Goal: Task Accomplishment & Management: Manage account settings

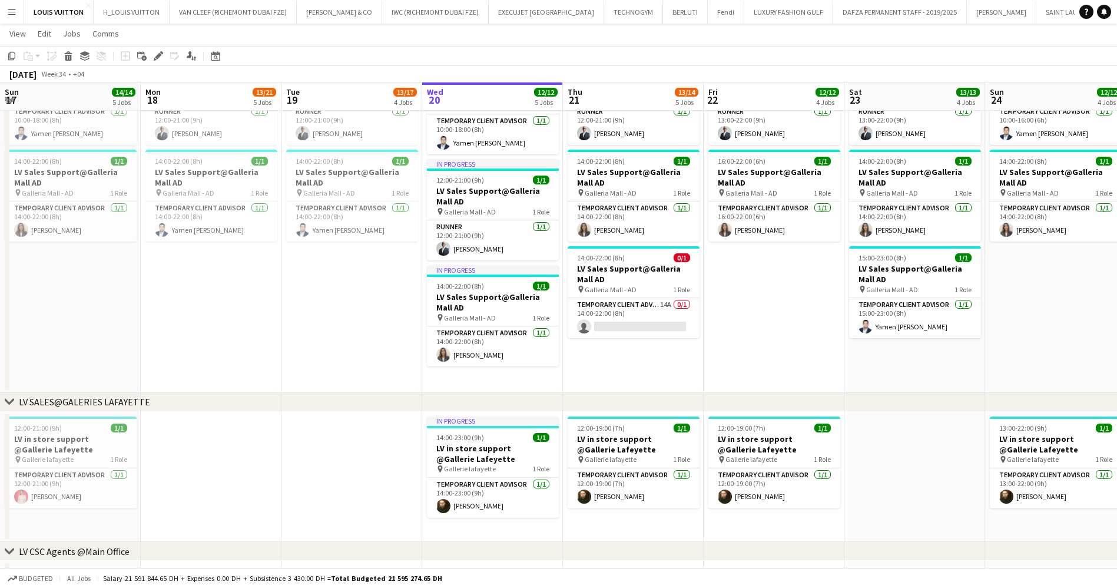
scroll to position [0, 281]
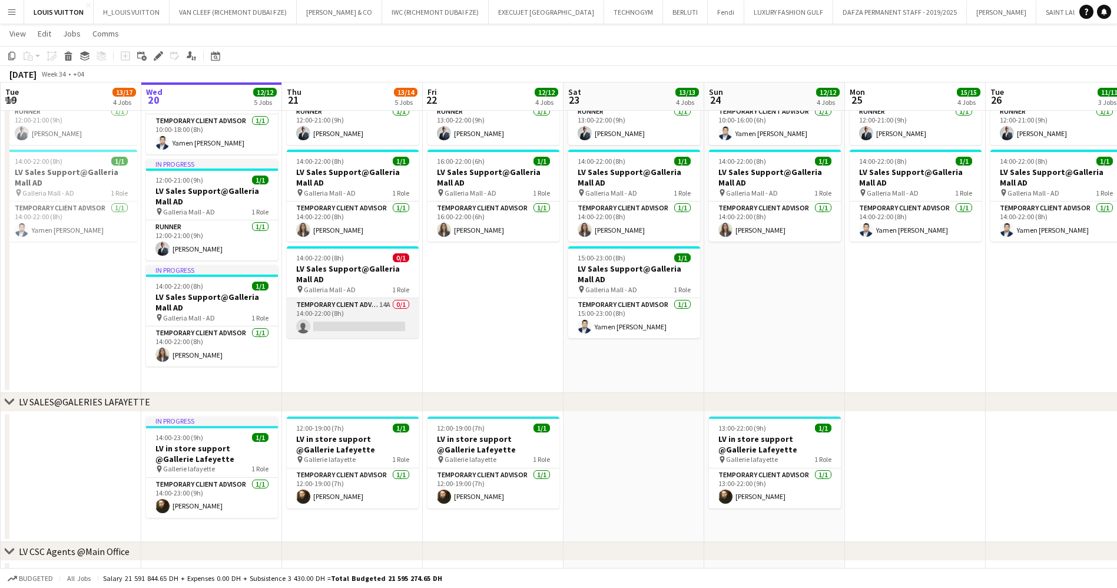
click at [333, 325] on app-card-role "Temporary Client Advisor 14A 0/1 14:00-22:00 (8h) single-neutral-actions" at bounding box center [353, 318] width 132 height 40
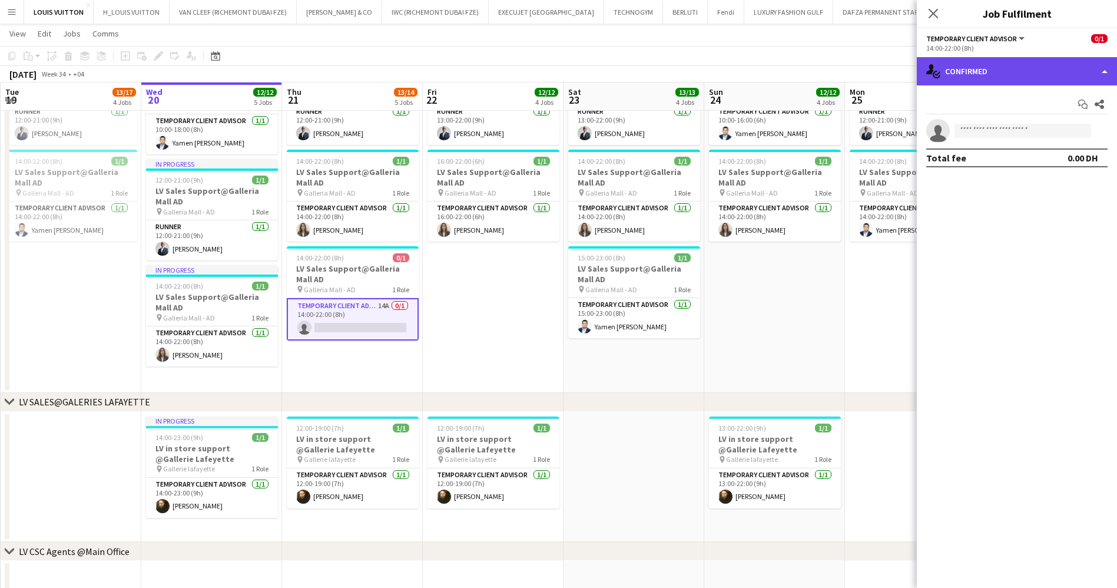
click at [975, 74] on div "single-neutral-actions-check-2 Confirmed" at bounding box center [1017, 71] width 200 height 28
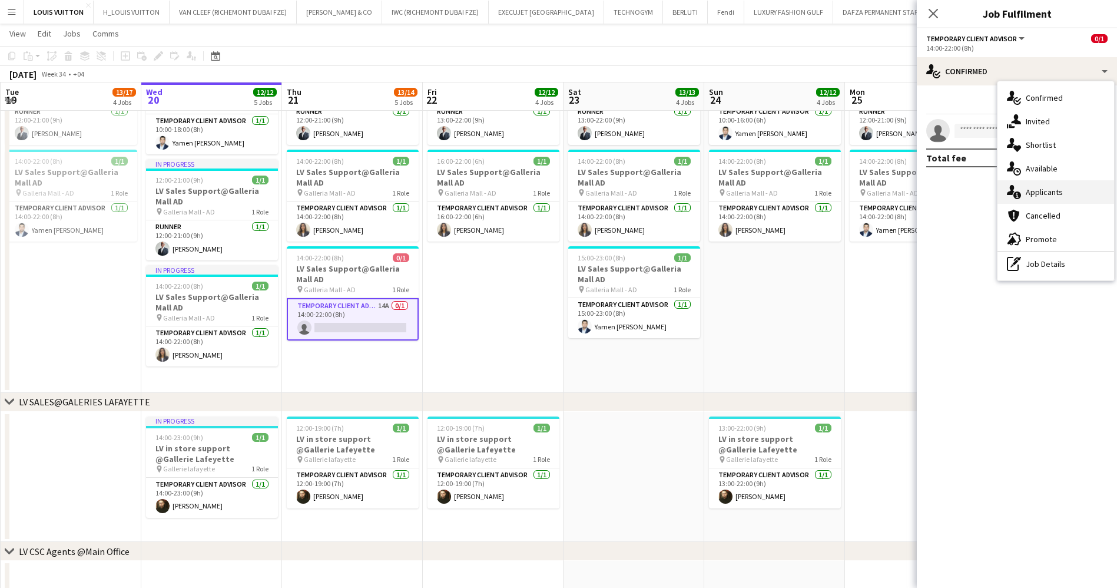
click at [1045, 191] on div "single-neutral-actions-information Applicants" at bounding box center [1056, 192] width 117 height 24
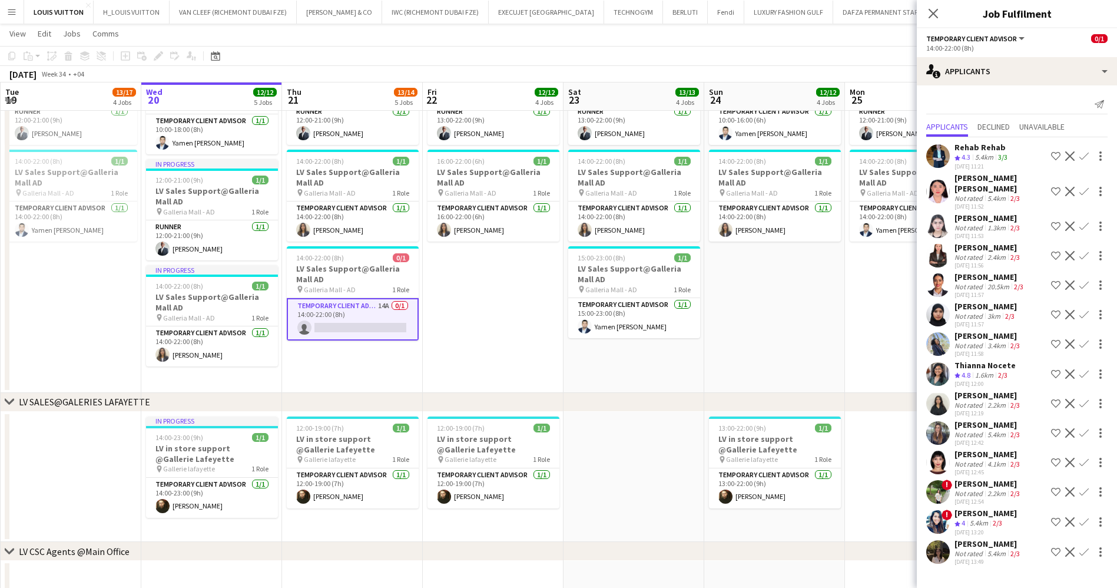
click at [977, 371] on div "1.6km" at bounding box center [984, 376] width 23 height 10
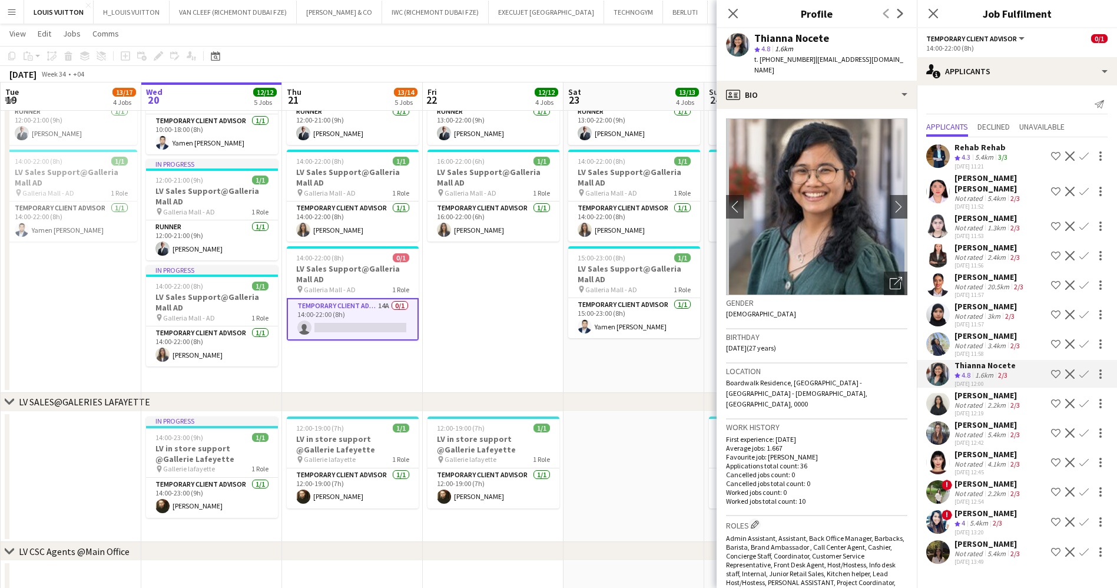
click at [977, 558] on div "[DATE] 13:49" at bounding box center [989, 562] width 68 height 8
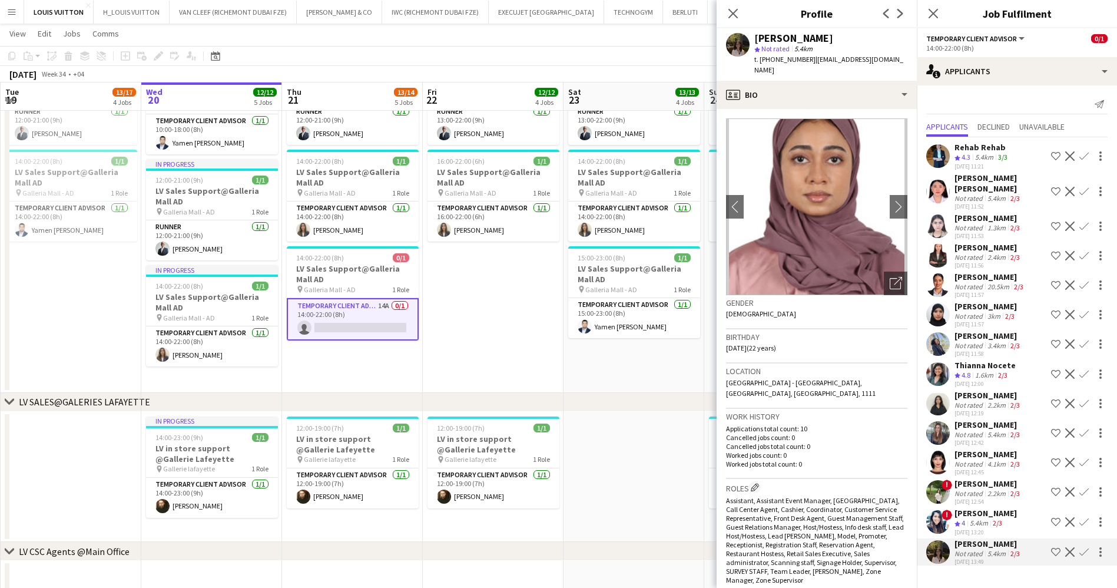
click at [988, 521] on div "5.4km" at bounding box center [979, 523] width 23 height 10
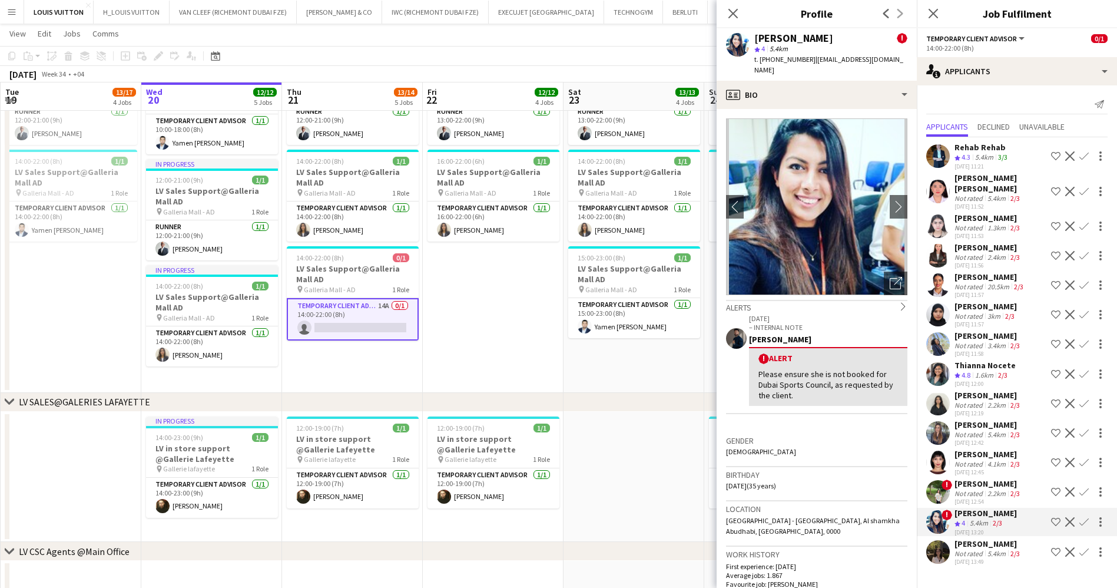
click at [991, 484] on div "[PERSON_NAME]" at bounding box center [989, 483] width 68 height 11
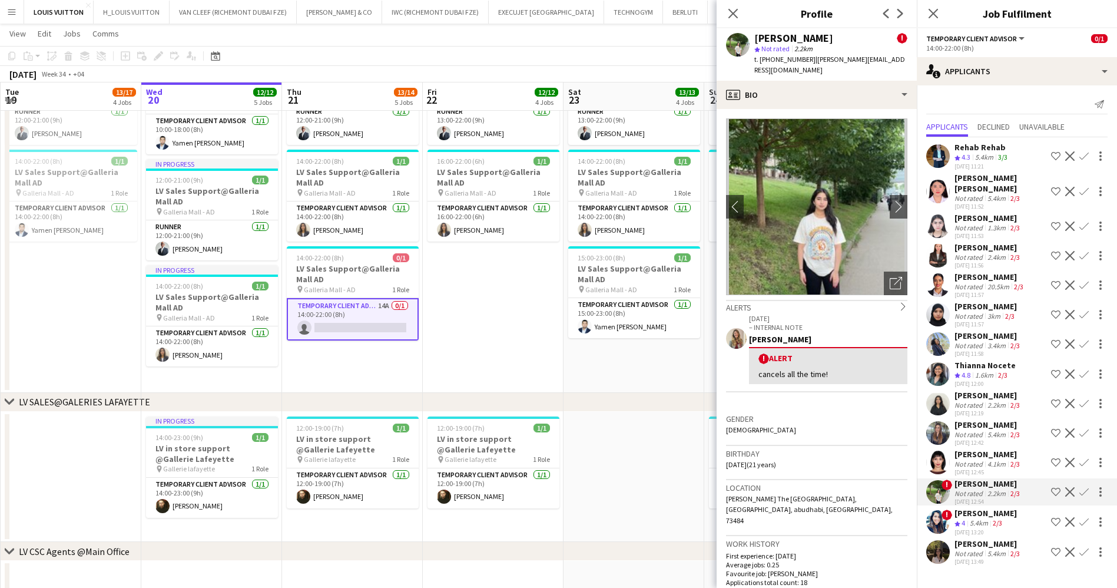
click at [996, 459] on div "4.1km" at bounding box center [997, 463] width 23 height 9
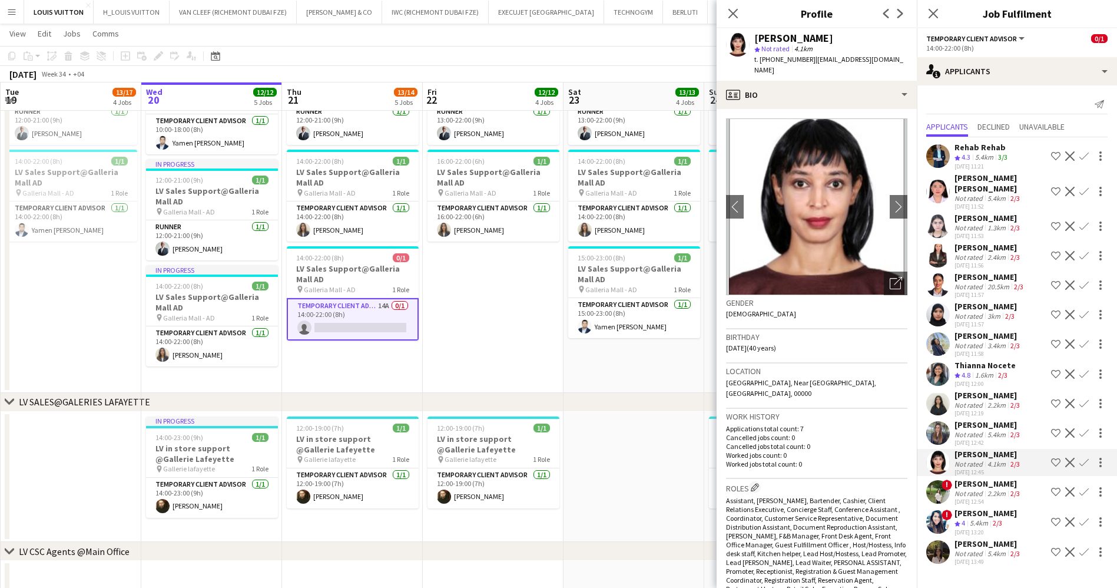
click at [988, 430] on div "5.4km" at bounding box center [997, 434] width 23 height 9
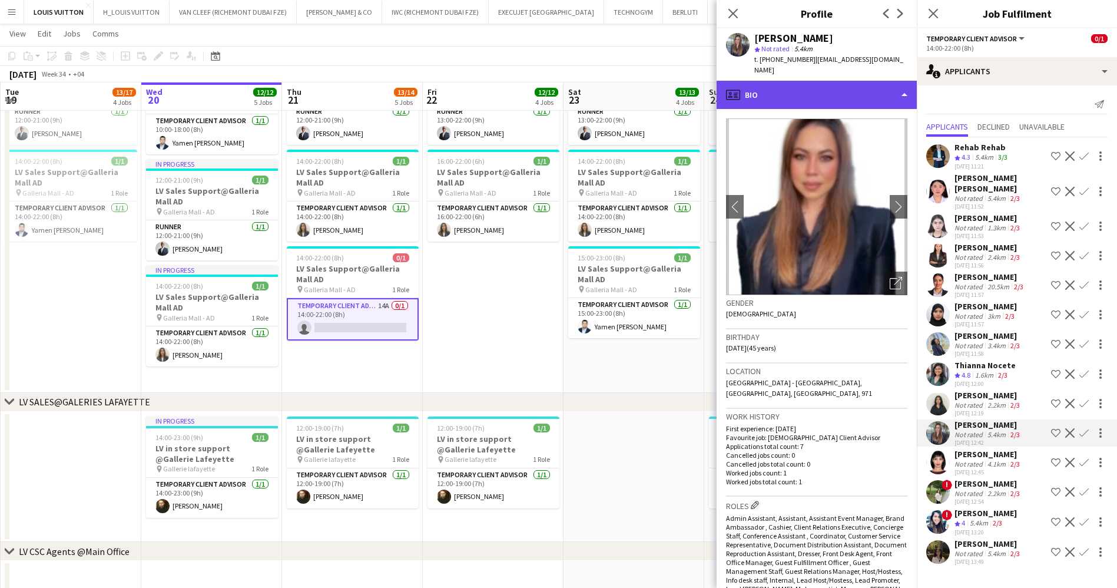
click at [800, 85] on div "profile Bio" at bounding box center [817, 95] width 200 height 28
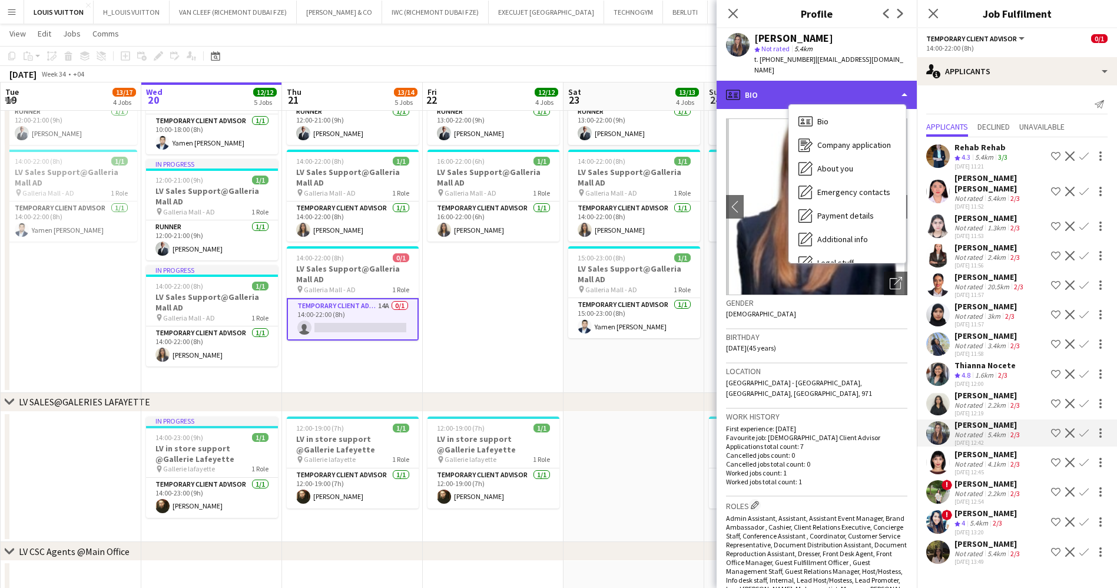
scroll to position [64, 0]
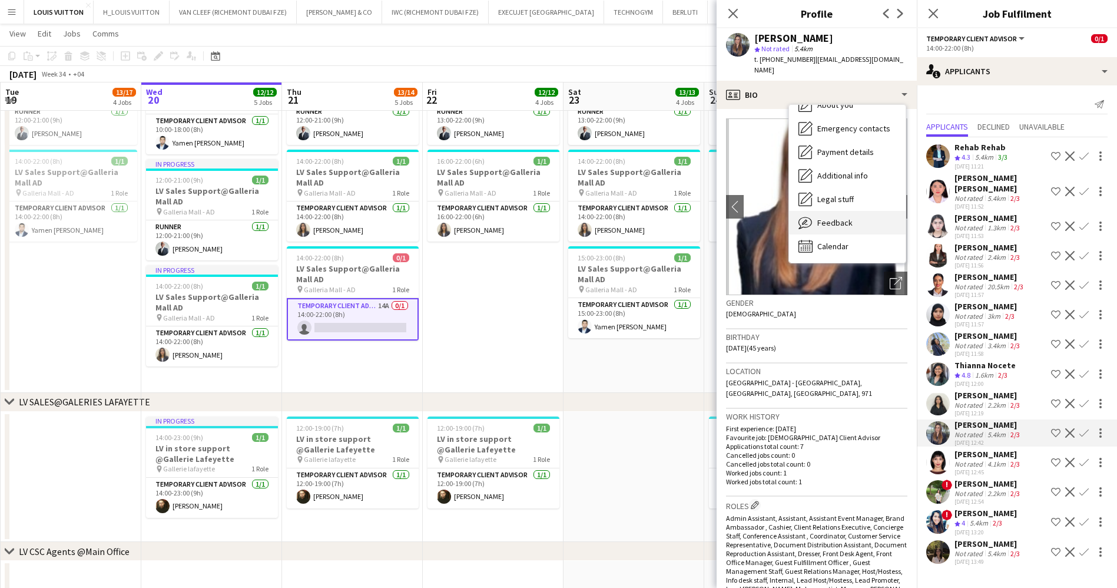
click at [848, 217] on span "Feedback" at bounding box center [835, 222] width 35 height 11
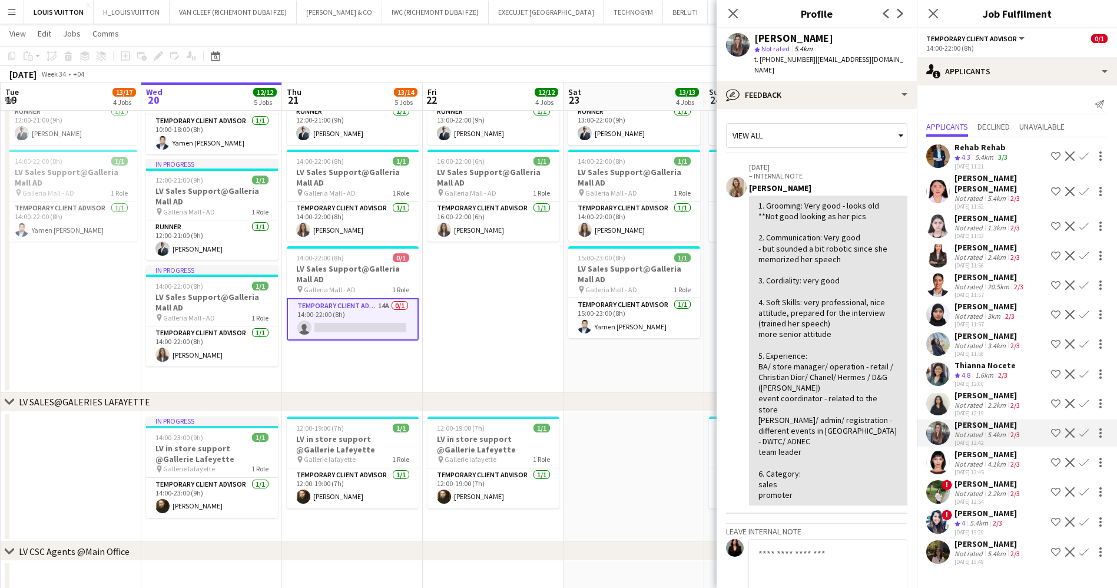
click at [976, 401] on div "Not rated" at bounding box center [970, 405] width 31 height 9
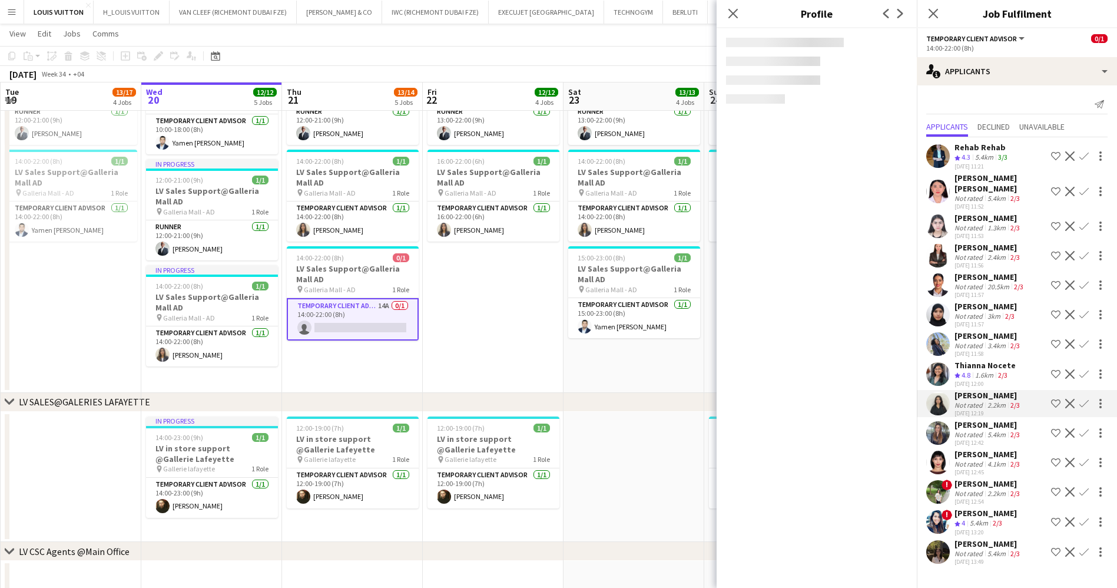
click at [977, 371] on div "1.6km" at bounding box center [984, 376] width 23 height 10
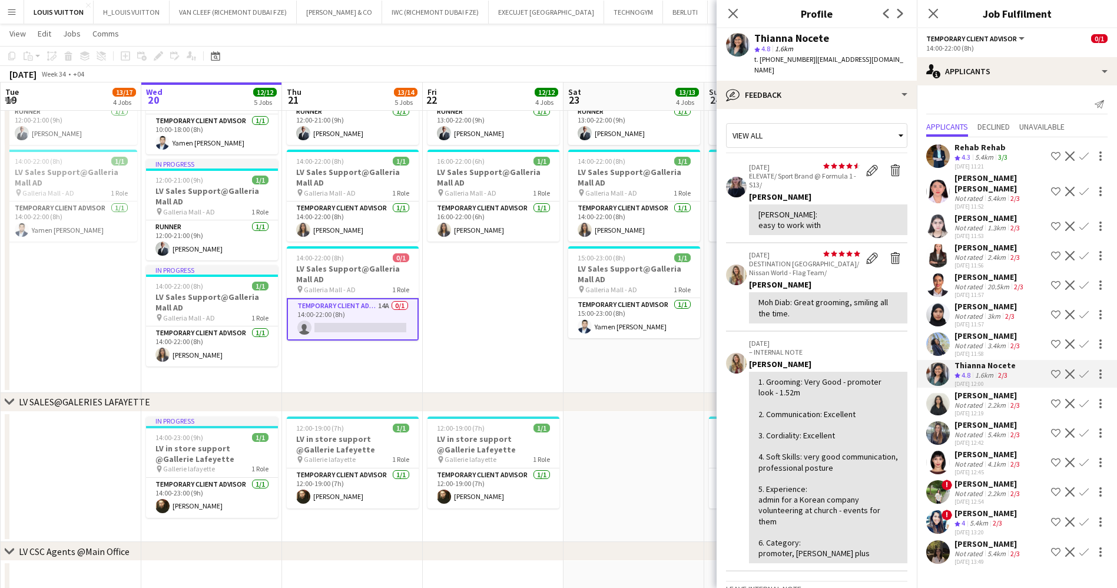
click at [983, 341] on div "Not rated" at bounding box center [970, 345] width 31 height 9
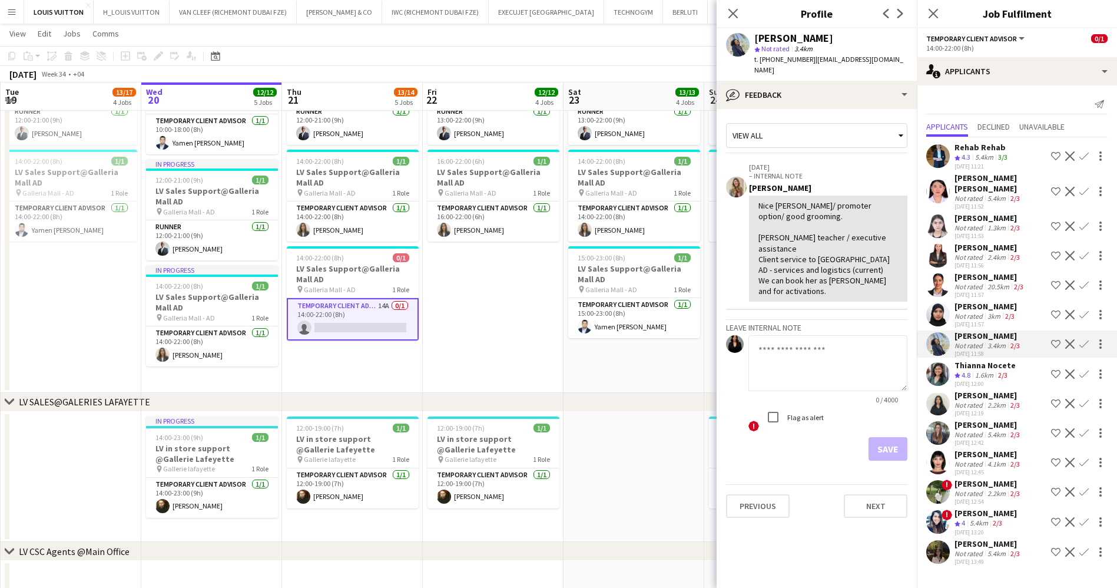
click at [993, 282] on div "20.5km" at bounding box center [999, 286] width 27 height 9
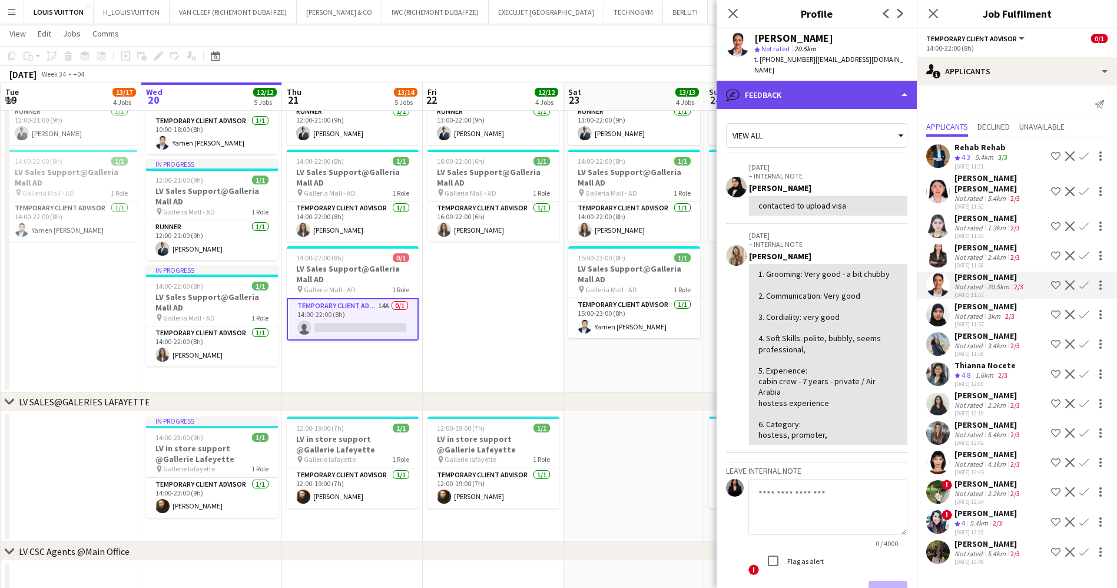
click at [808, 85] on div "bubble-pencil Feedback" at bounding box center [817, 95] width 200 height 28
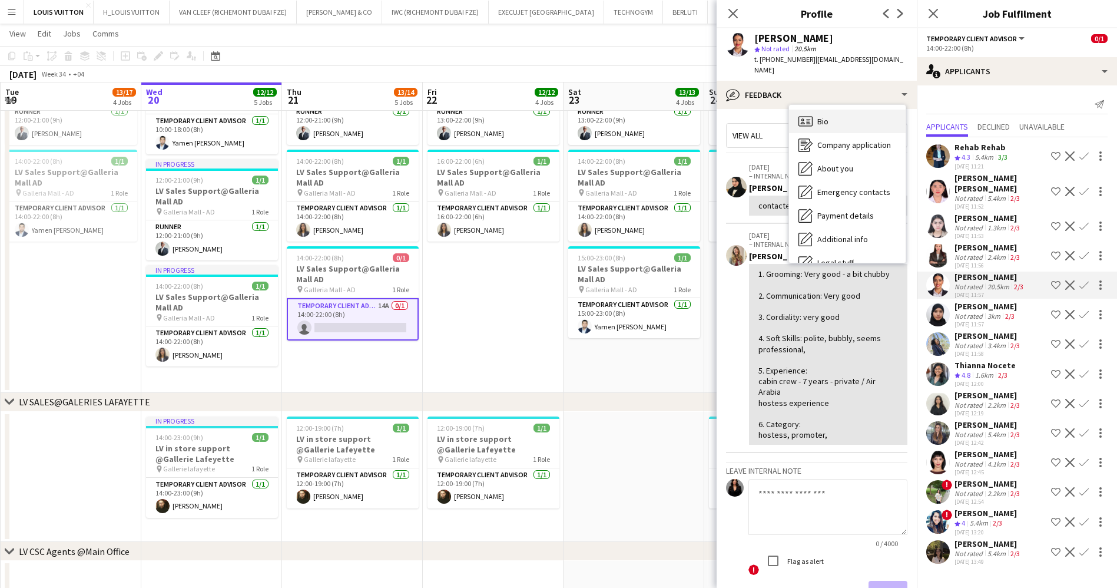
click at [846, 111] on div "Bio Bio" at bounding box center [847, 122] width 117 height 24
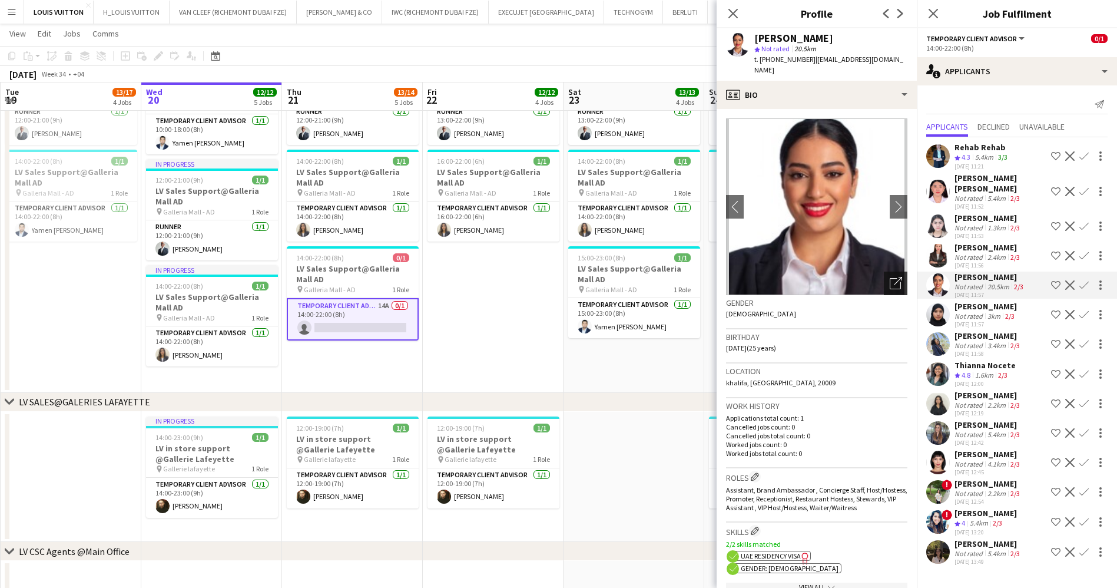
click at [890, 277] on icon "Open photos pop-in" at bounding box center [896, 283] width 12 height 12
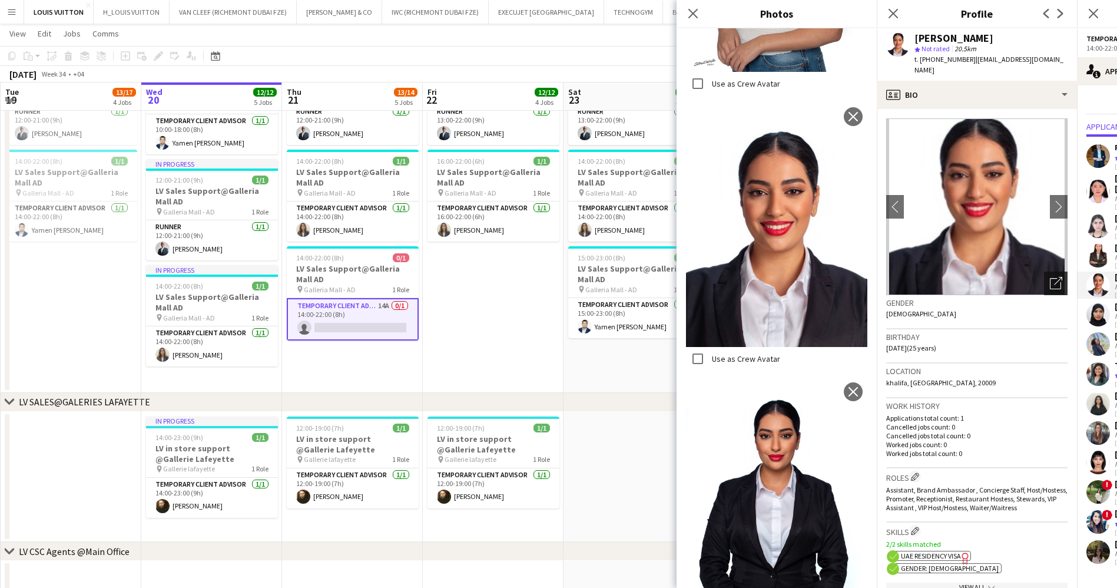
scroll to position [502, 0]
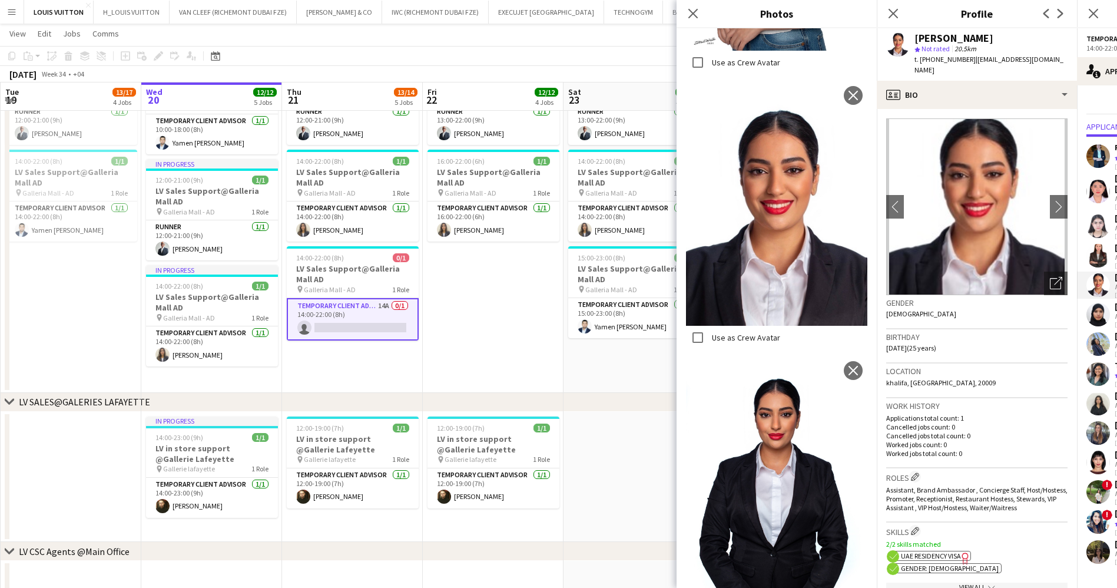
click at [633, 54] on app-toolbar "Copy Paste Paste Ctrl+V Paste with crew Ctrl+Shift+V Paste linked Job [GEOGRAPH…" at bounding box center [558, 56] width 1117 height 20
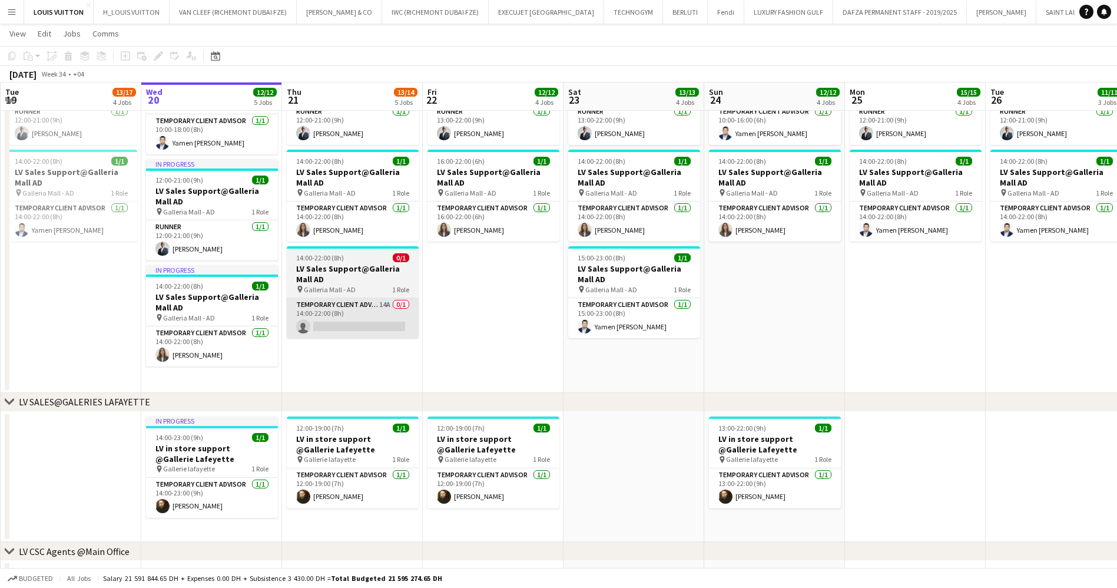
click at [373, 311] on app-card-role "Temporary Client Advisor 14A 0/1 14:00-22:00 (8h) single-neutral-actions" at bounding box center [353, 318] width 132 height 40
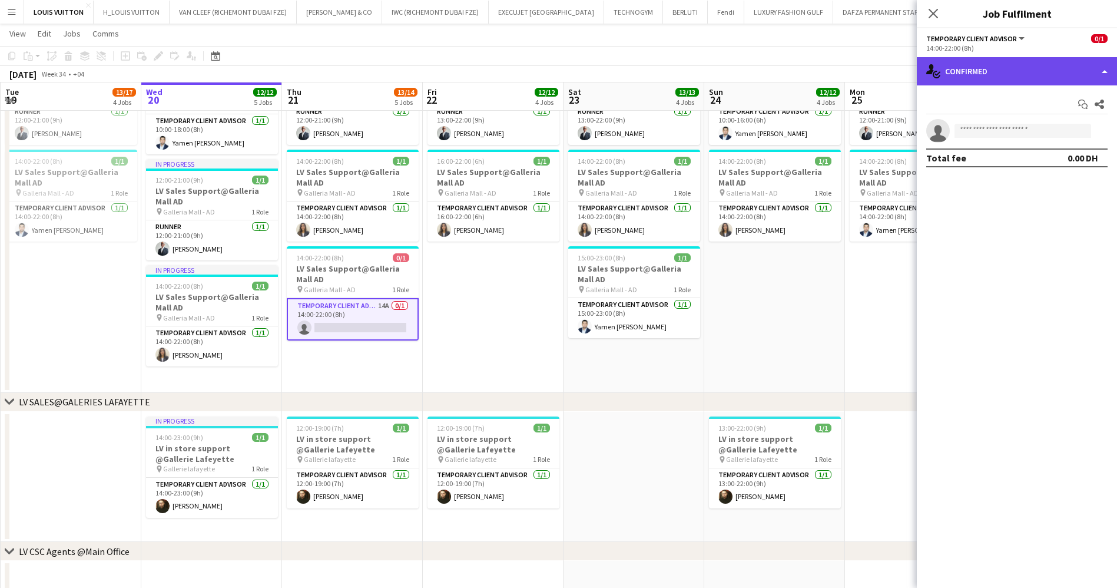
click at [1015, 69] on div "single-neutral-actions-check-2 Confirmed" at bounding box center [1017, 71] width 200 height 28
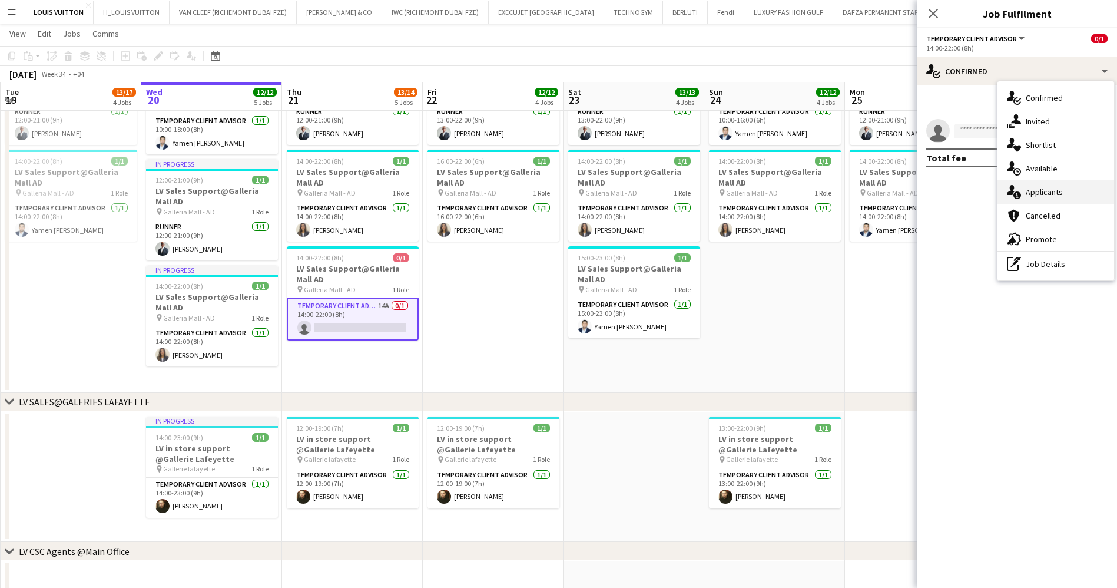
click at [1067, 186] on div "single-neutral-actions-information Applicants" at bounding box center [1056, 192] width 117 height 24
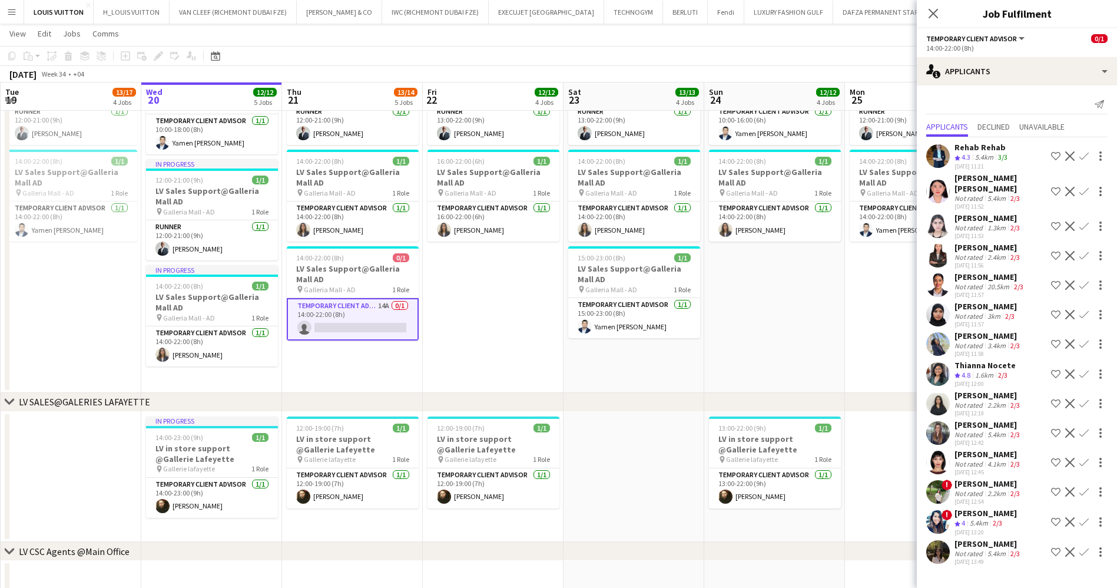
click at [1066, 155] on app-icon "Decline" at bounding box center [1070, 155] width 9 height 9
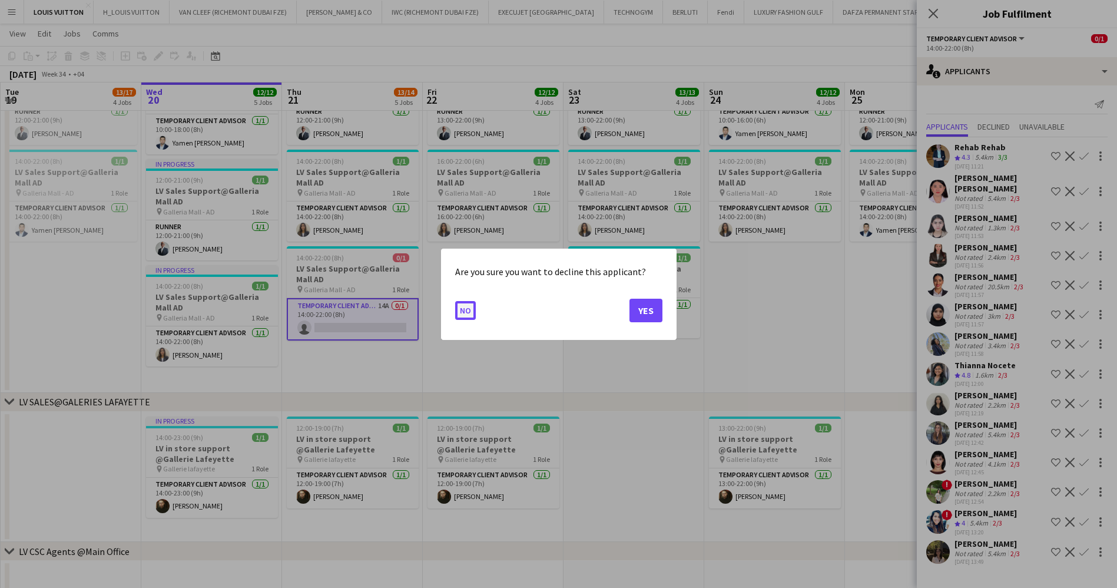
click at [465, 310] on button "No" at bounding box center [465, 309] width 21 height 19
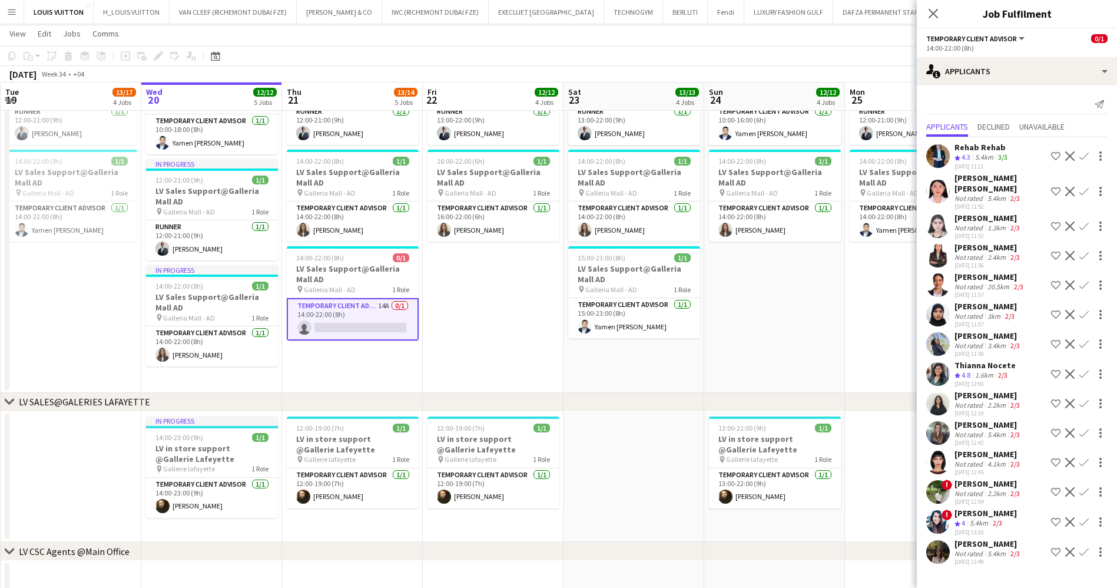
scroll to position [1188, 0]
click at [1050, 158] on button "Shortlist crew" at bounding box center [1056, 156] width 14 height 14
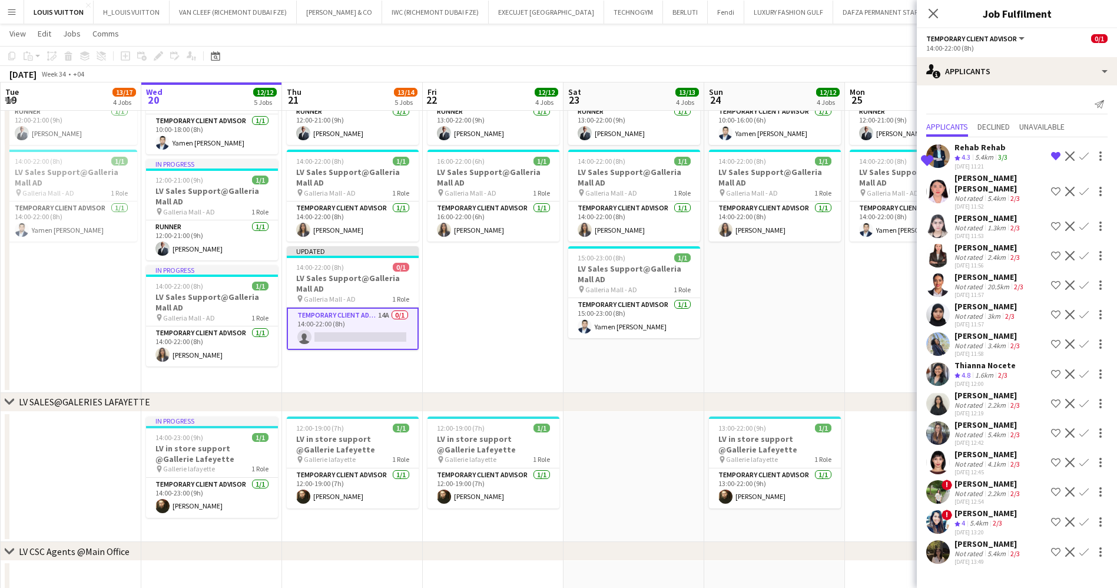
click at [1052, 280] on app-icon "Shortlist crew" at bounding box center [1056, 284] width 9 height 9
click at [823, 53] on app-toolbar "Copy Paste Paste Ctrl+V Paste with crew Ctrl+Shift+V Paste linked Job [GEOGRAPH…" at bounding box center [558, 56] width 1117 height 20
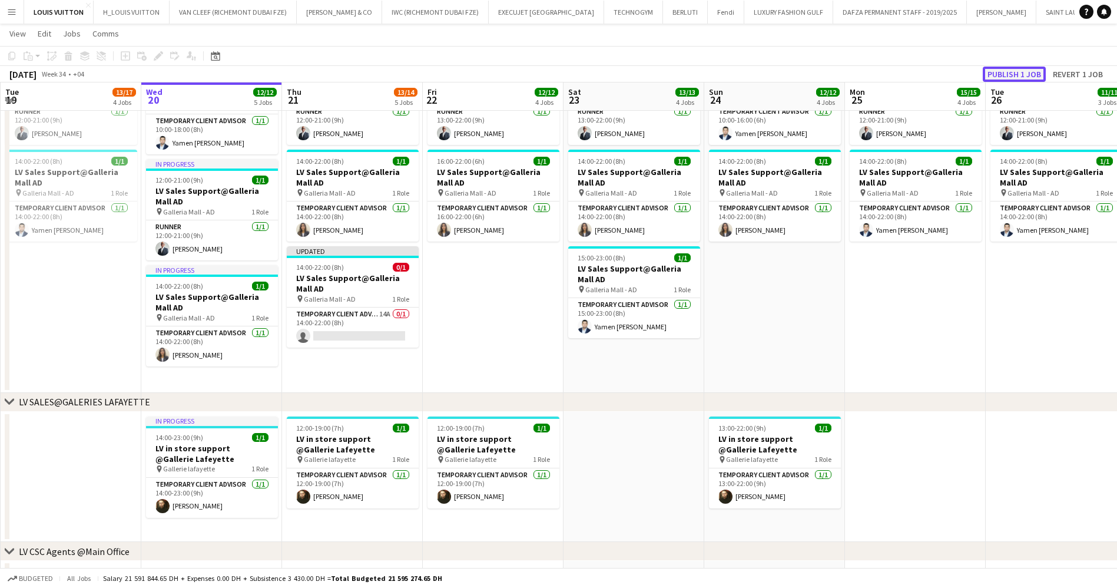
click at [1029, 74] on button "Publish 1 job" at bounding box center [1014, 74] width 63 height 15
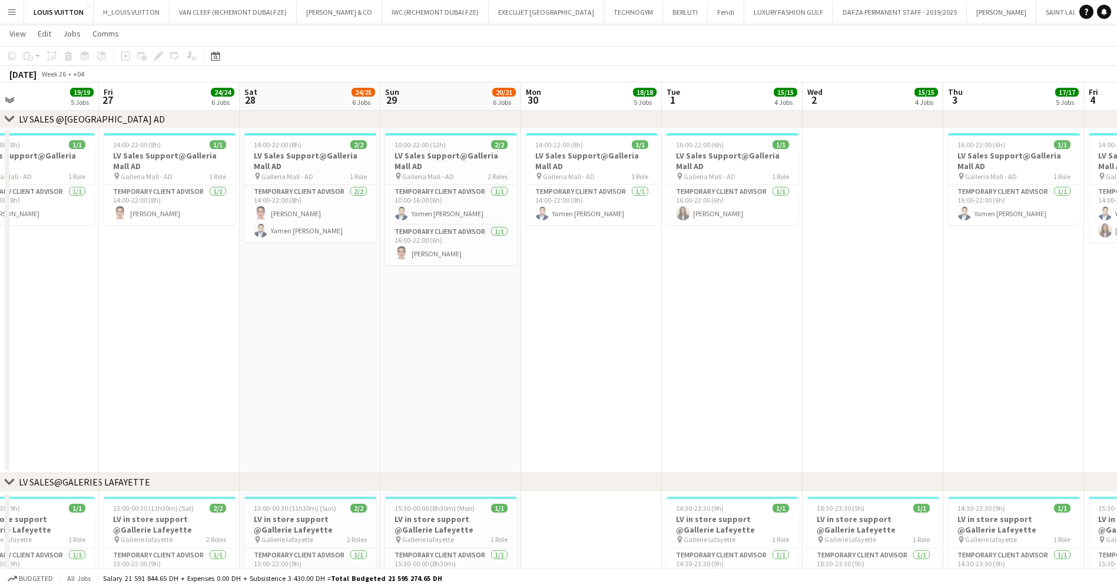
scroll to position [0, 335]
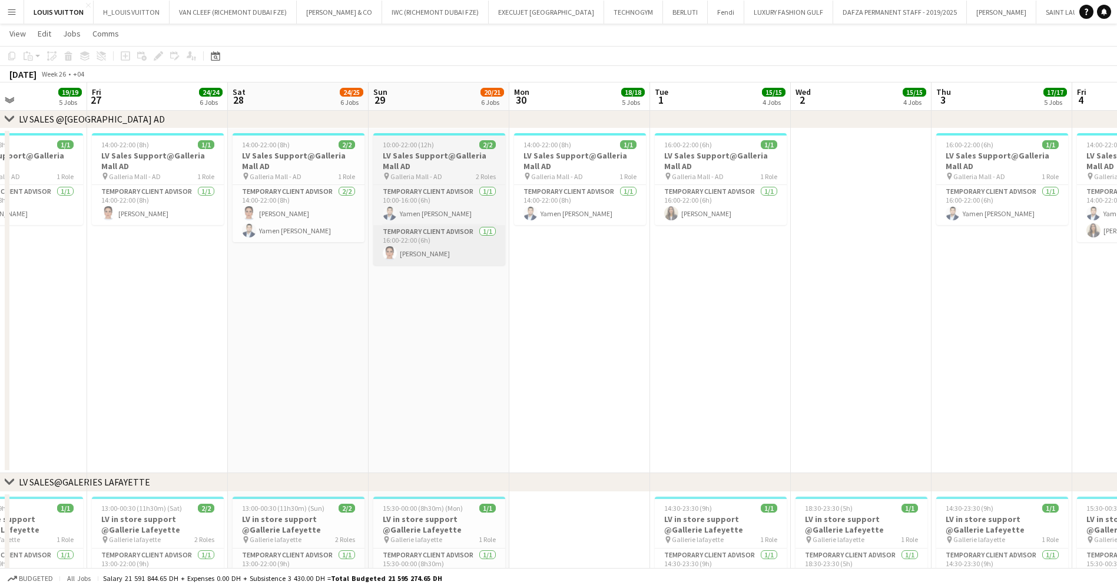
click at [428, 253] on app-card-role "Temporary Client Advisor [DATE] 16:00-22:00 (6h) [PERSON_NAME]" at bounding box center [439, 245] width 132 height 40
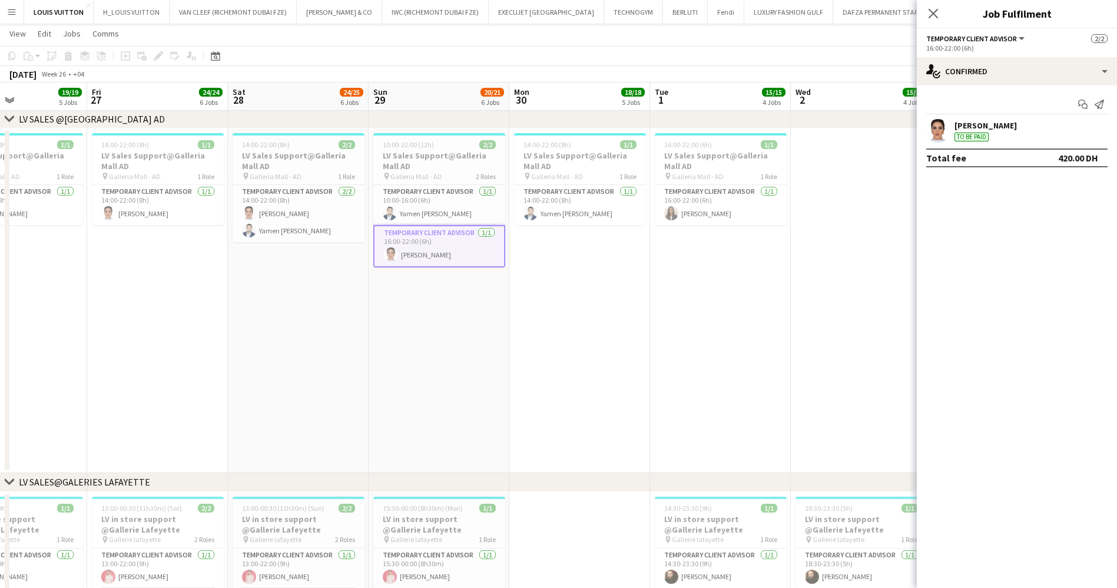
click at [996, 123] on div "[PERSON_NAME]" at bounding box center [986, 125] width 62 height 11
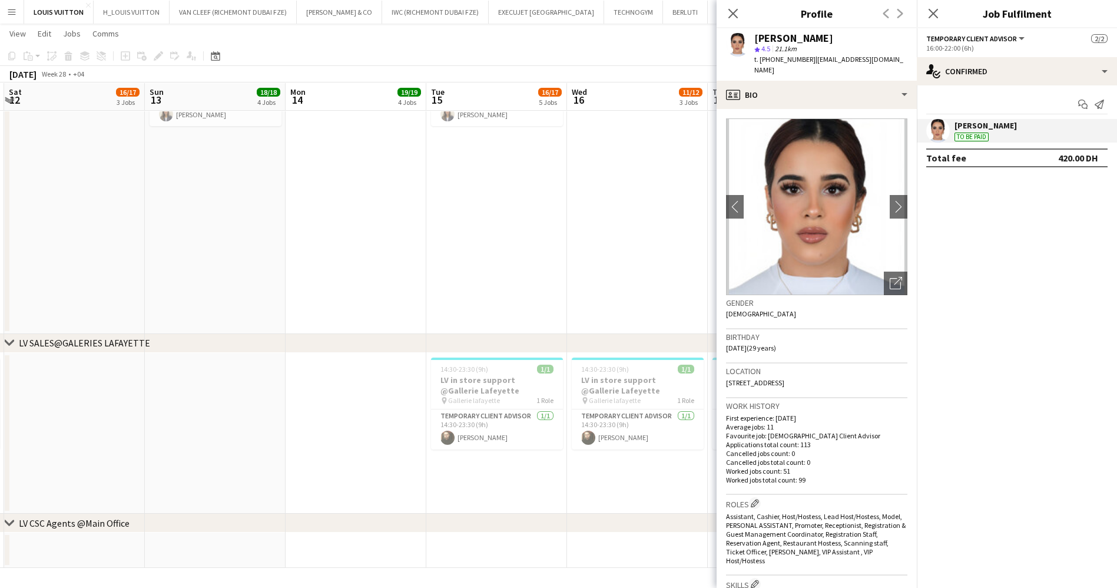
scroll to position [0, 337]
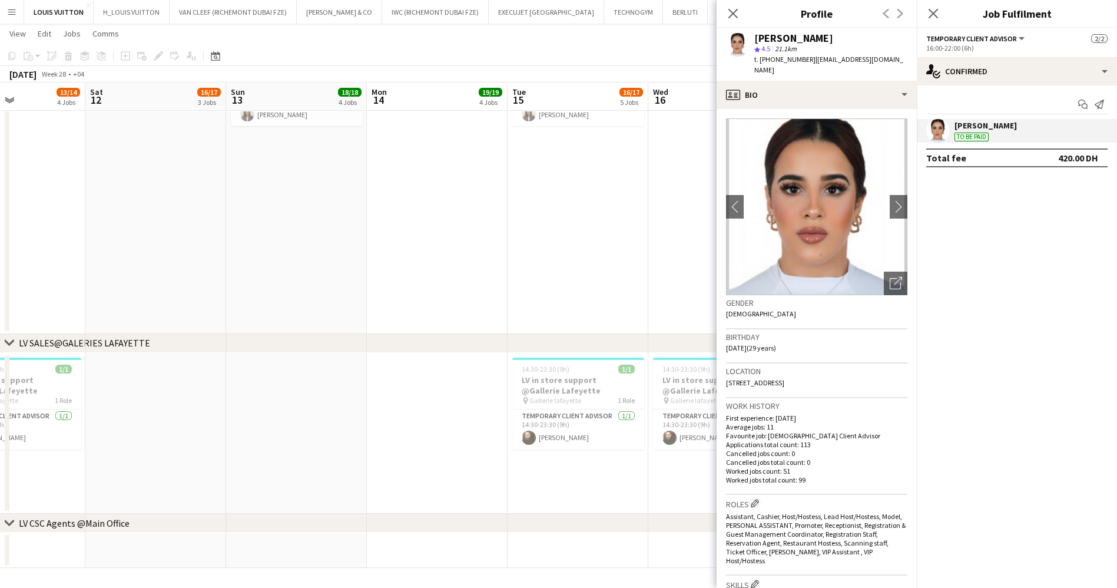
click at [204, 52] on div "Date picker [DATE] [DATE] [DATE] M [DATE] T [DATE] W [DATE] T [DATE] F [DATE] S…" at bounding box center [212, 56] width 27 height 14
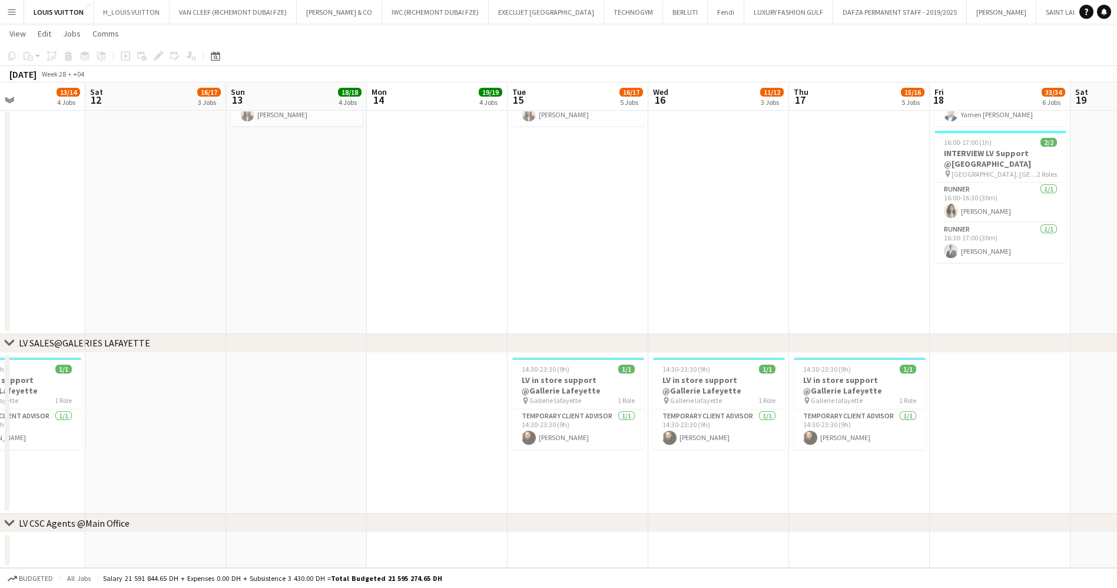
click at [206, 52] on div "Date picker [DATE] [DATE] [DATE] M [DATE] T [DATE] W [DATE] T [DATE] F [DATE] S…" at bounding box center [212, 56] width 27 height 14
click at [204, 52] on div "Date picker [DATE] [DATE] [DATE] M [DATE] T [DATE] W [DATE] T [DATE] F [DATE] S…" at bounding box center [212, 56] width 27 height 14
click at [206, 55] on div "Date picker [DATE] [DATE] [DATE] M [DATE] T [DATE] W [DATE] T [DATE] F [DATE] S…" at bounding box center [212, 56] width 27 height 14
click at [220, 54] on icon at bounding box center [215, 55] width 9 height 9
click at [302, 230] on button "[DATE]" at bounding box center [299, 228] width 34 height 19
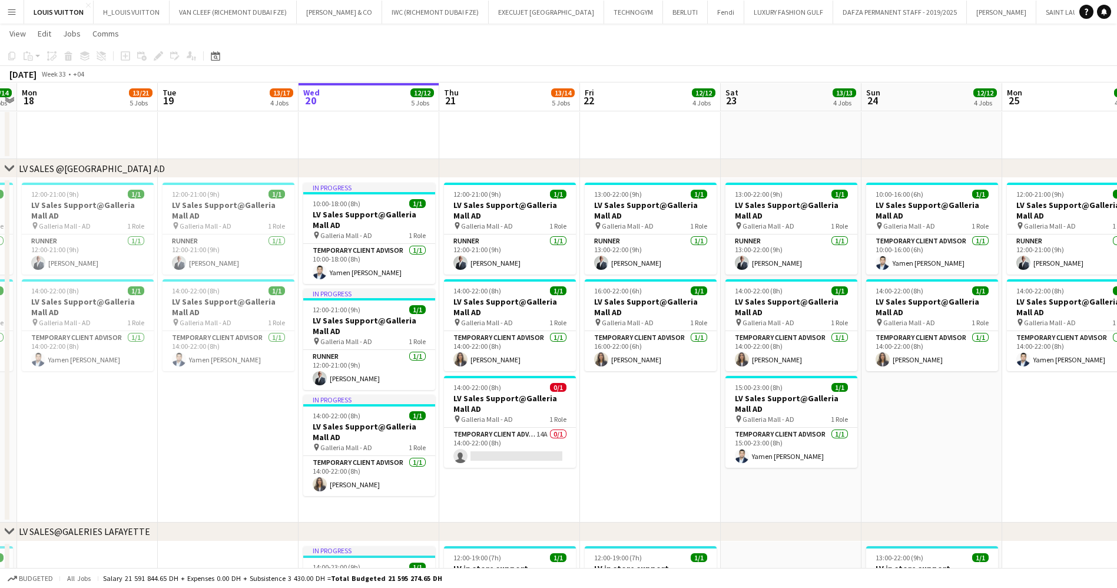
scroll to position [1656, 0]
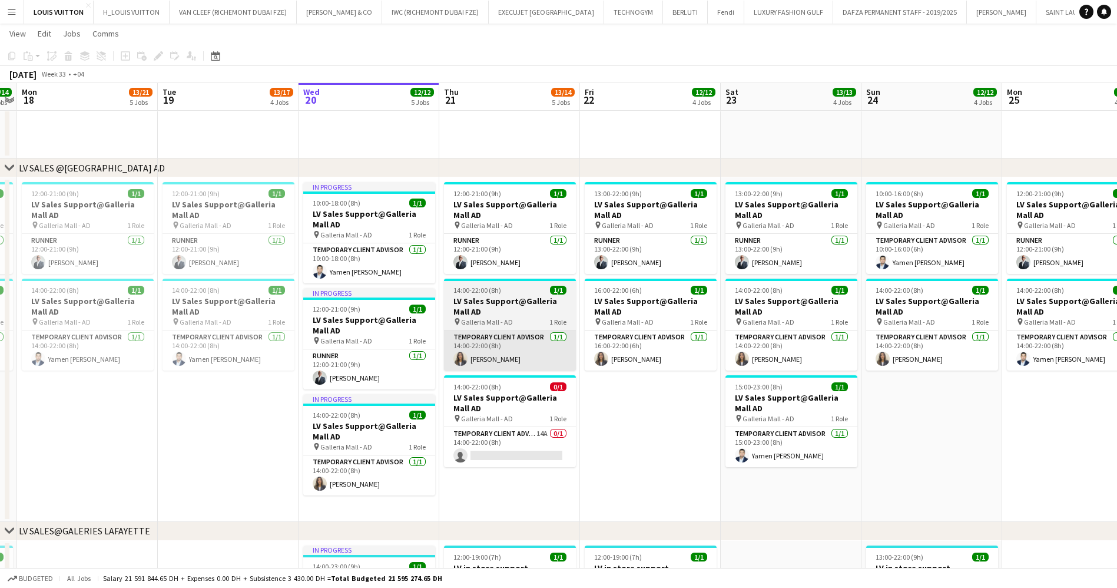
click at [518, 349] on app-card-role "Temporary Client Advisor [DATE] 14:00-22:00 (8h) [PERSON_NAME]" at bounding box center [510, 350] width 132 height 40
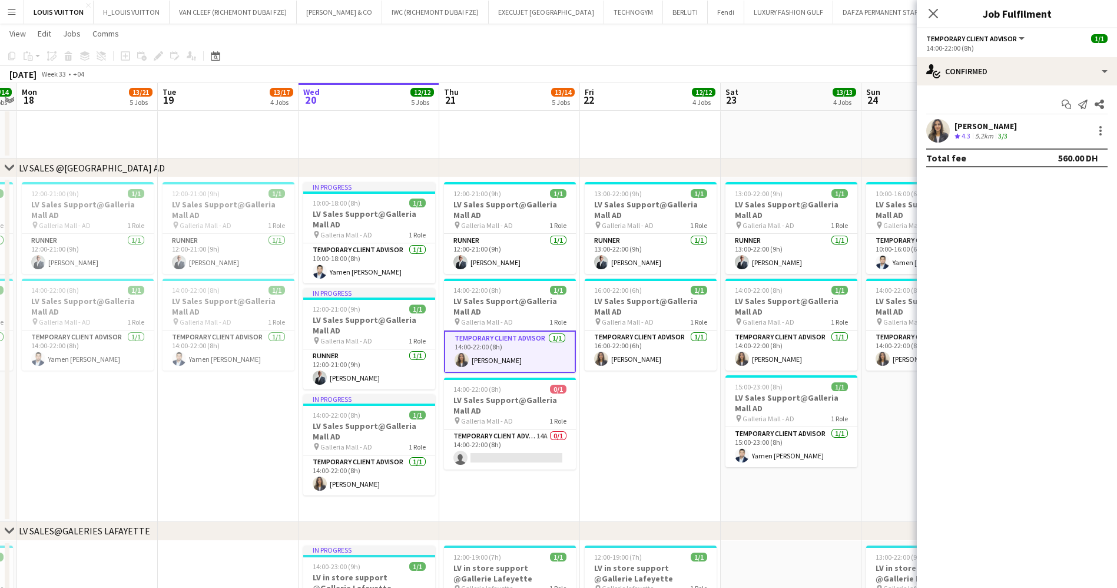
click at [992, 133] on div "5.2km" at bounding box center [984, 136] width 23 height 10
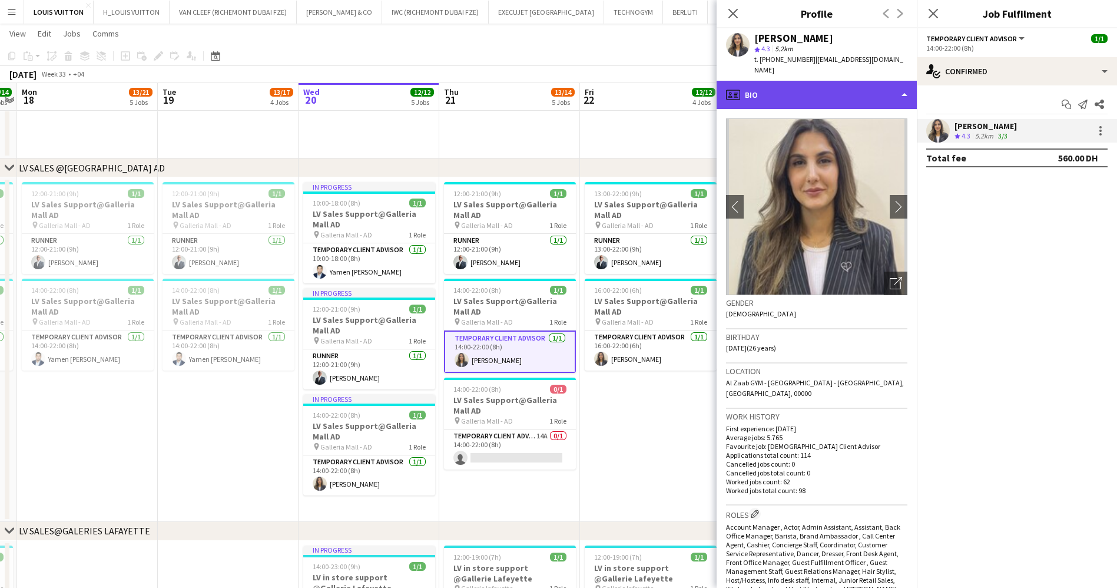
click at [835, 89] on div "profile Bio" at bounding box center [817, 95] width 200 height 28
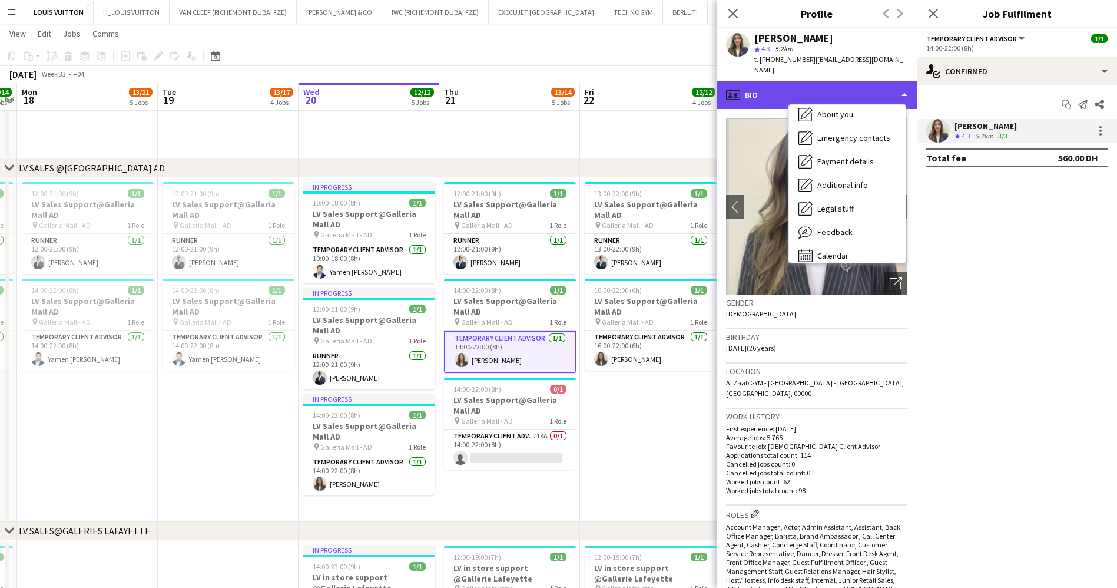
scroll to position [64, 0]
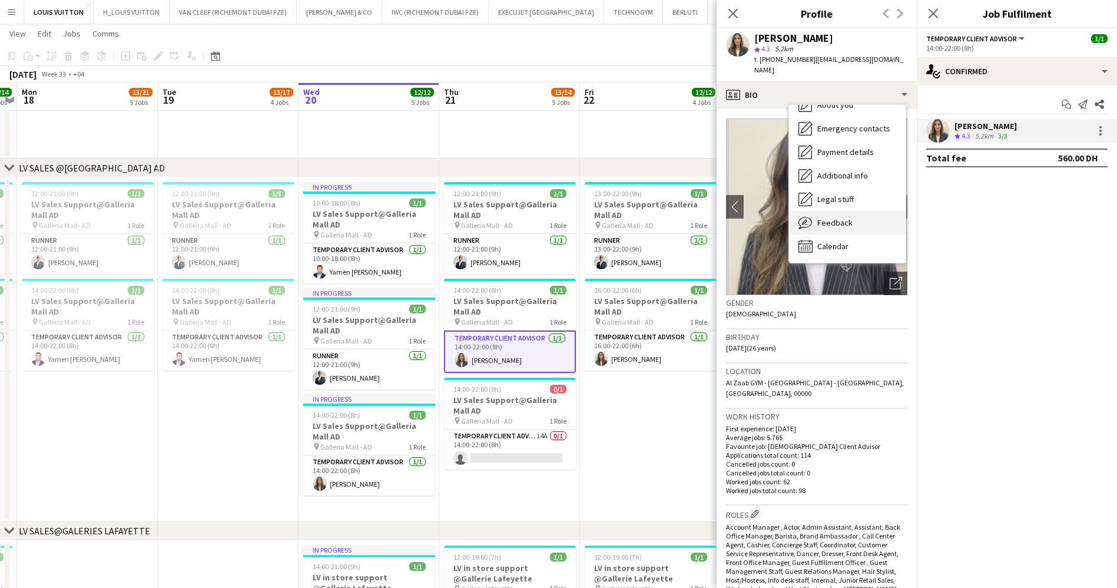
click at [838, 217] on span "Feedback" at bounding box center [835, 222] width 35 height 11
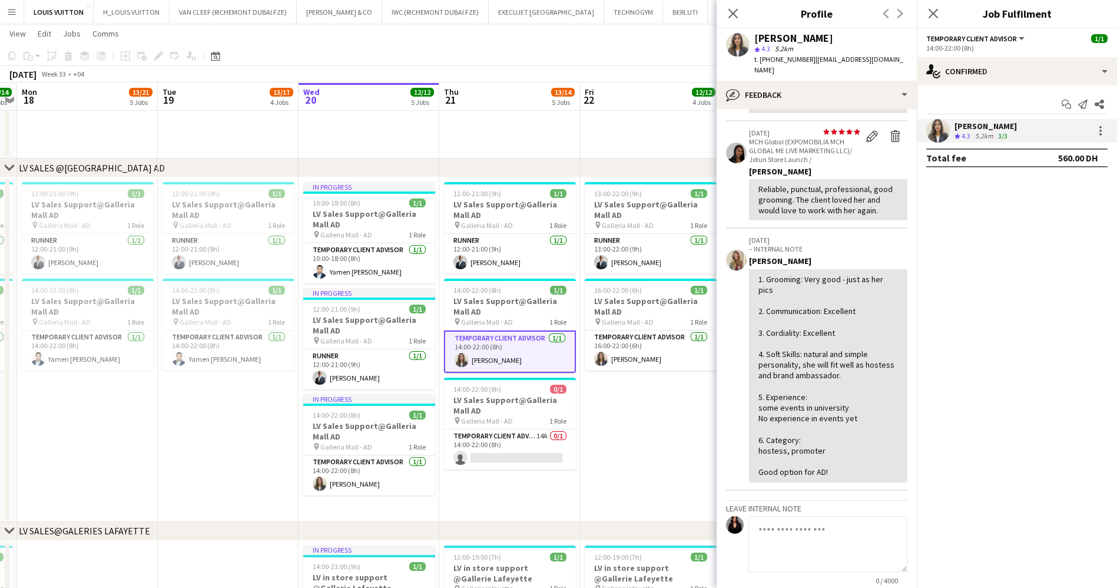
scroll to position [273, 0]
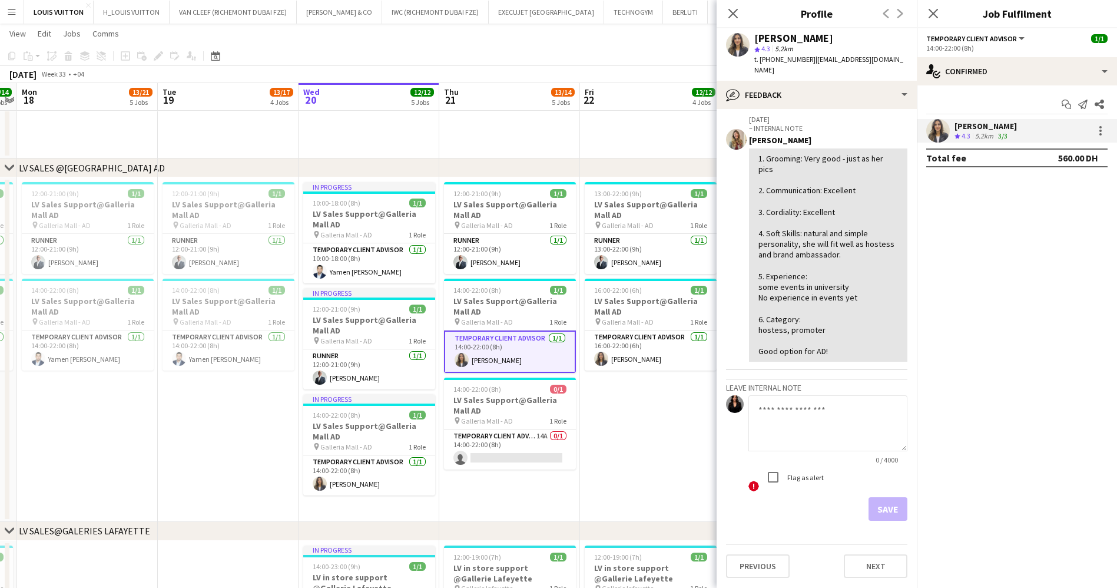
click at [818, 412] on textarea at bounding box center [828, 423] width 159 height 56
type textarea "**********"
click at [875, 507] on button "Save" at bounding box center [888, 509] width 39 height 24
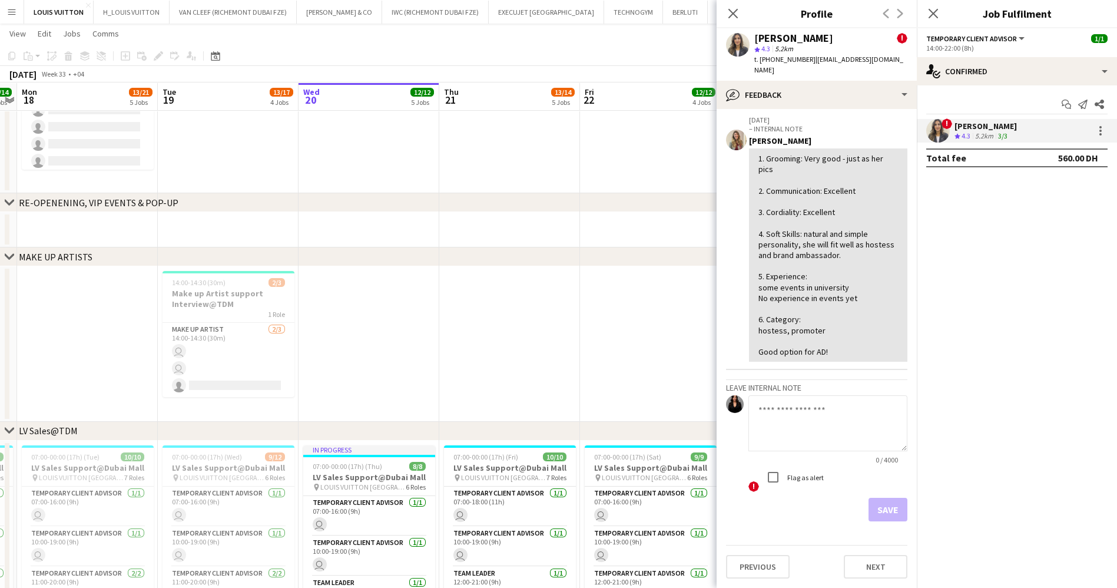
scroll to position [1009, 0]
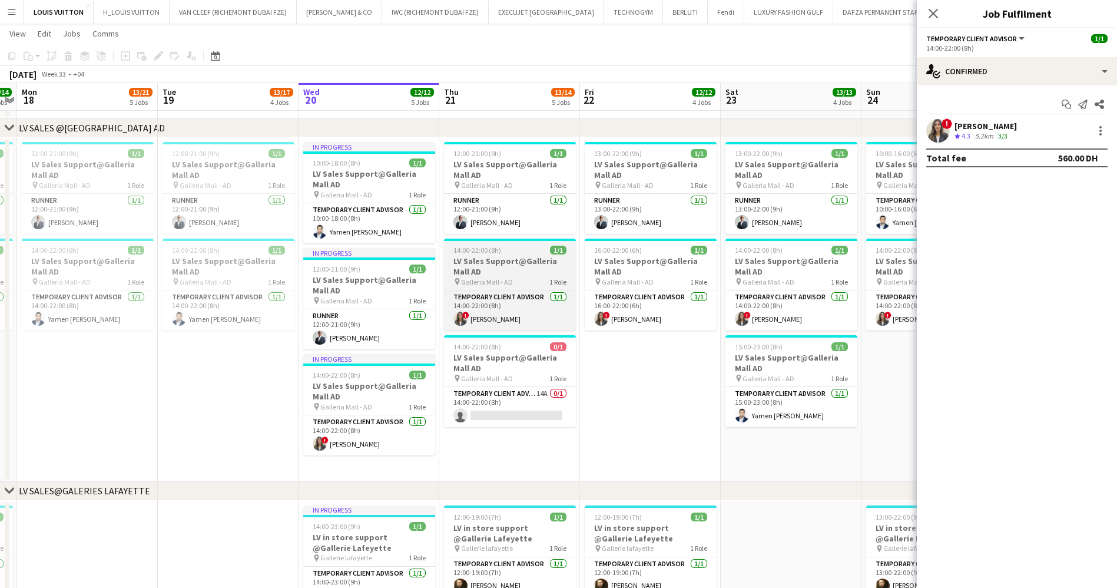
click at [489, 264] on h3 "LV Sales Support@Galleria Mall AD" at bounding box center [510, 266] width 132 height 21
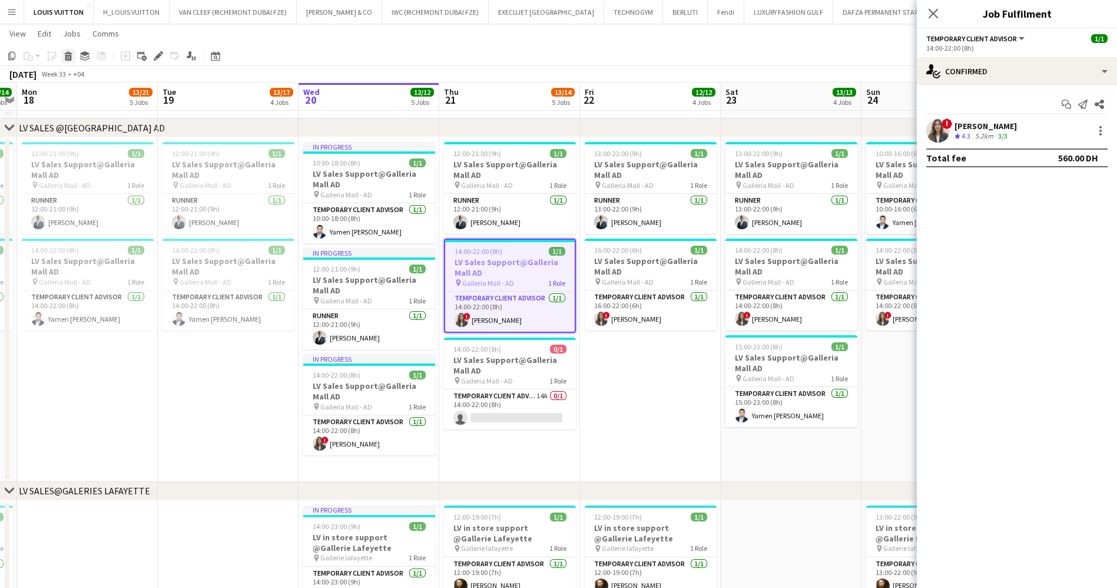
click at [68, 55] on icon at bounding box center [68, 58] width 6 height 6
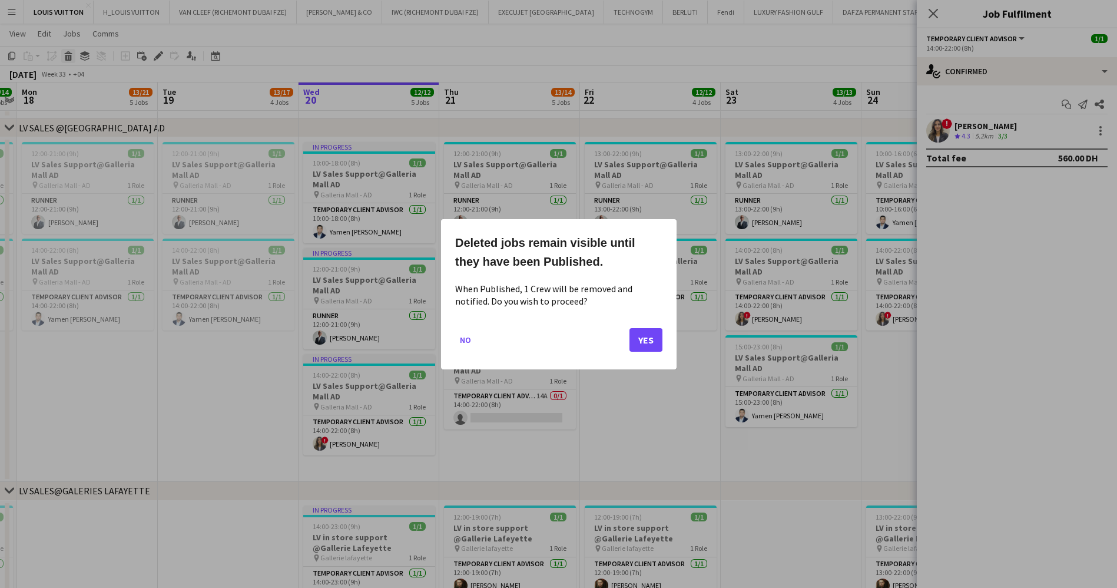
scroll to position [0, 0]
click at [468, 342] on button "No" at bounding box center [465, 339] width 21 height 19
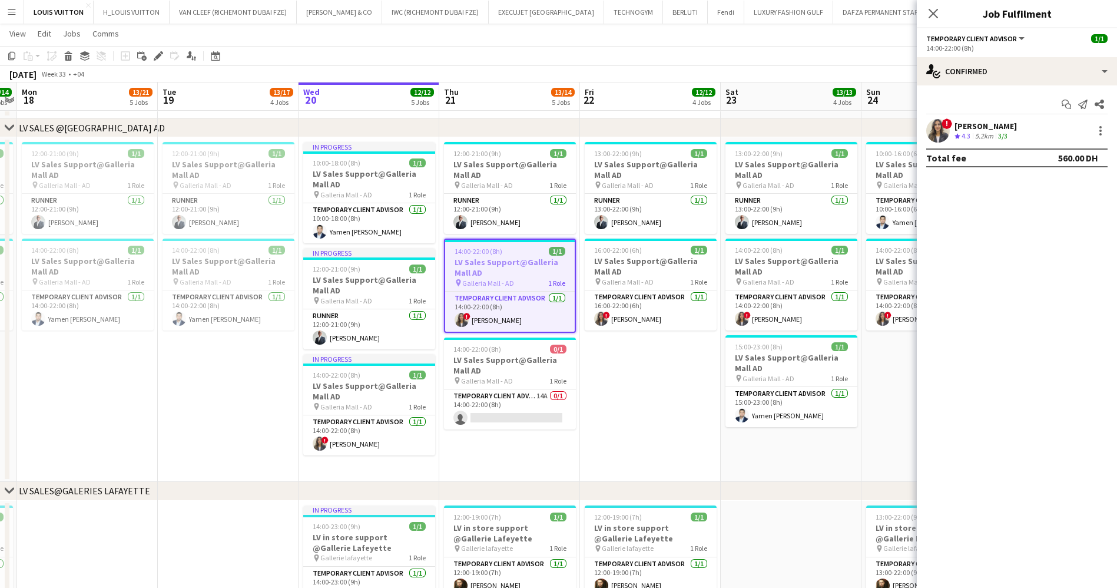
scroll to position [1009, 0]
click at [566, 67] on div "[DATE] Week 33 • +04" at bounding box center [558, 74] width 1117 height 16
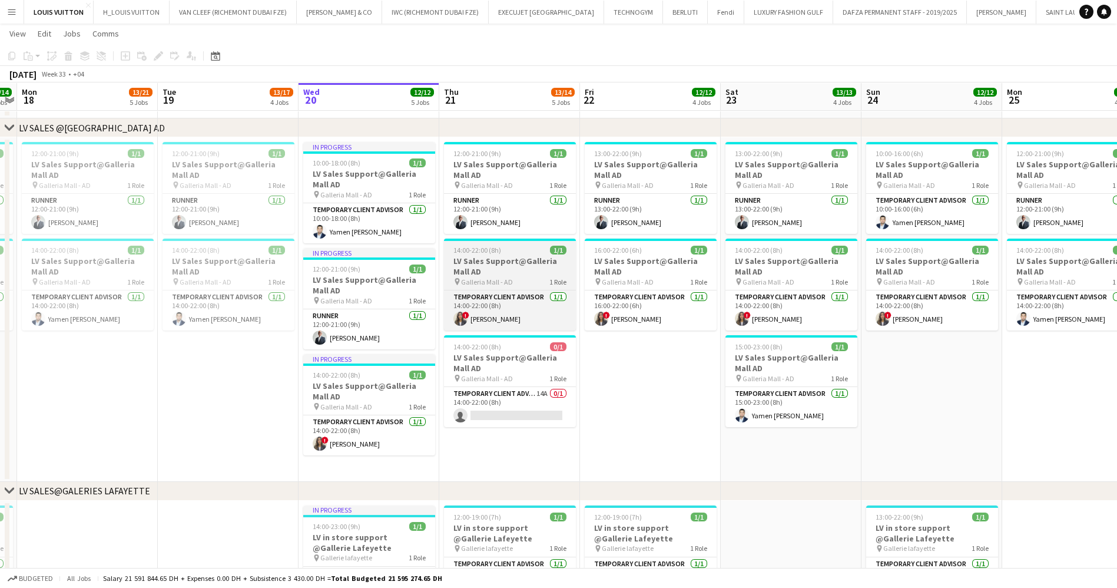
click at [527, 275] on h3 "LV Sales Support@Galleria Mall AD" at bounding box center [510, 266] width 132 height 21
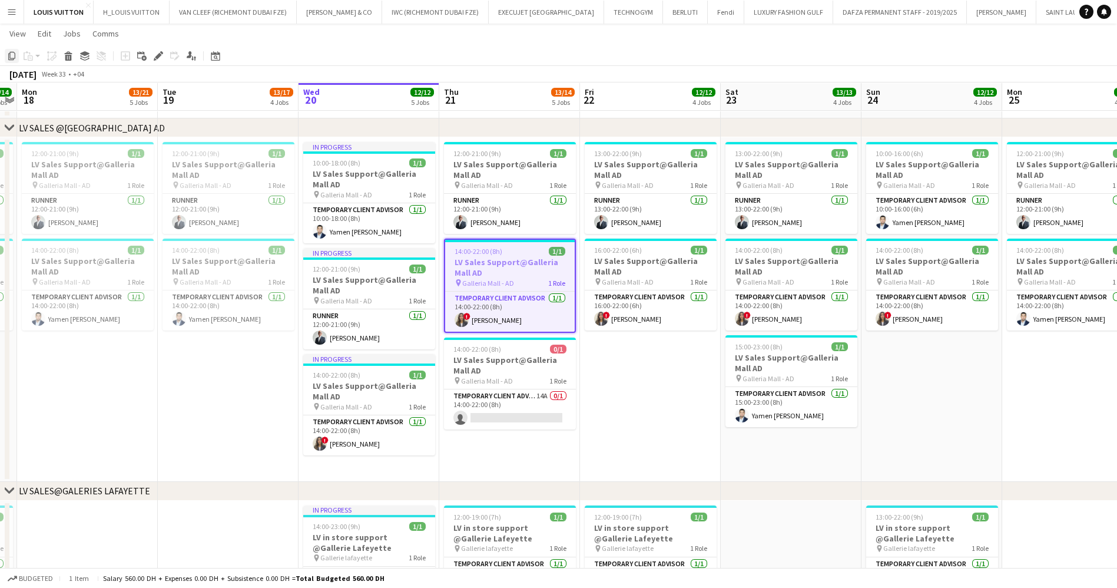
click at [7, 56] on icon "Copy" at bounding box center [11, 55] width 9 height 9
click at [501, 457] on app-date-cell "12:00-21:00 (9h) 1/1 LV Sales Support@Galleria Mall AD pin Galleria Mall - AD 1…" at bounding box center [509, 309] width 141 height 345
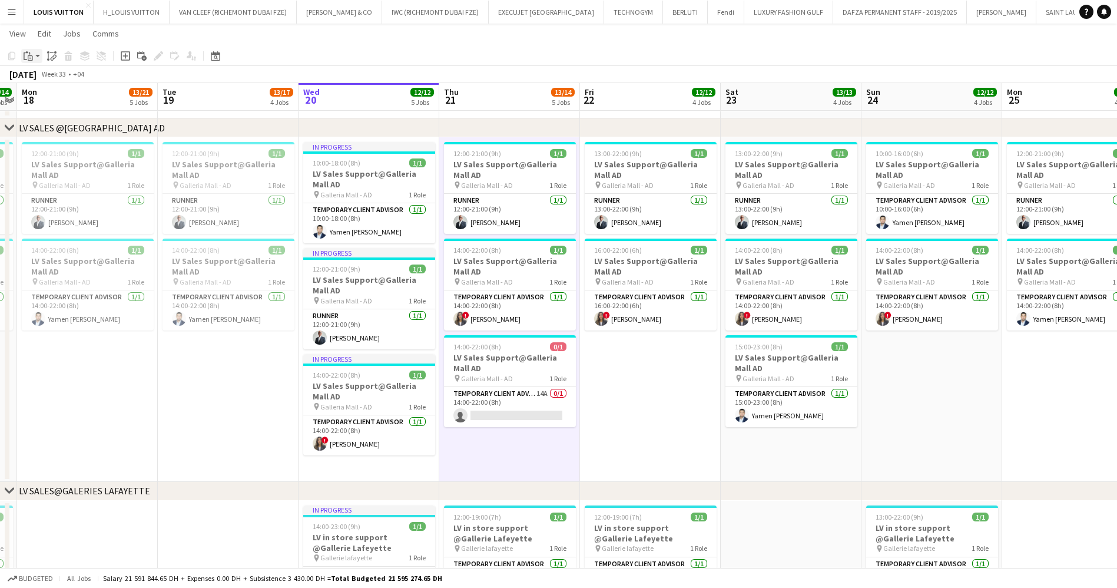
click at [25, 56] on icon "Paste" at bounding box center [28, 55] width 9 height 9
click at [59, 73] on link "Paste Ctrl+V" at bounding box center [86, 78] width 111 height 11
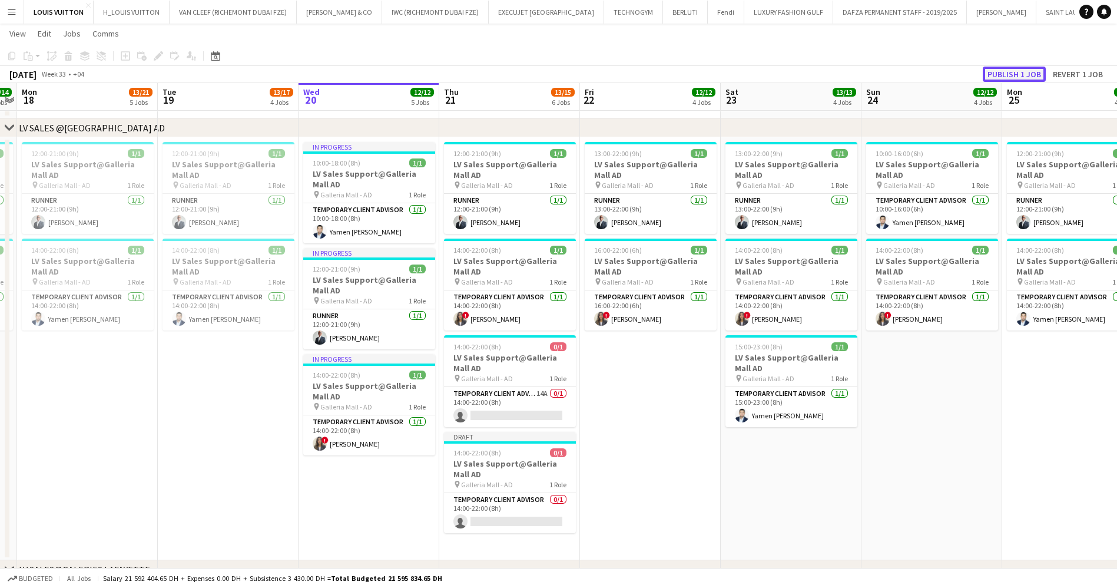
click at [1016, 72] on button "Publish 1 job" at bounding box center [1014, 74] width 63 height 15
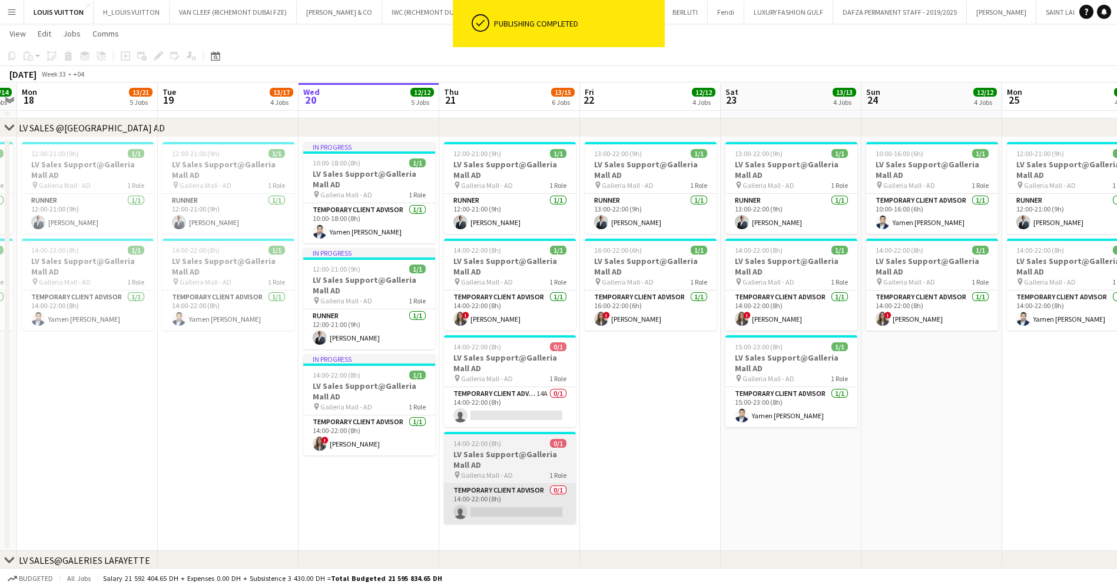
click at [530, 508] on app-card-role "Temporary Client Advisor 0/1 14:00-22:00 (8h) single-neutral-actions" at bounding box center [510, 504] width 132 height 40
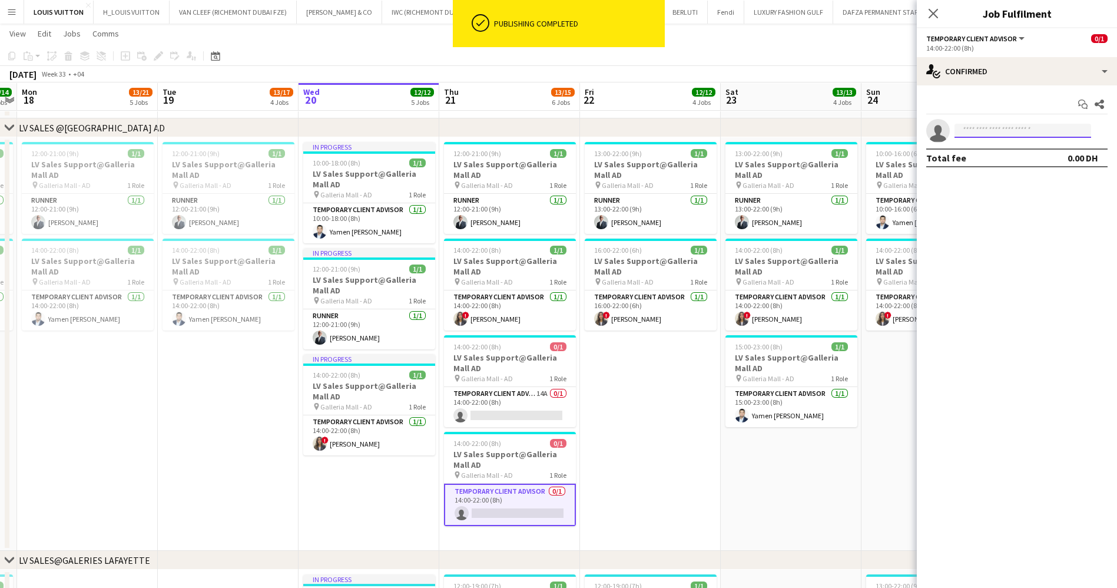
click at [999, 133] on input at bounding box center [1023, 131] width 137 height 14
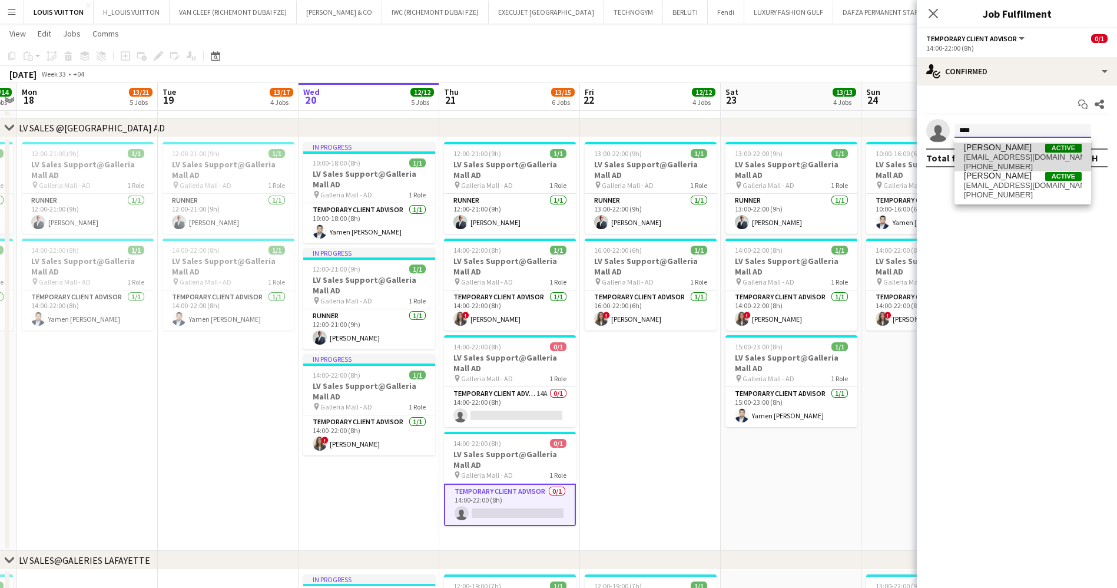
type input "****"
click at [1020, 147] on span "[PERSON_NAME] Active" at bounding box center [1023, 148] width 118 height 10
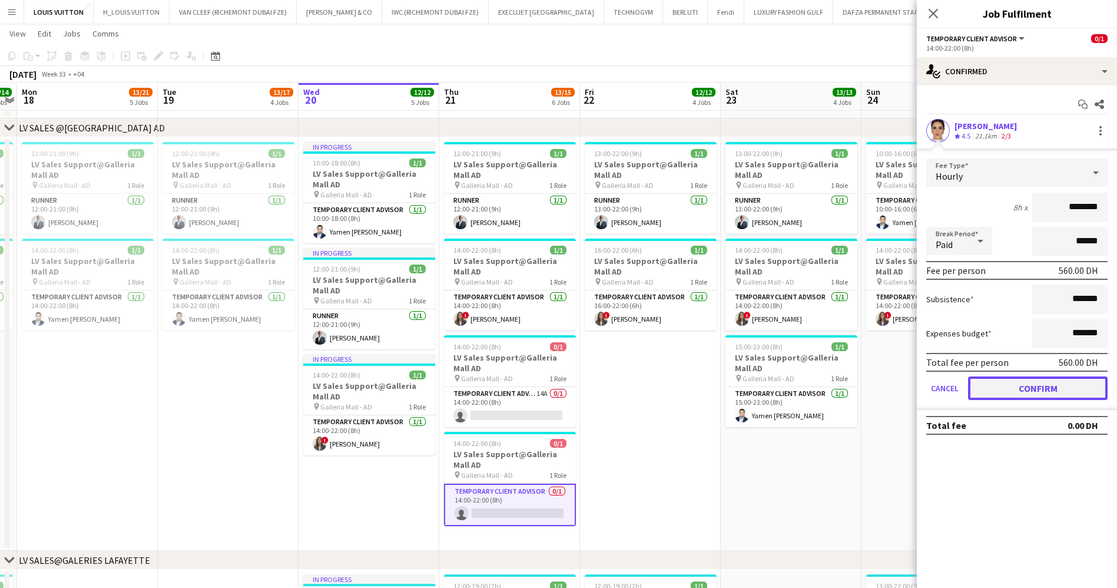
click at [1035, 386] on button "Confirm" at bounding box center [1038, 388] width 140 height 24
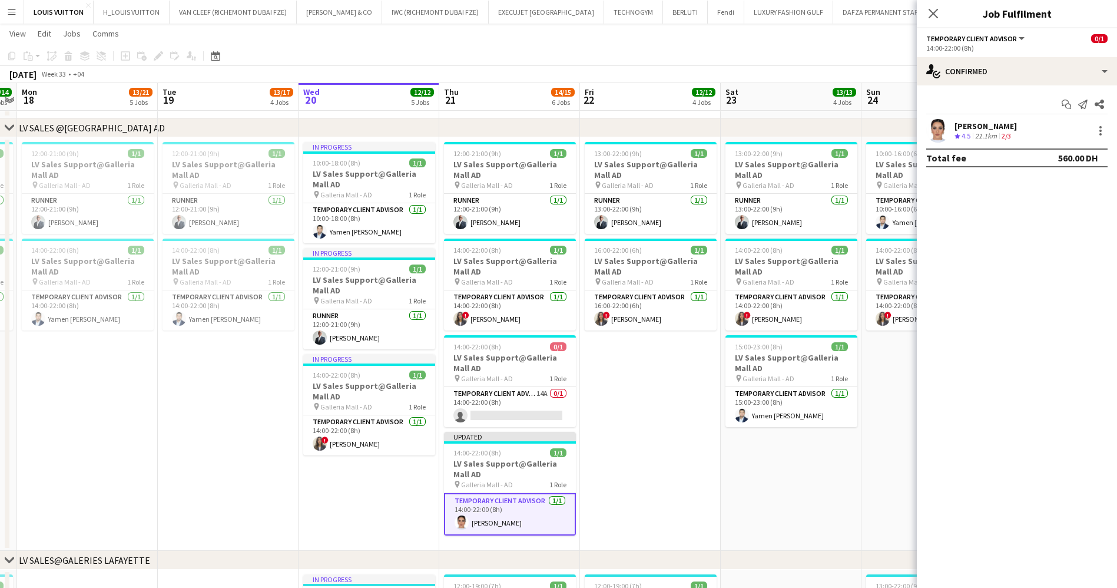
click at [877, 49] on app-toolbar "Copy Paste Paste Ctrl+V Paste with crew Ctrl+Shift+V Paste linked Job [GEOGRAPH…" at bounding box center [558, 56] width 1117 height 20
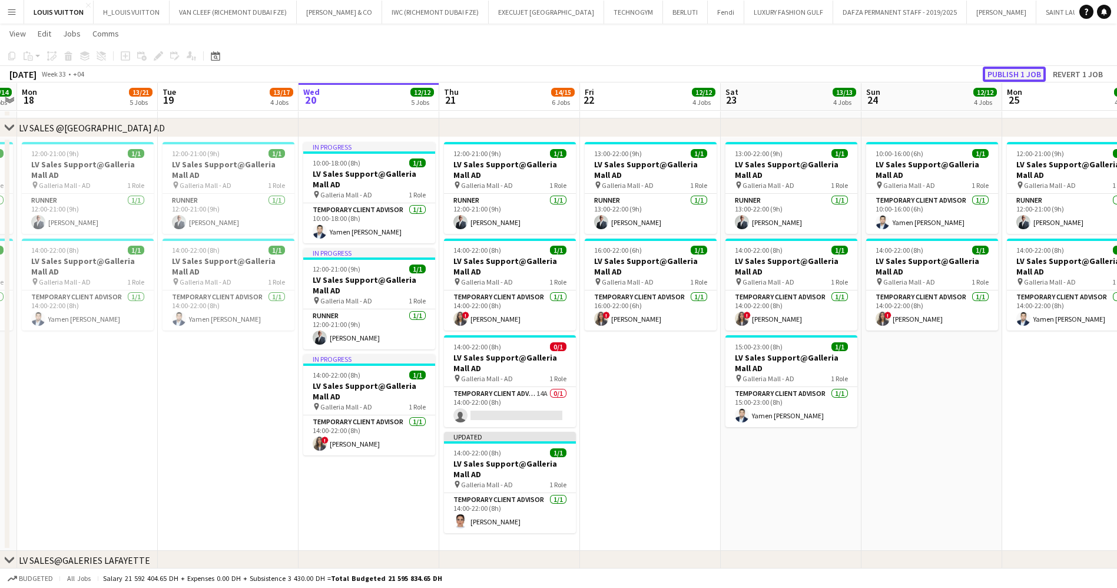
click at [1010, 75] on button "Publish 1 job" at bounding box center [1014, 74] width 63 height 15
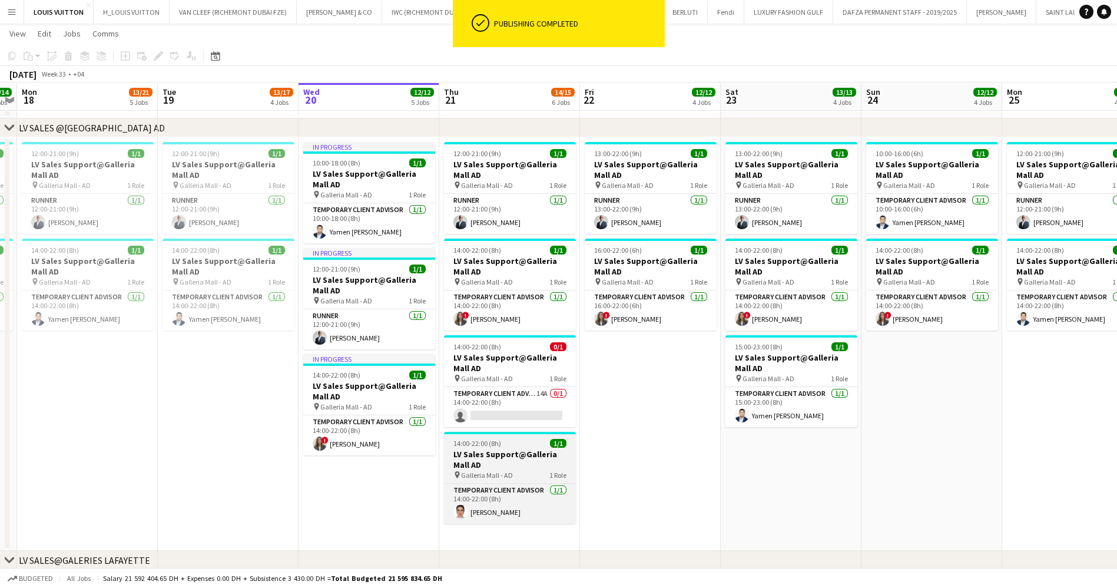
click at [518, 464] on h3 "LV Sales Support@Galleria Mall AD" at bounding box center [510, 459] width 132 height 21
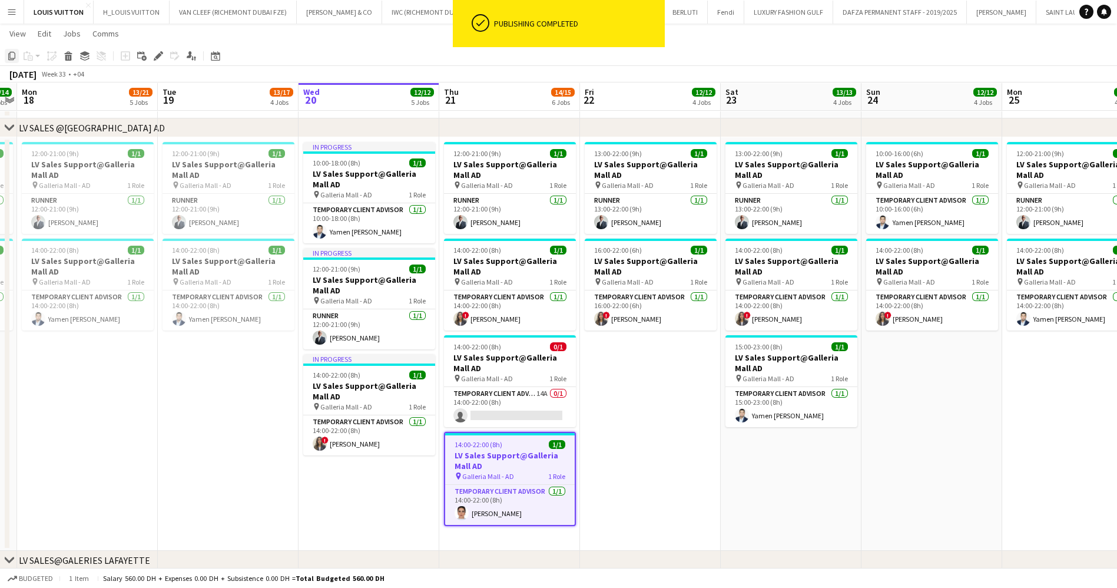
click at [7, 52] on icon "Copy" at bounding box center [11, 55] width 9 height 9
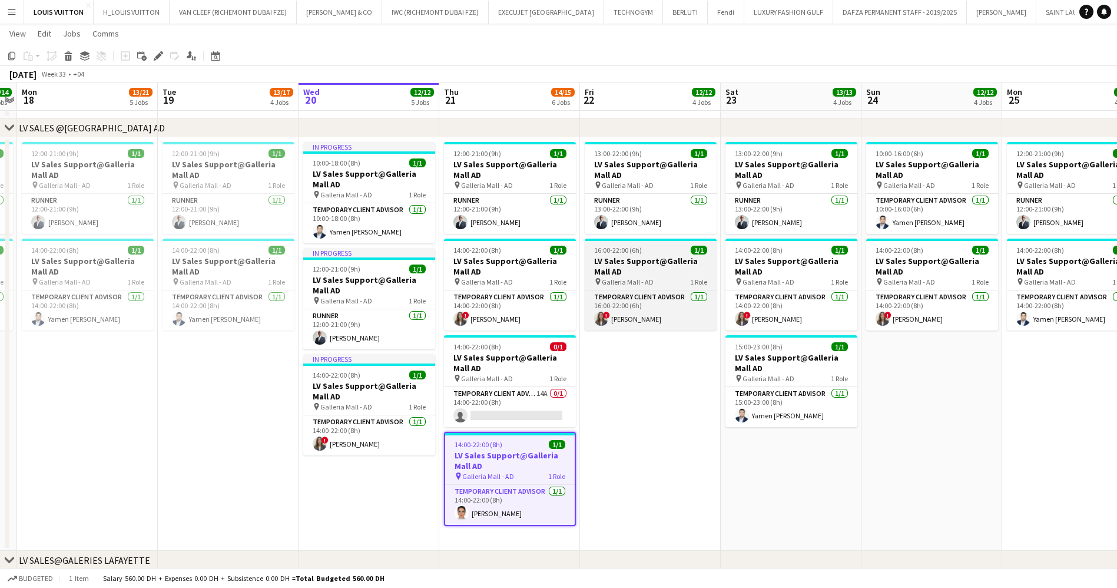
click at [670, 251] on div "16:00-22:00 (6h) 1/1" at bounding box center [651, 250] width 132 height 9
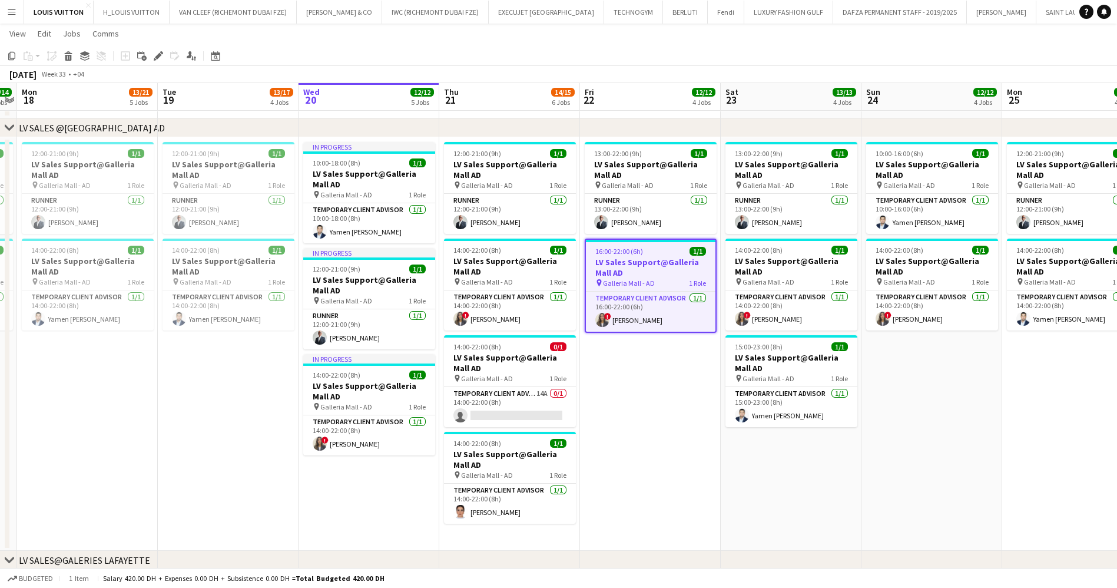
click at [7, 47] on app-toolbar "Copy Paste Paste Ctrl+V Paste with crew Ctrl+Shift+V Paste linked Job [GEOGRAPH…" at bounding box center [558, 56] width 1117 height 20
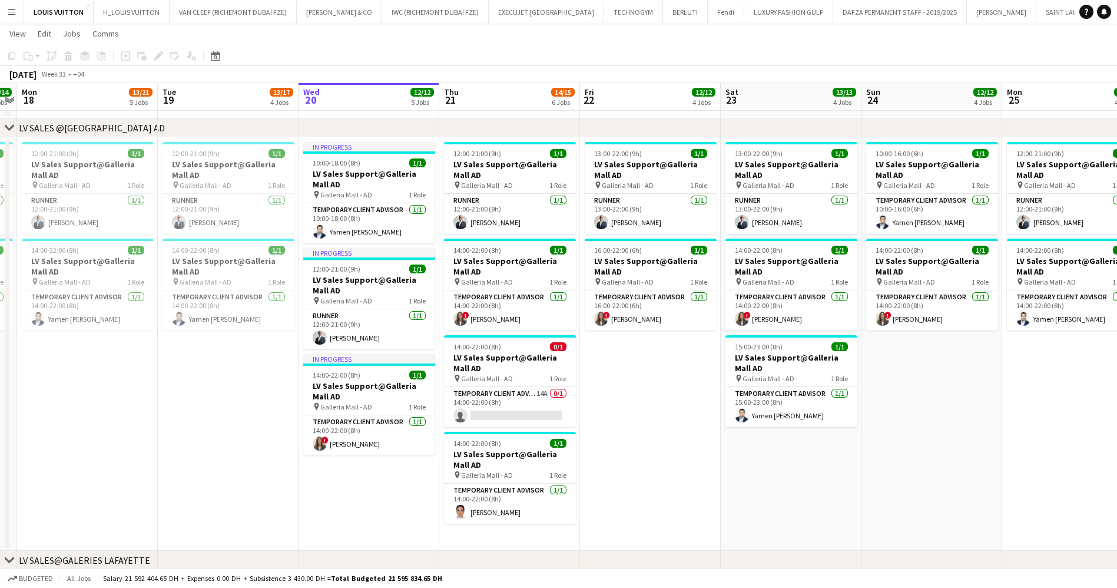
click at [635, 366] on app-date-cell "13:00-22:00 (9h) 1/1 LV Sales Support@Galleria Mall AD pin Galleria Mall - AD 1…" at bounding box center [650, 344] width 141 height 414
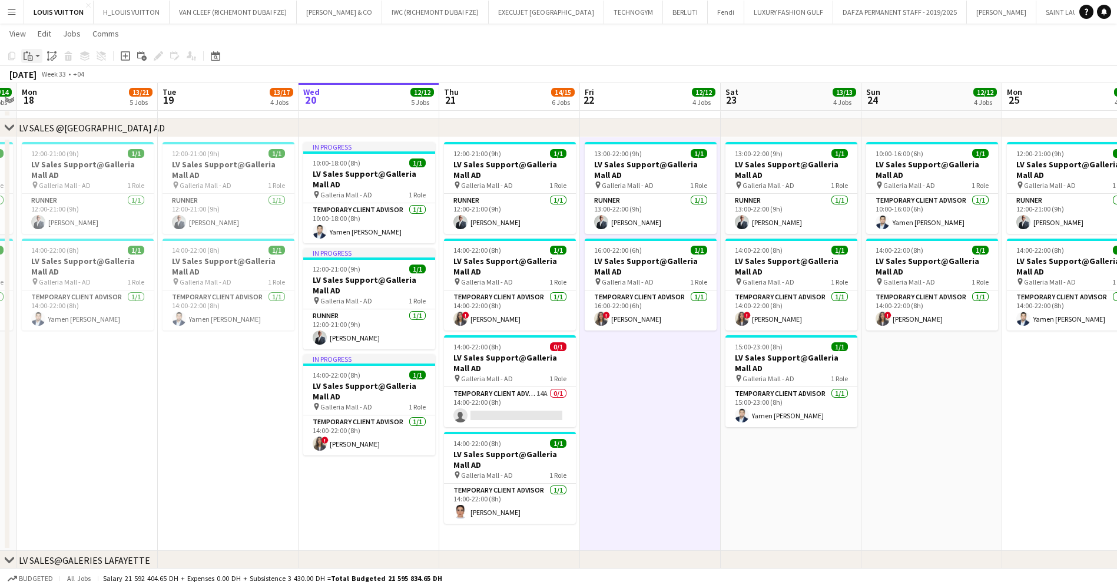
click at [29, 57] on icon at bounding box center [30, 57] width 2 height 1
click at [42, 77] on link "Paste Ctrl+V" at bounding box center [86, 78] width 111 height 11
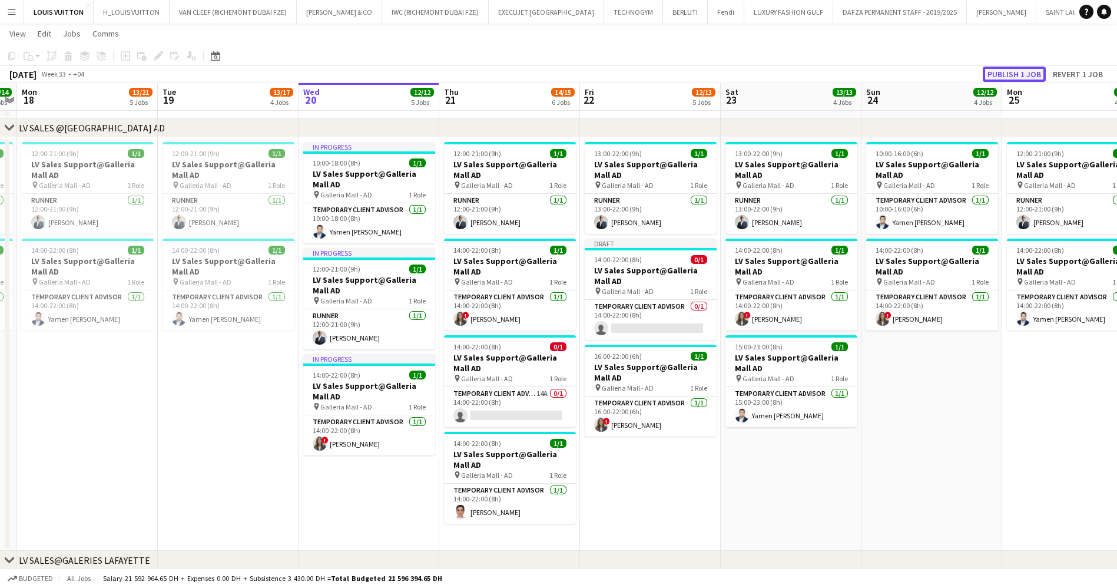
click at [1021, 71] on button "Publish 1 job" at bounding box center [1014, 74] width 63 height 15
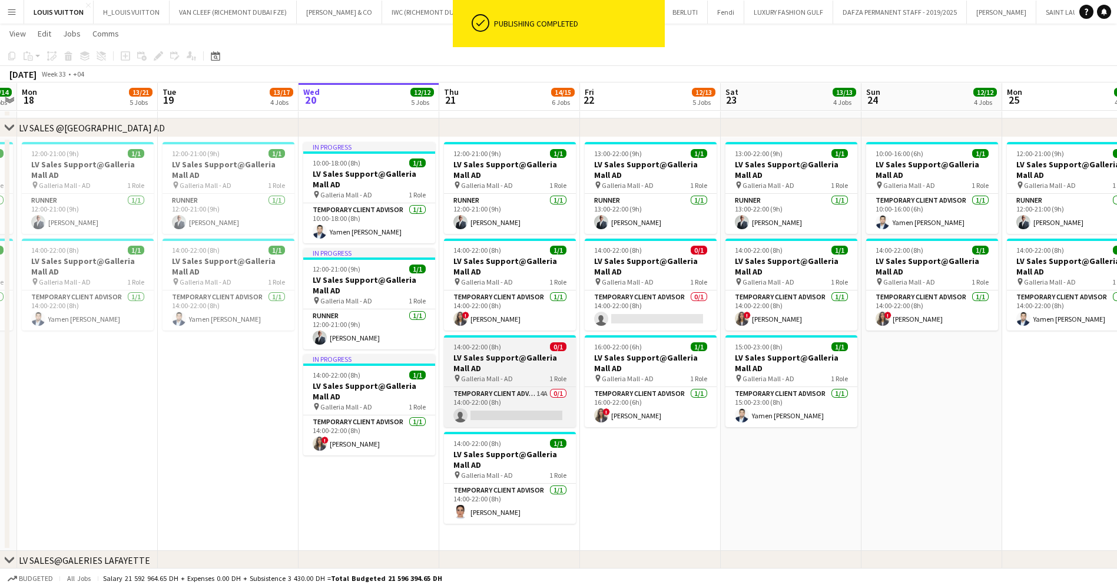
click at [516, 352] on h3 "LV Sales Support@Galleria Mall AD" at bounding box center [510, 362] width 132 height 21
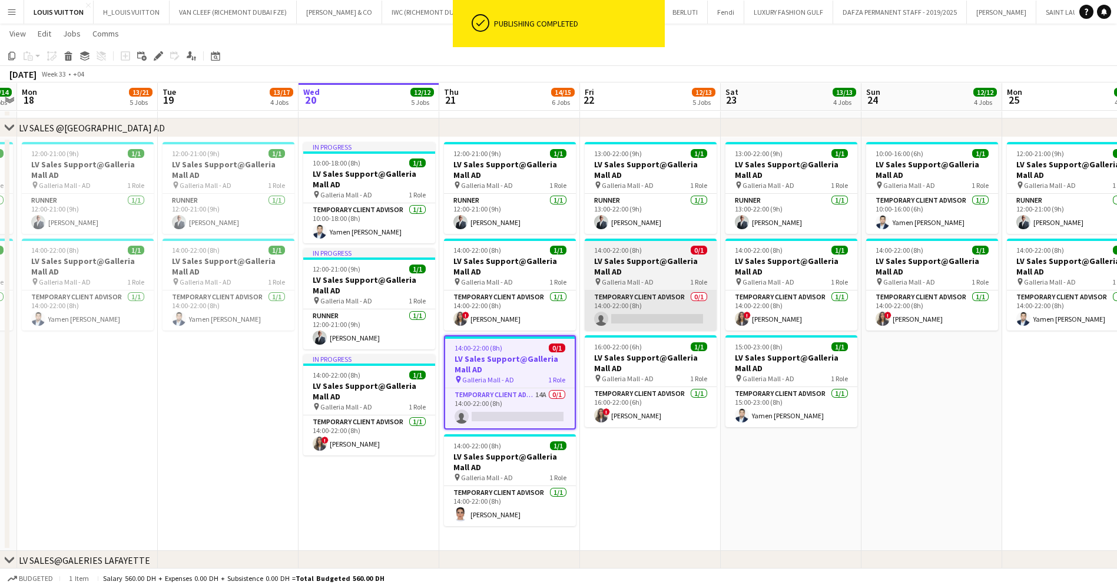
click at [668, 308] on app-card-role "Temporary Client Advisor 0/1 14:00-22:00 (8h) single-neutral-actions" at bounding box center [651, 310] width 132 height 40
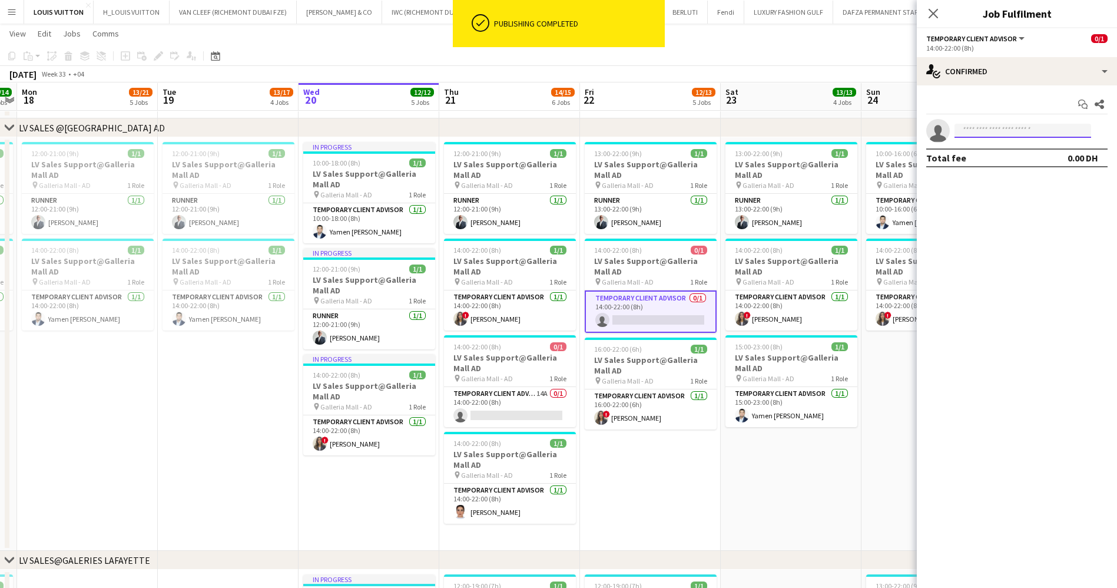
click at [1001, 127] on input at bounding box center [1023, 131] width 137 height 14
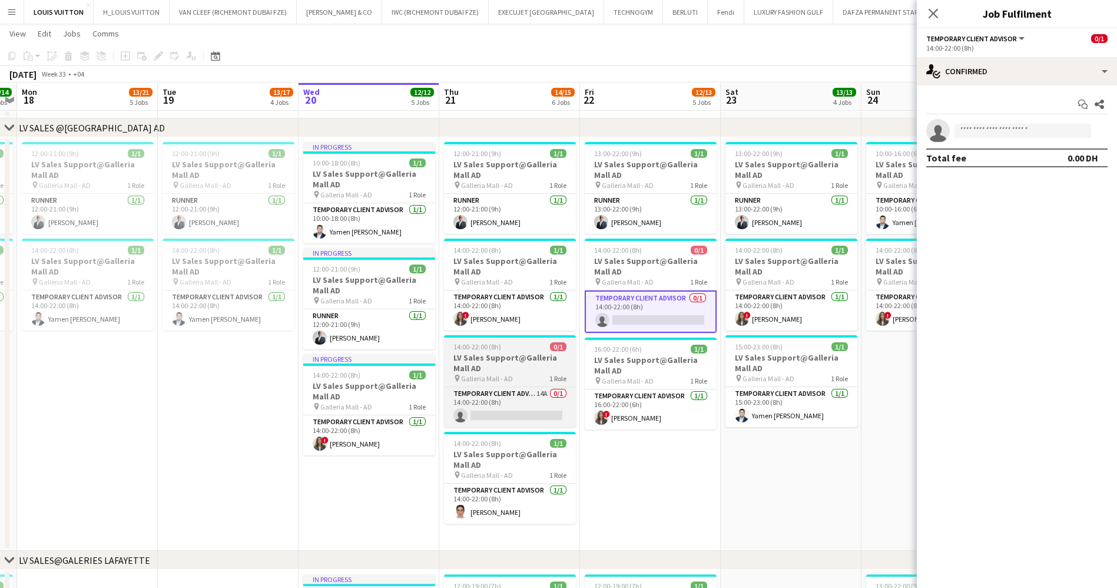
click at [505, 386] on div "Temporary Client Advisor 14A 0/1 14:00-22:00 (8h) single-neutral-actions" at bounding box center [510, 406] width 132 height 41
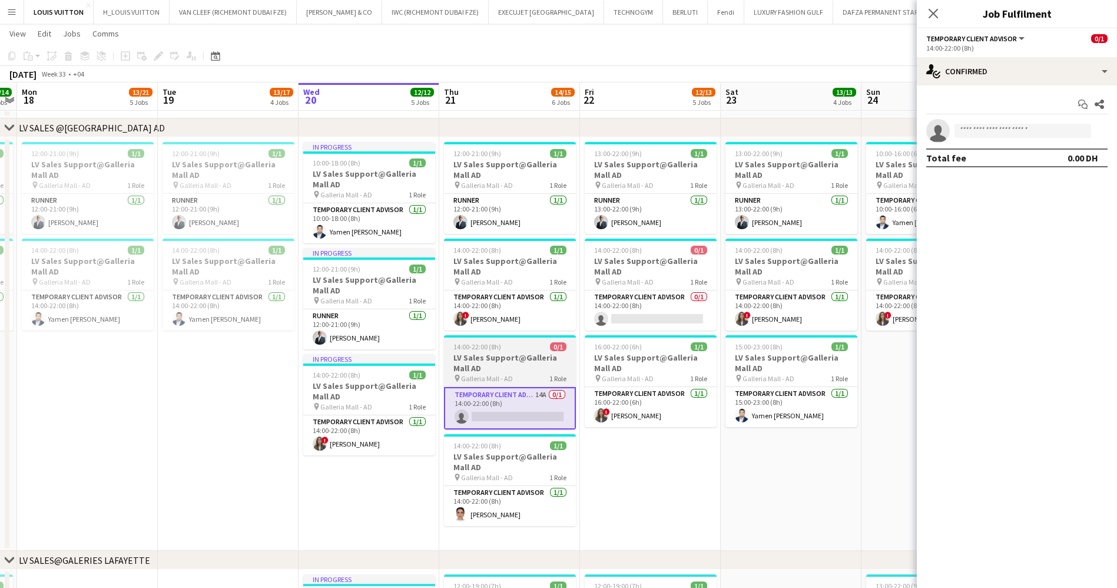
click at [527, 353] on h3 "LV Sales Support@Galleria Mall AD" at bounding box center [510, 362] width 132 height 21
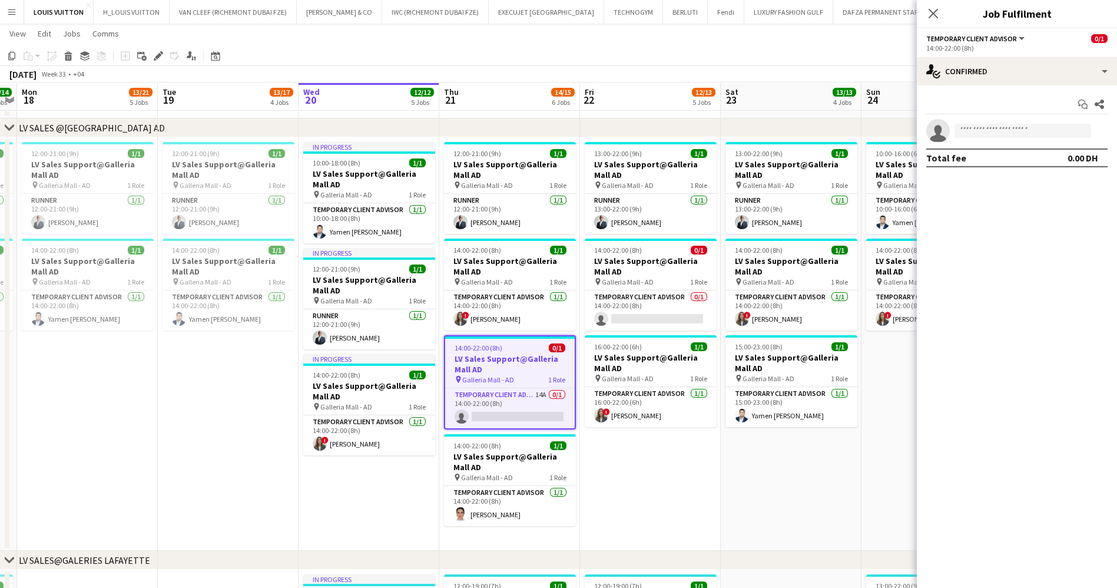
click at [63, 46] on app-page-menu "View Day view expanded Day view collapsed Month view Date picker Jump to [DATE]…" at bounding box center [558, 35] width 1117 height 22
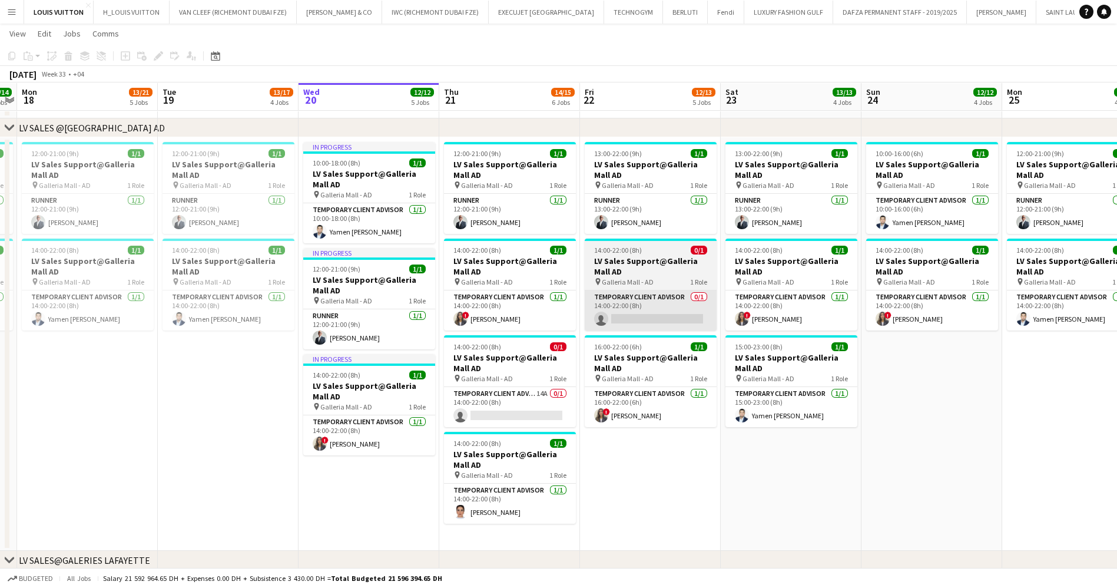
click at [690, 319] on app-card-role "Temporary Client Advisor 0/1 14:00-22:00 (8h) single-neutral-actions" at bounding box center [651, 310] width 132 height 40
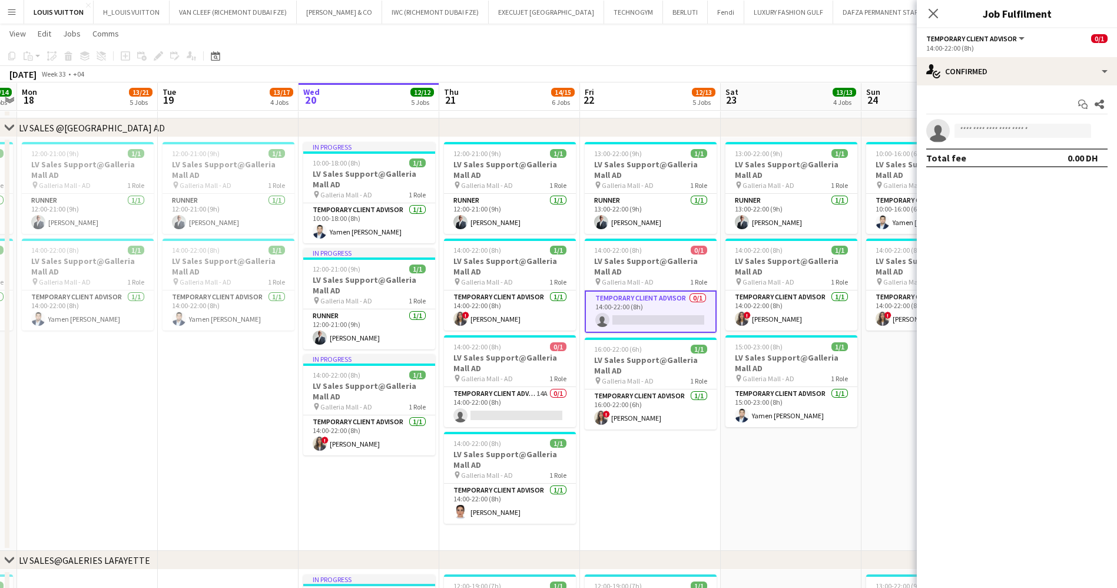
click at [653, 253] on div "14:00-22:00 (8h) 0/1" at bounding box center [651, 250] width 132 height 9
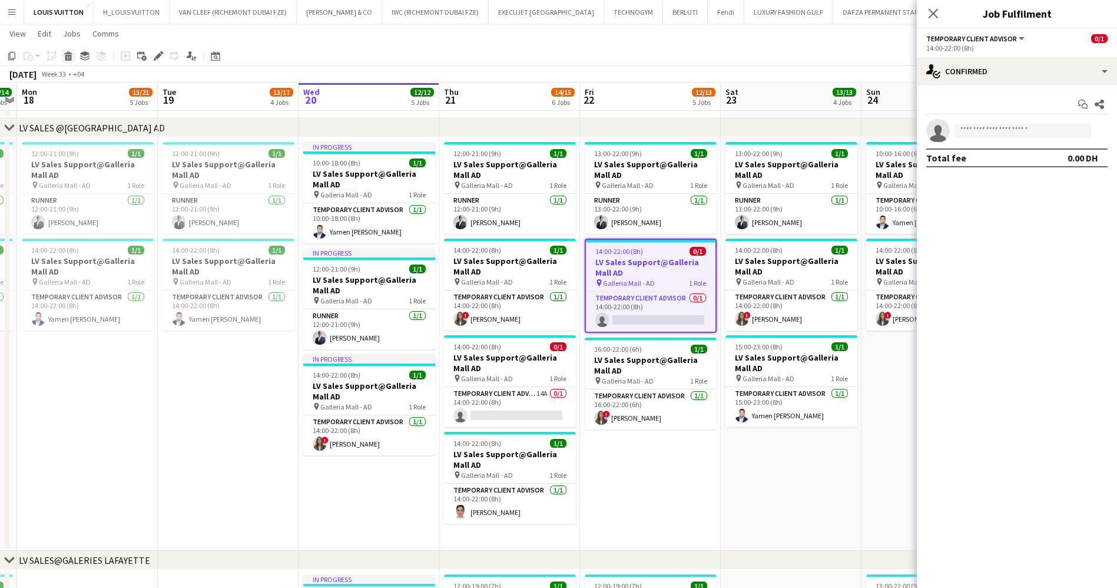
click at [62, 52] on div "Delete" at bounding box center [68, 56] width 14 height 14
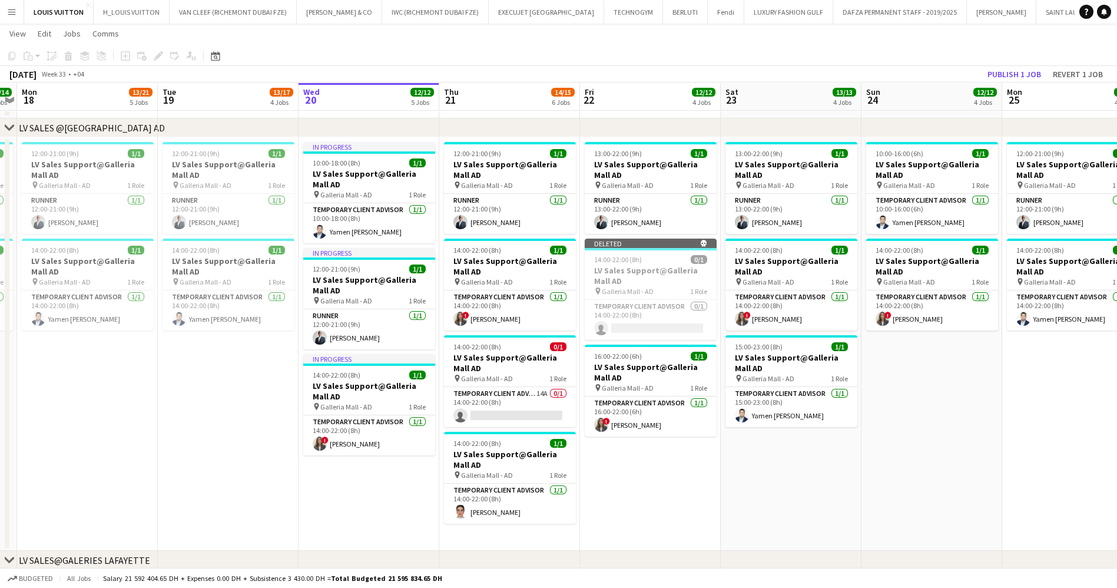
click at [809, 493] on app-date-cell "13:00-22:00 (9h) 1/1 LV Sales Support@Galleria Mall AD pin Galleria Mall - AD 1…" at bounding box center [791, 344] width 141 height 414
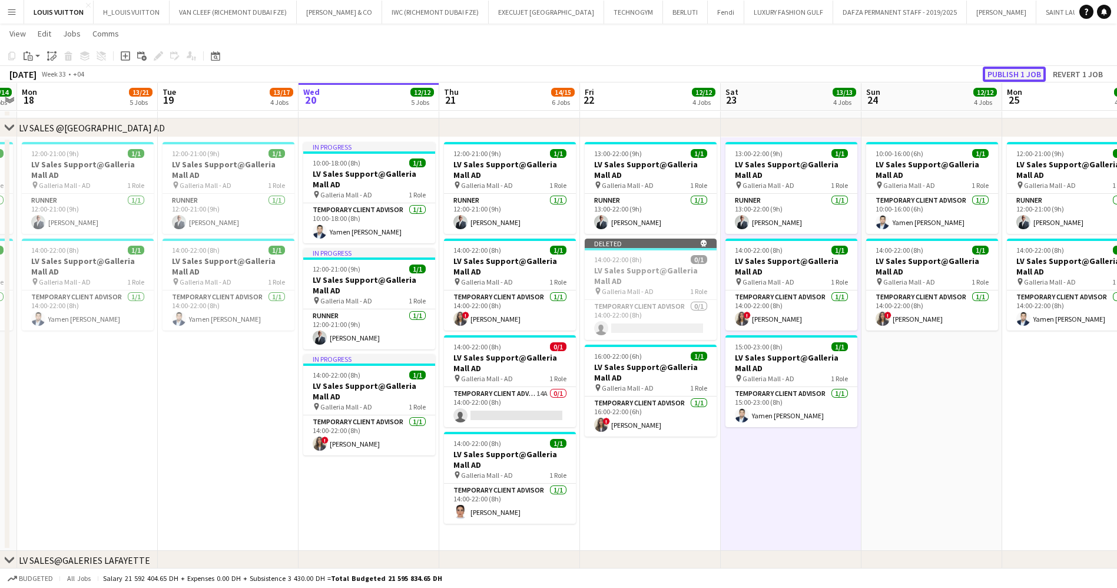
click at [1017, 70] on button "Publish 1 job" at bounding box center [1014, 74] width 63 height 15
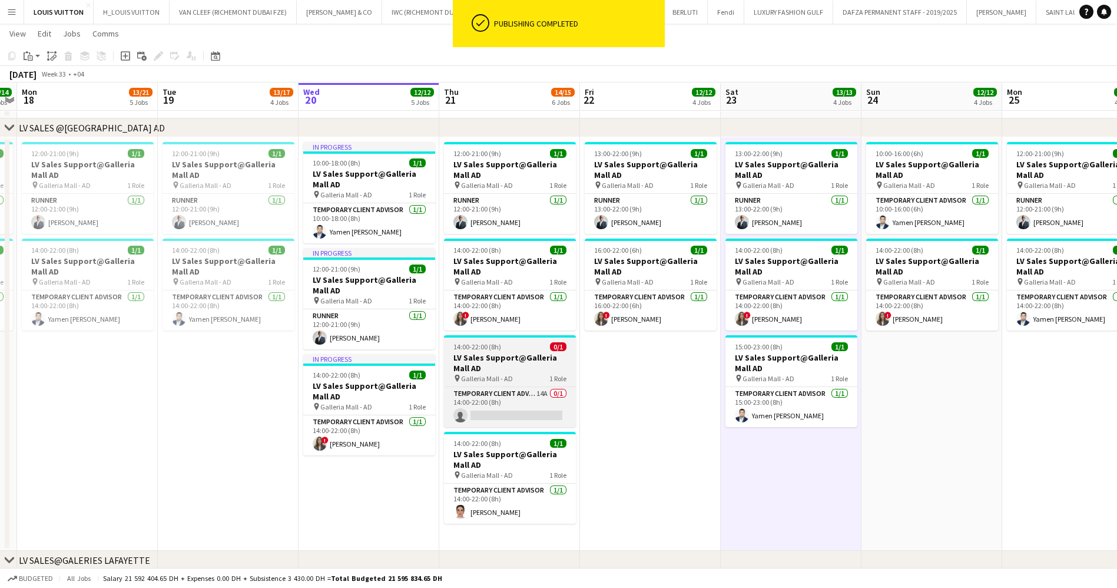
click at [526, 354] on h3 "LV Sales Support@Galleria Mall AD" at bounding box center [510, 362] width 132 height 21
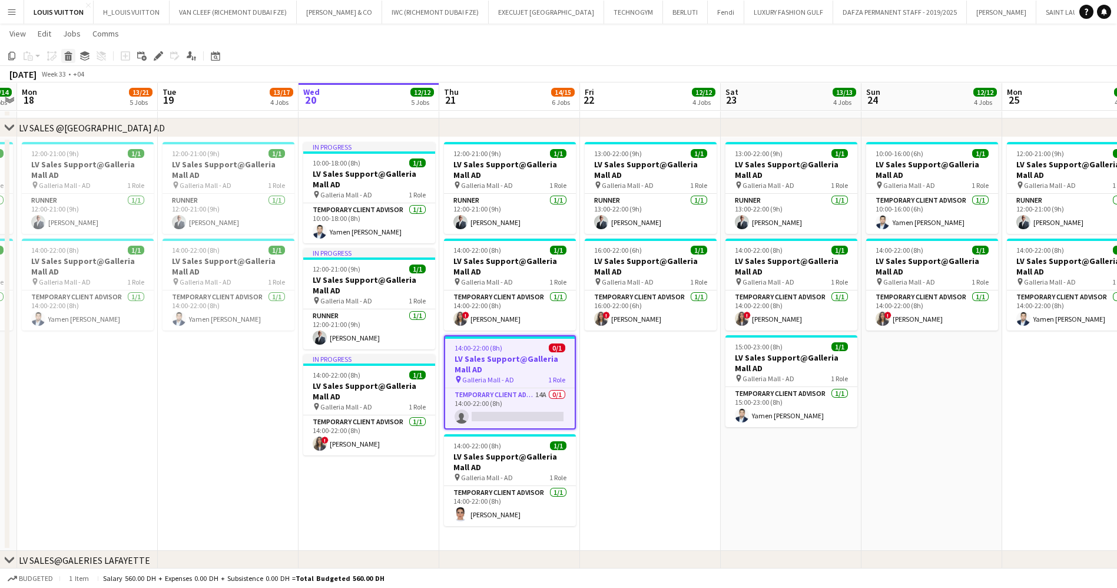
click at [68, 52] on icon "Delete" at bounding box center [68, 55] width 9 height 9
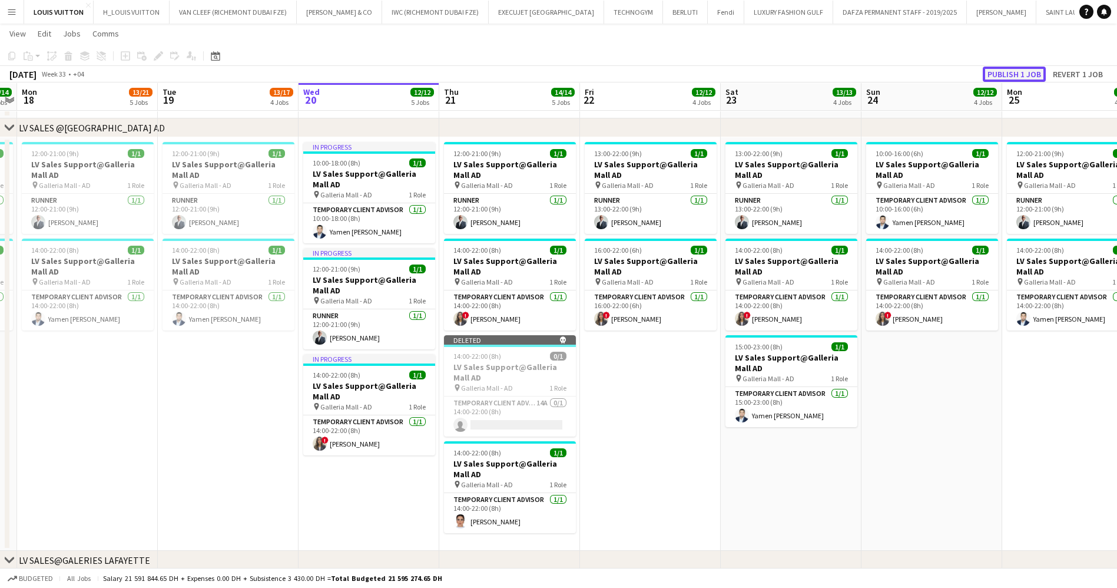
click at [1000, 77] on button "Publish 1 job" at bounding box center [1014, 74] width 63 height 15
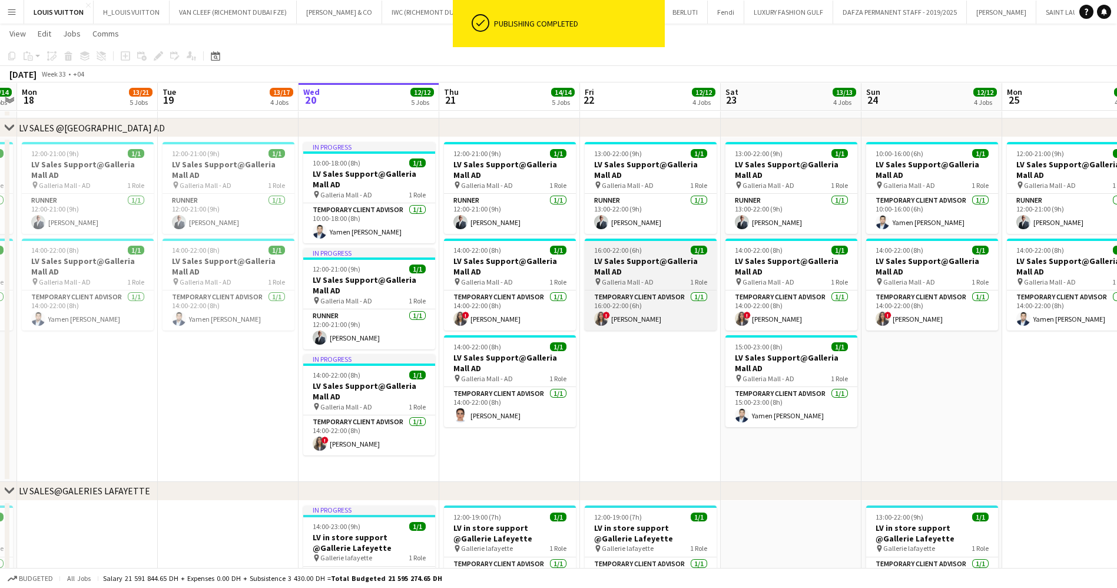
click at [664, 270] on h3 "LV Sales Support@Galleria Mall AD" at bounding box center [651, 266] width 132 height 21
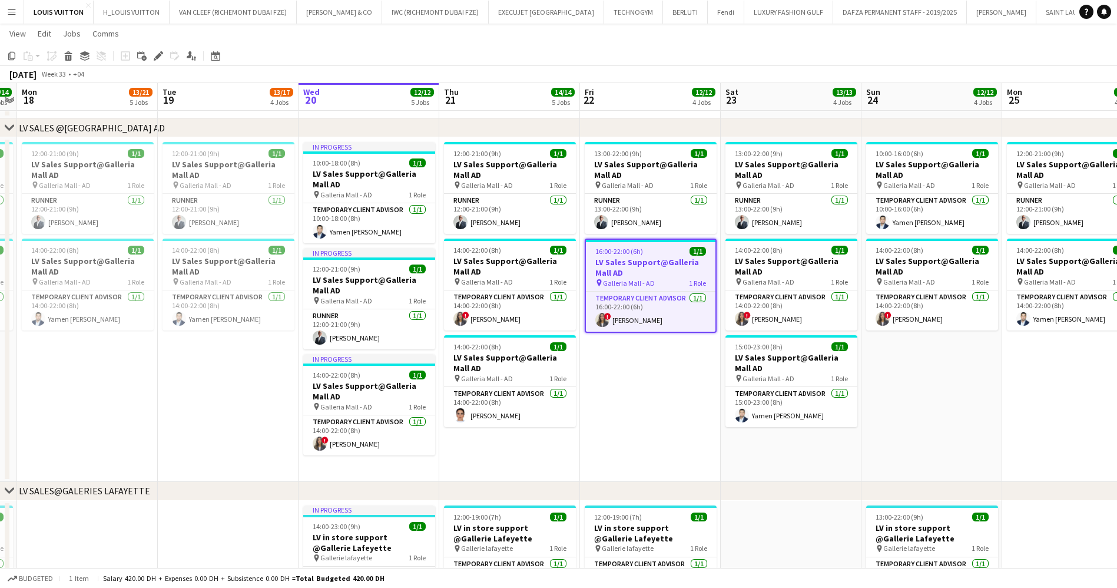
click at [70, 69] on div "[DATE] Week 33 • +04" at bounding box center [47, 74] width 94 height 16
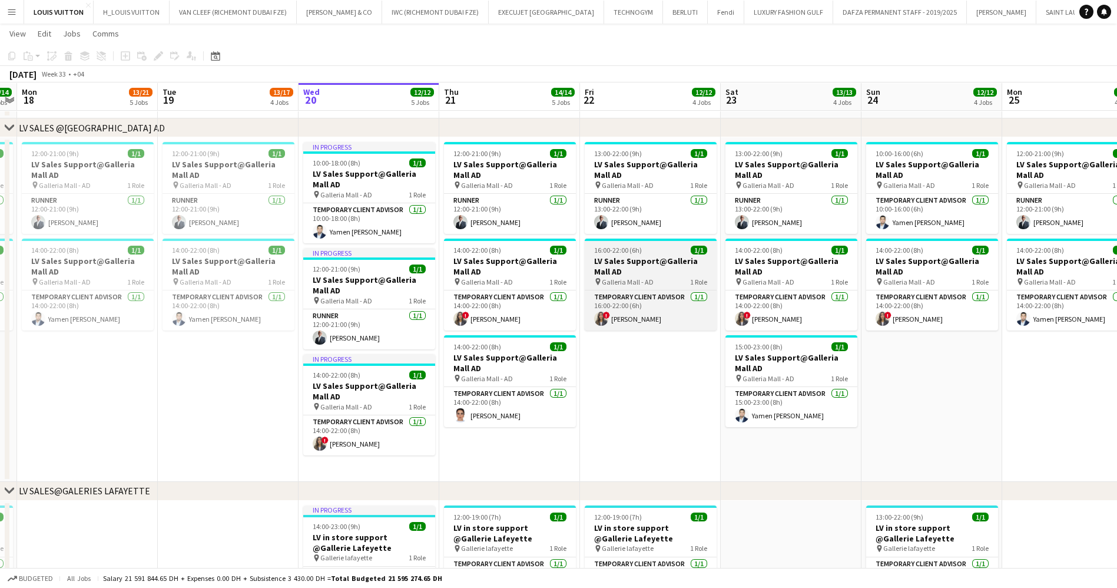
click at [674, 268] on h3 "LV Sales Support@Galleria Mall AD" at bounding box center [651, 266] width 132 height 21
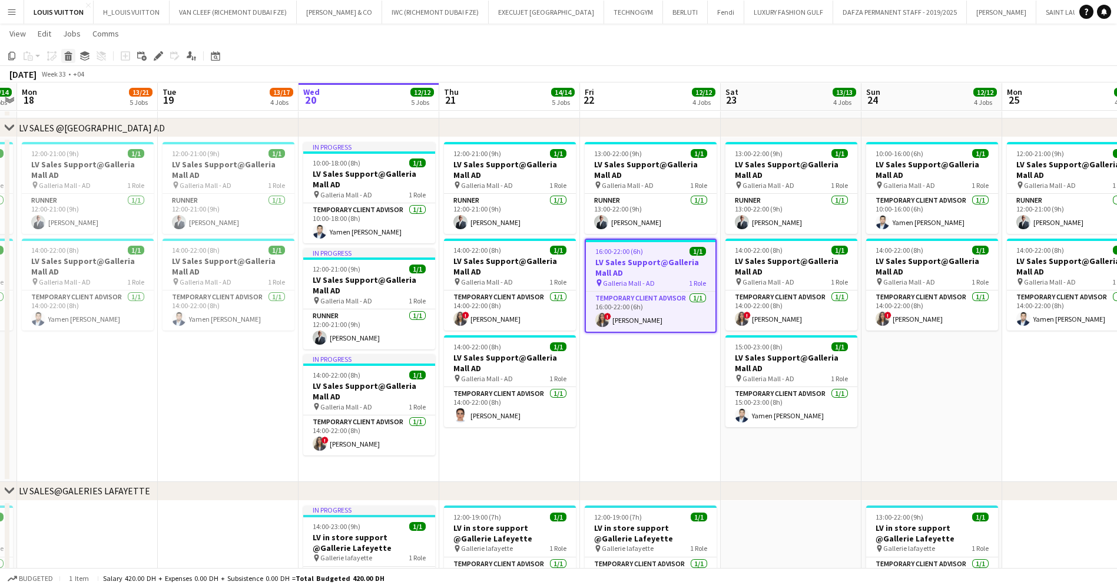
click at [65, 57] on icon "Delete" at bounding box center [68, 55] width 9 height 9
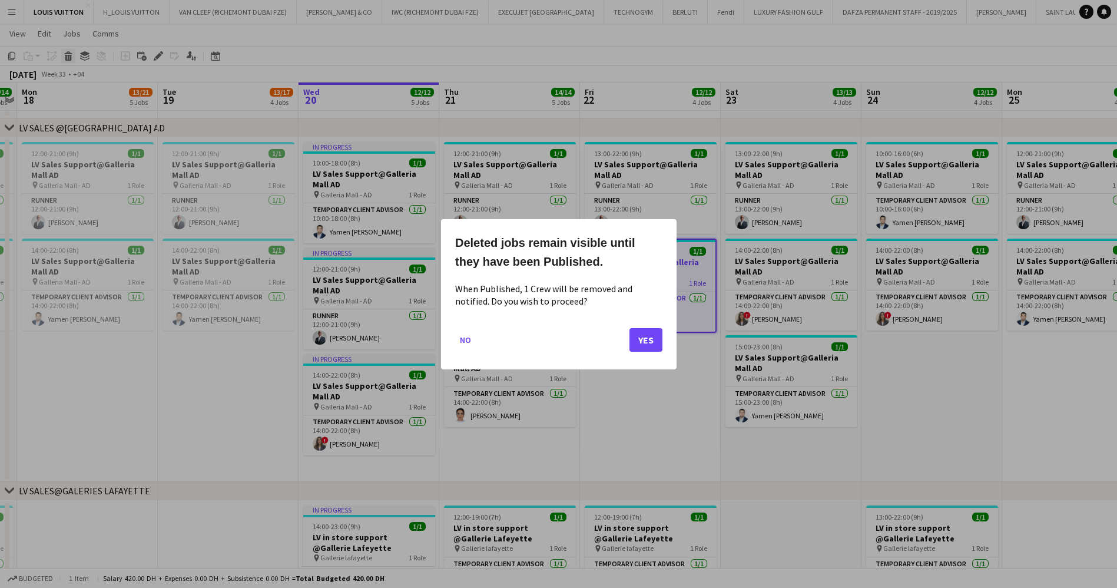
scroll to position [0, 0]
click at [465, 339] on button "No" at bounding box center [465, 339] width 21 height 19
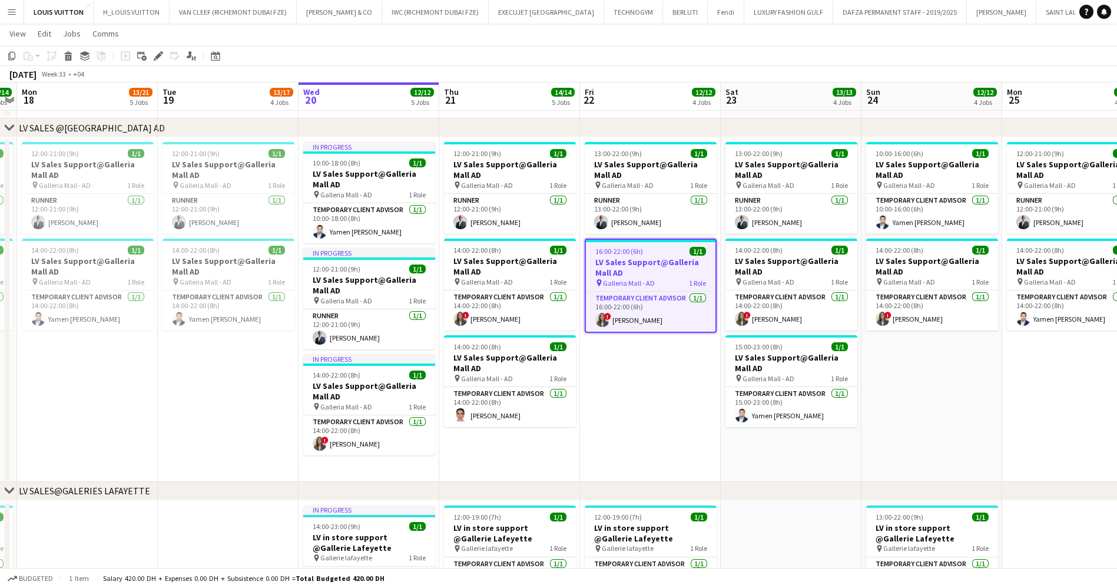
scroll to position [1009, 0]
click at [17, 56] on div "Copy" at bounding box center [12, 56] width 14 height 14
click at [657, 359] on app-date-cell "13:00-22:00 (9h) 1/1 LV Sales Support@Galleria Mall AD pin Galleria Mall - AD 1…" at bounding box center [650, 309] width 141 height 345
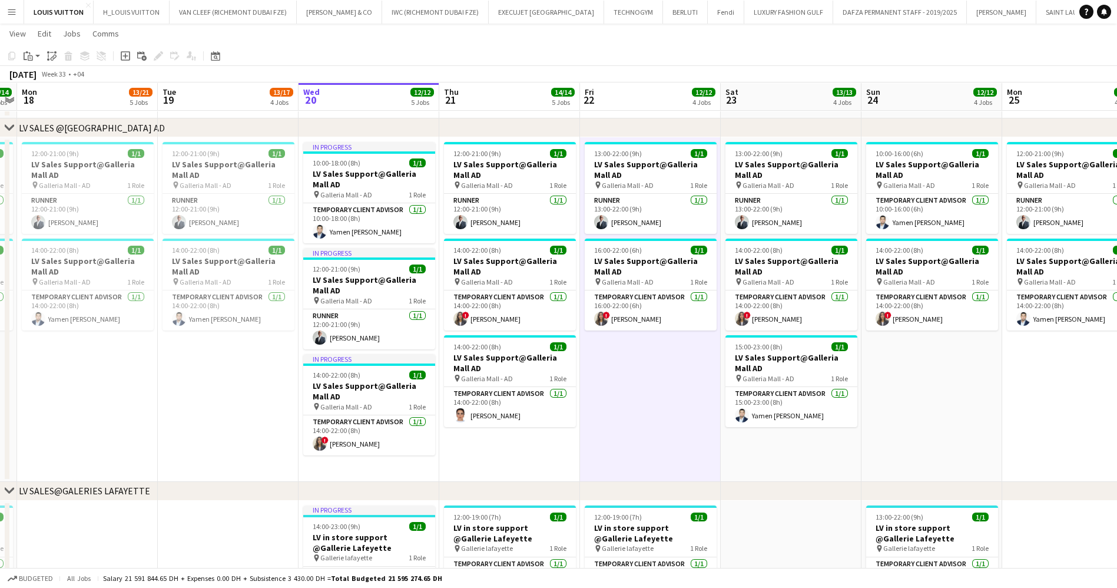
click at [657, 359] on app-date-cell "13:00-22:00 (9h) 1/1 LV Sales Support@Galleria Mall AD pin Galleria Mall - AD 1…" at bounding box center [650, 309] width 141 height 345
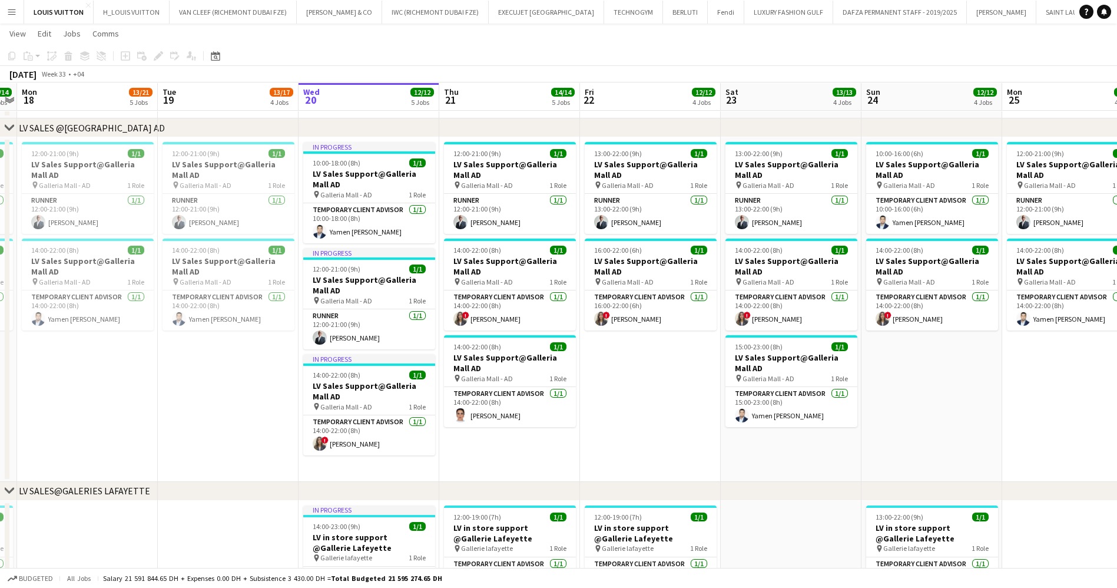
click at [657, 359] on app-date-cell "13:00-22:00 (9h) 1/1 LV Sales Support@Galleria Mall AD pin Galleria Mall - AD 1…" at bounding box center [650, 309] width 141 height 345
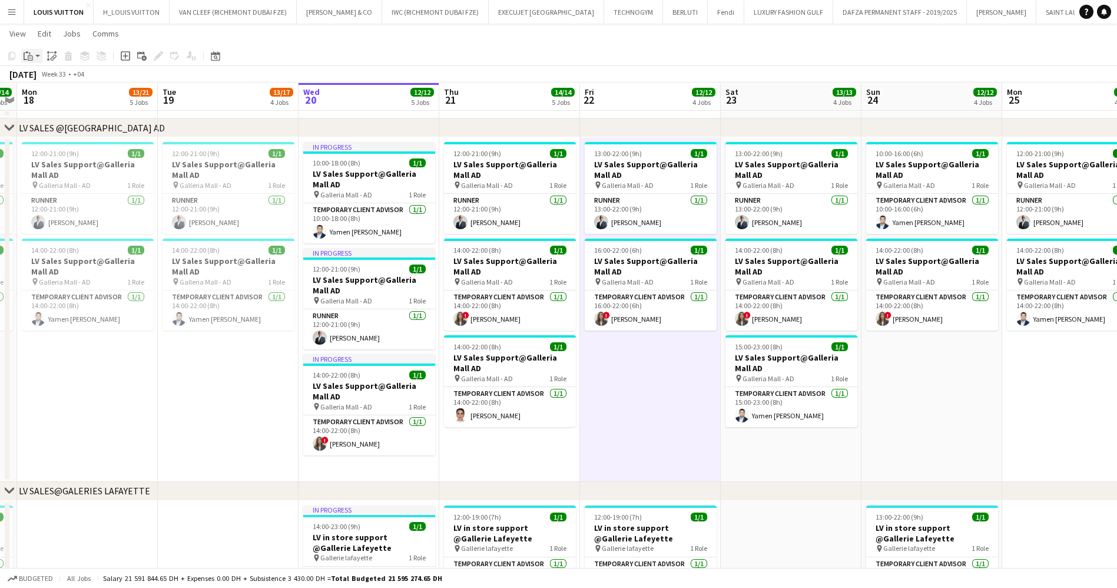
click at [34, 57] on div "Paste" at bounding box center [28, 56] width 14 height 14
click at [45, 78] on link "Paste Ctrl+V" at bounding box center [86, 78] width 111 height 11
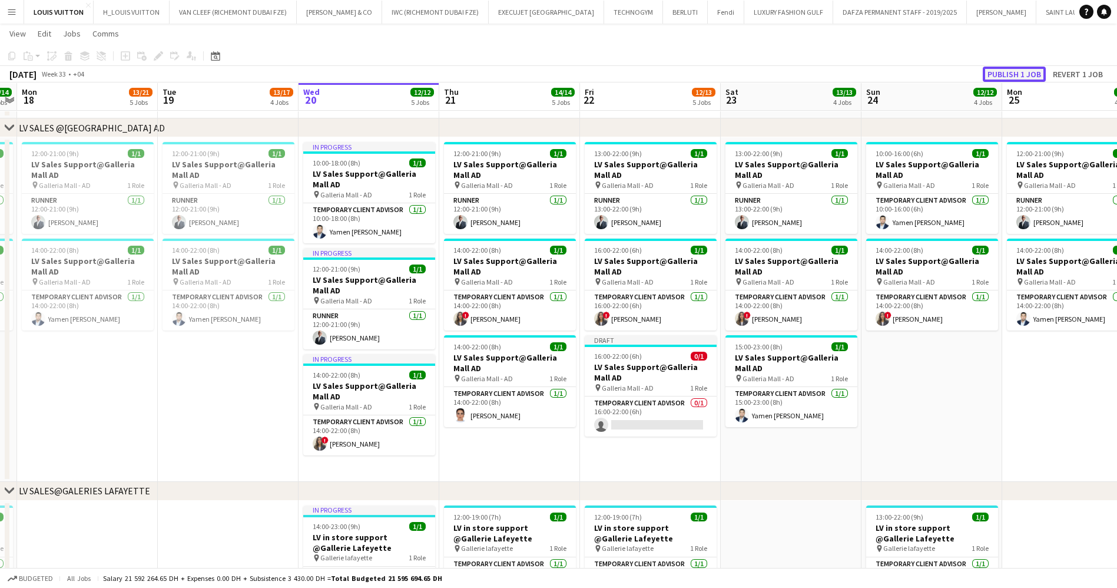
click at [1016, 67] on button "Publish 1 job" at bounding box center [1014, 74] width 63 height 15
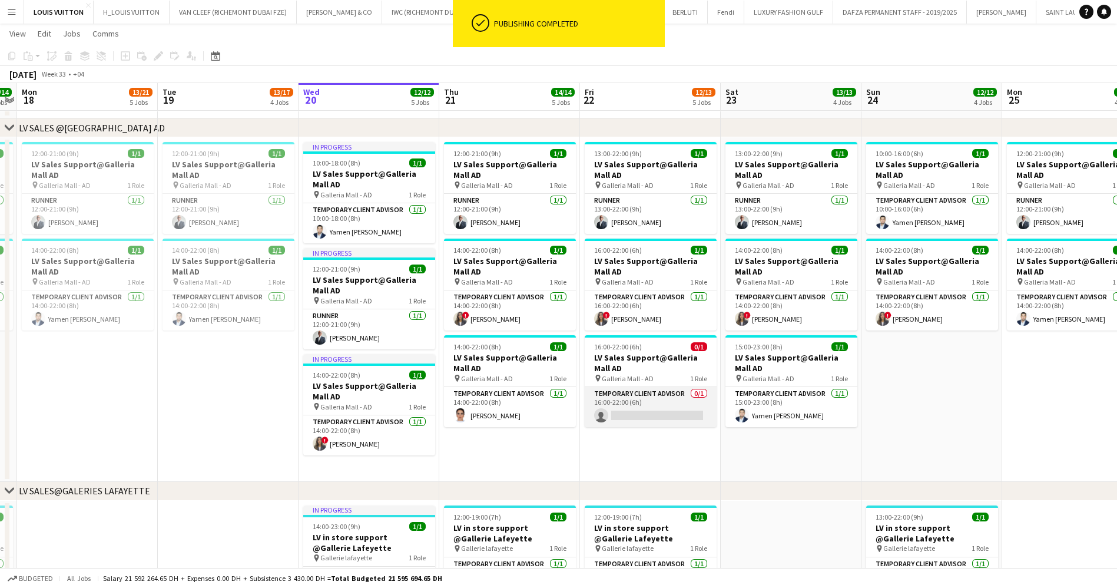
click at [650, 414] on app-card-role "Temporary Client Advisor 0/1 16:00-22:00 (6h) single-neutral-actions" at bounding box center [651, 407] width 132 height 40
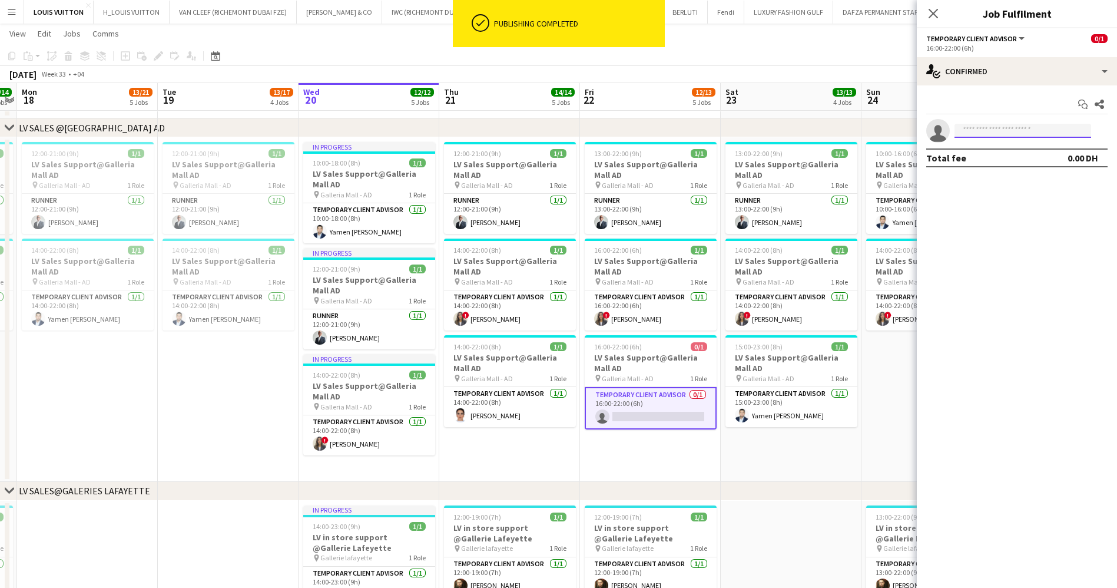
click at [1026, 132] on input at bounding box center [1023, 131] width 137 height 14
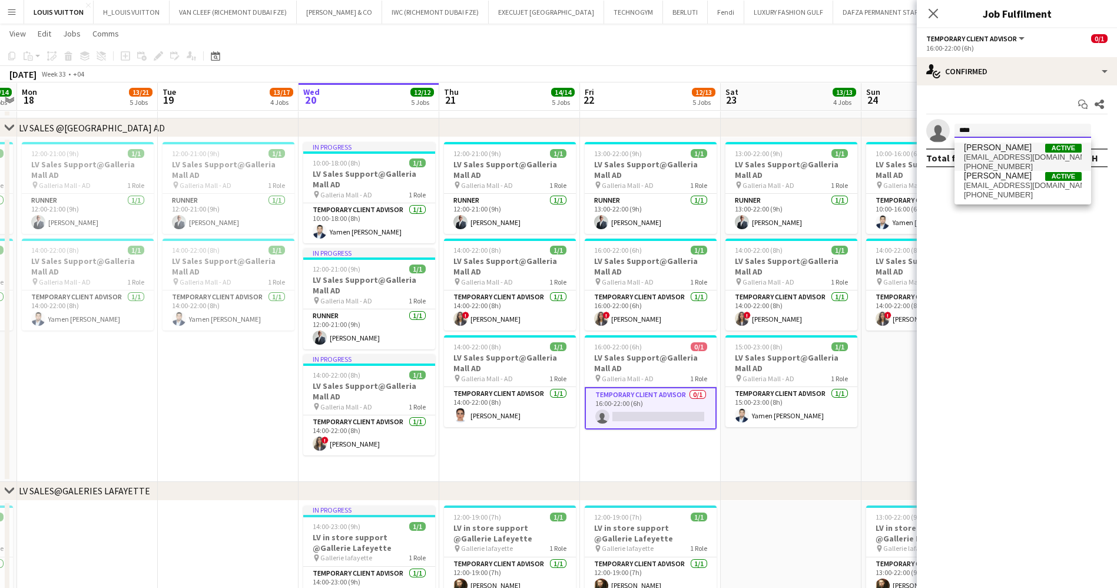
type input "****"
click at [1016, 157] on span "[EMAIL_ADDRESS][DOMAIN_NAME]" at bounding box center [1023, 157] width 118 height 9
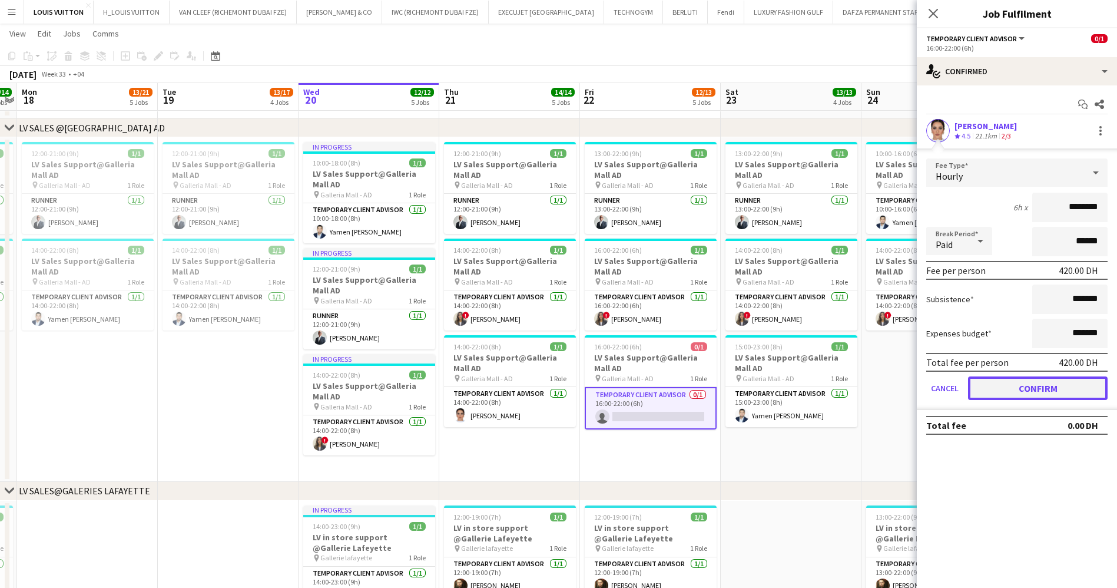
click at [1043, 386] on button "Confirm" at bounding box center [1038, 388] width 140 height 24
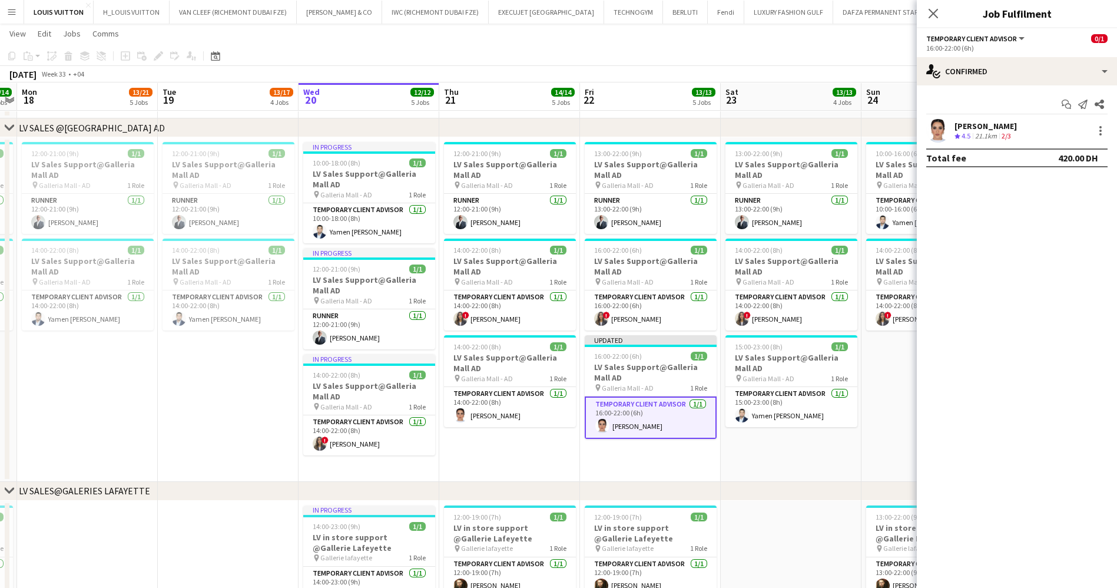
click at [858, 66] on div "[DATE] Week 33 • +04 Publish 1 job Revert 1 job" at bounding box center [558, 74] width 1117 height 16
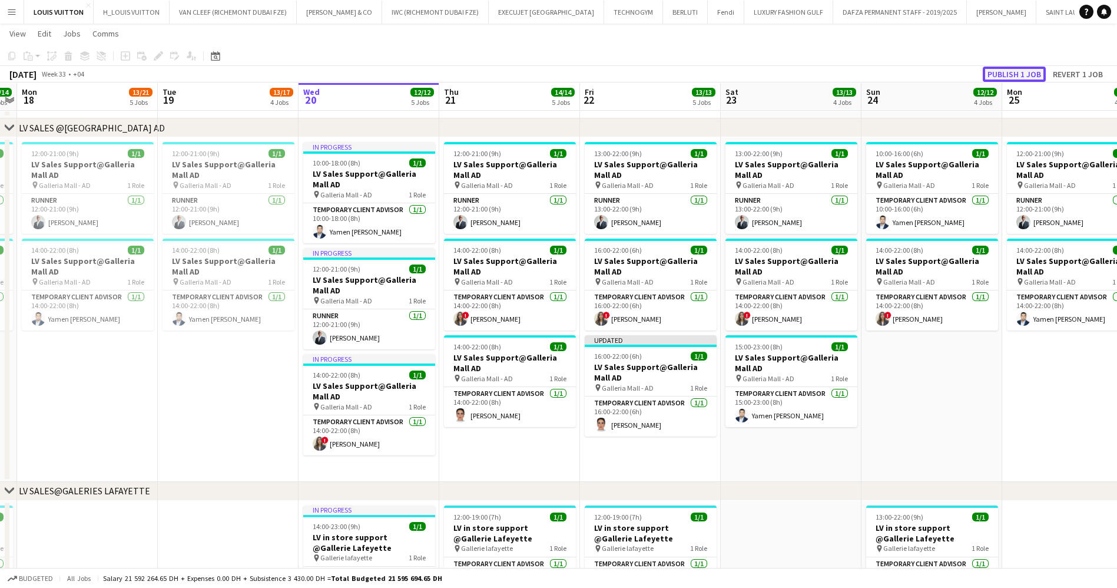
click at [1021, 72] on button "Publish 1 job" at bounding box center [1014, 74] width 63 height 15
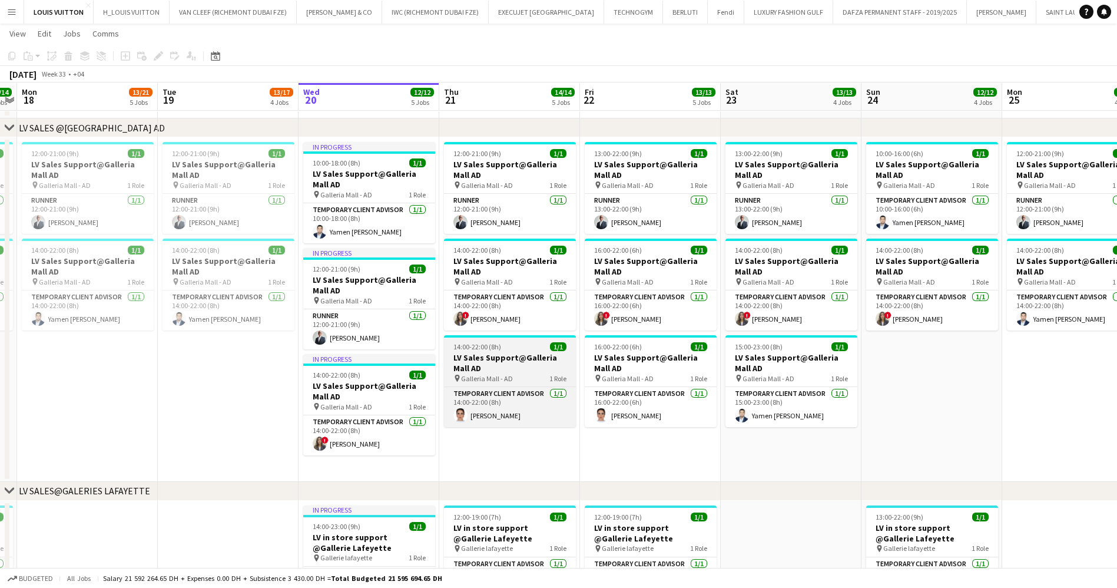
click at [502, 347] on div "14:00-22:00 (8h) 1/1" at bounding box center [510, 346] width 132 height 9
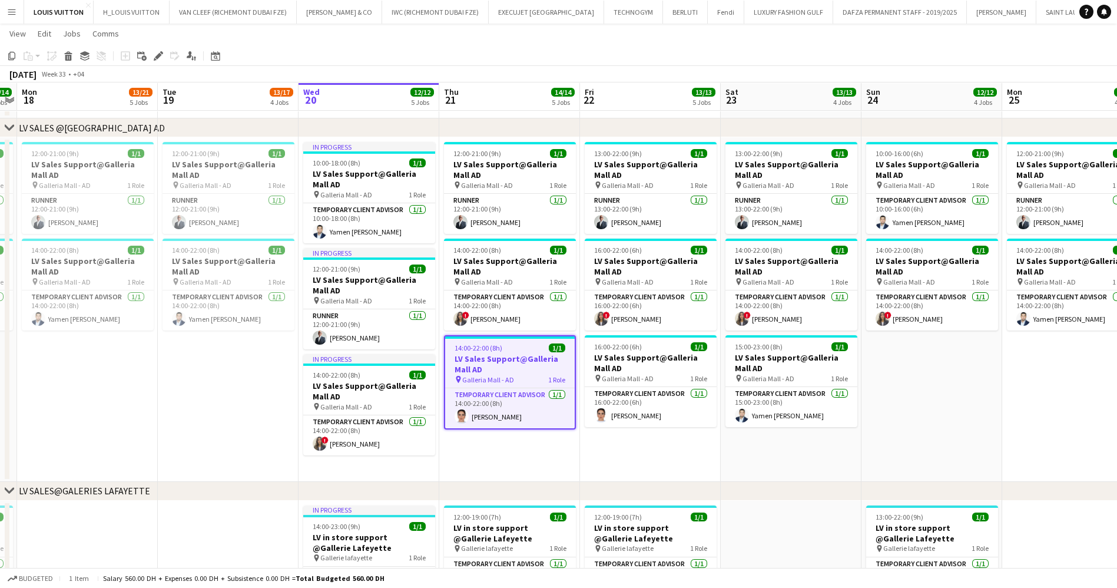
click at [7, 44] on app-page-menu "View Day view expanded Day view collapsed Month view Date picker Jump to [DATE]…" at bounding box center [558, 35] width 1117 height 22
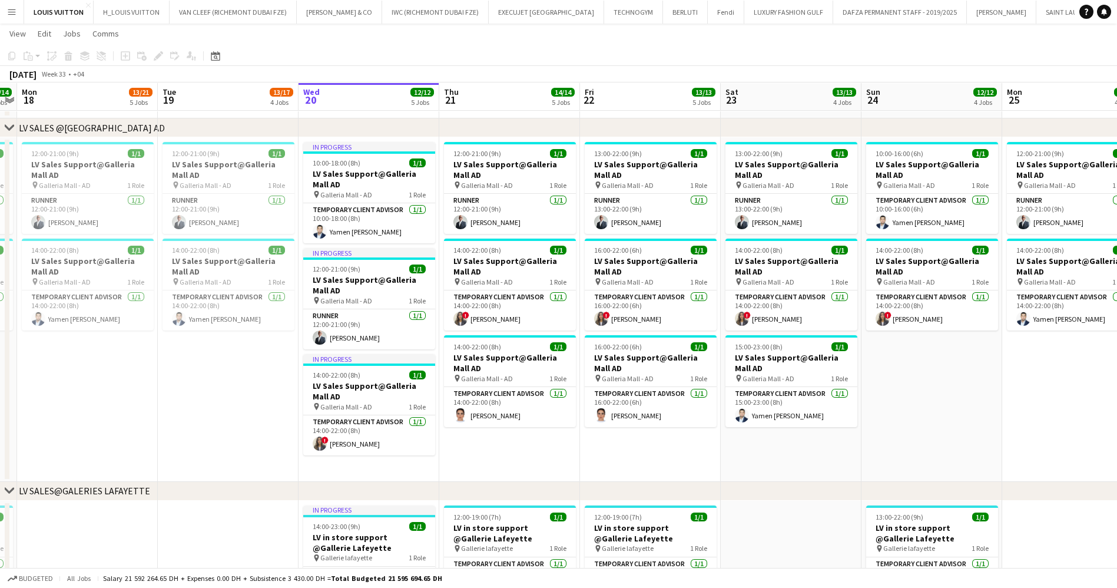
click at [792, 457] on app-date-cell "13:00-22:00 (9h) 1/1 LV Sales Support@Galleria Mall AD pin Galleria Mall - AD 1…" at bounding box center [791, 309] width 141 height 345
click at [7, 49] on div "Copy Paste Paste Ctrl+V Paste with crew Ctrl+Shift+V Paste linked Job [GEOGRAPH…" at bounding box center [57, 56] width 104 height 14
click at [796, 461] on app-date-cell "13:00-22:00 (9h) 1/1 LV Sales Support@Galleria Mall AD pin Galleria Mall - AD 1…" at bounding box center [791, 309] width 141 height 345
click at [26, 57] on icon "Paste" at bounding box center [28, 55] width 9 height 9
click at [76, 111] on div "Paste Ctrl+V Paste with crew Ctrl+Shift+V" at bounding box center [87, 88] width 130 height 49
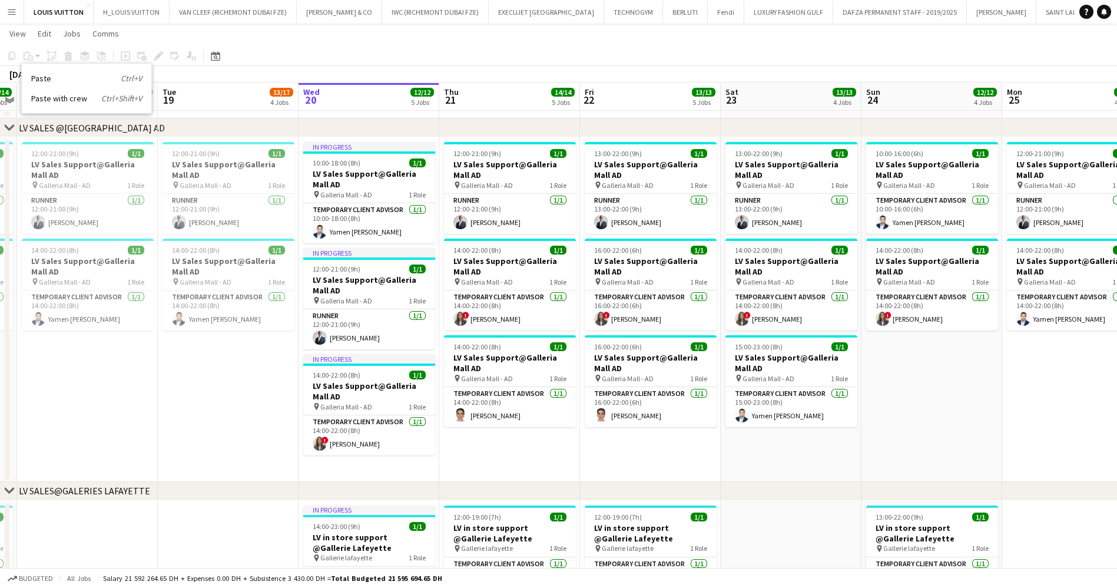
click at [772, 475] on app-date-cell "13:00-22:00 (9h) 1/1 LV Sales Support@Galleria Mall AD pin Galleria Mall - AD 1…" at bounding box center [791, 309] width 141 height 345
click at [28, 56] on icon at bounding box center [30, 57] width 5 height 5
click at [60, 98] on link "Paste with crew Ctrl+Shift+V" at bounding box center [86, 98] width 111 height 11
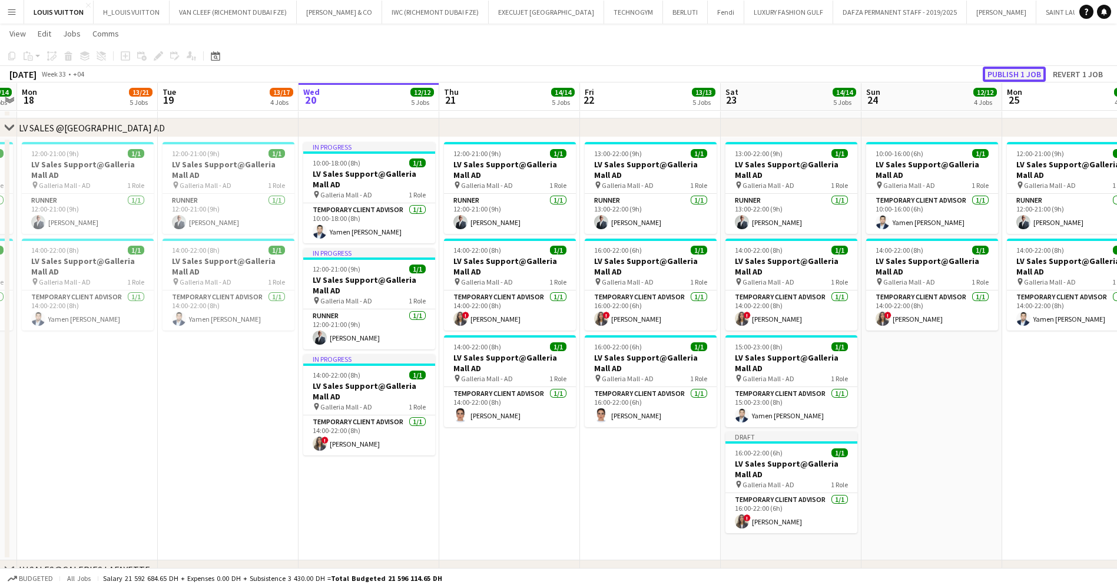
click at [1014, 74] on button "Publish 1 job" at bounding box center [1014, 74] width 63 height 15
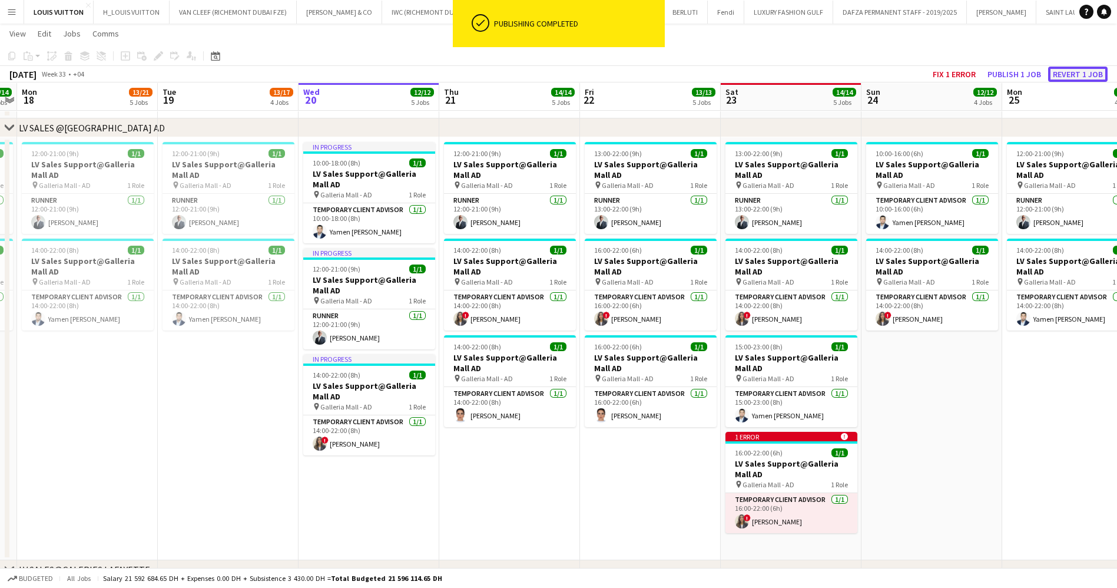
click at [1077, 74] on button "Revert 1 job" at bounding box center [1078, 74] width 59 height 15
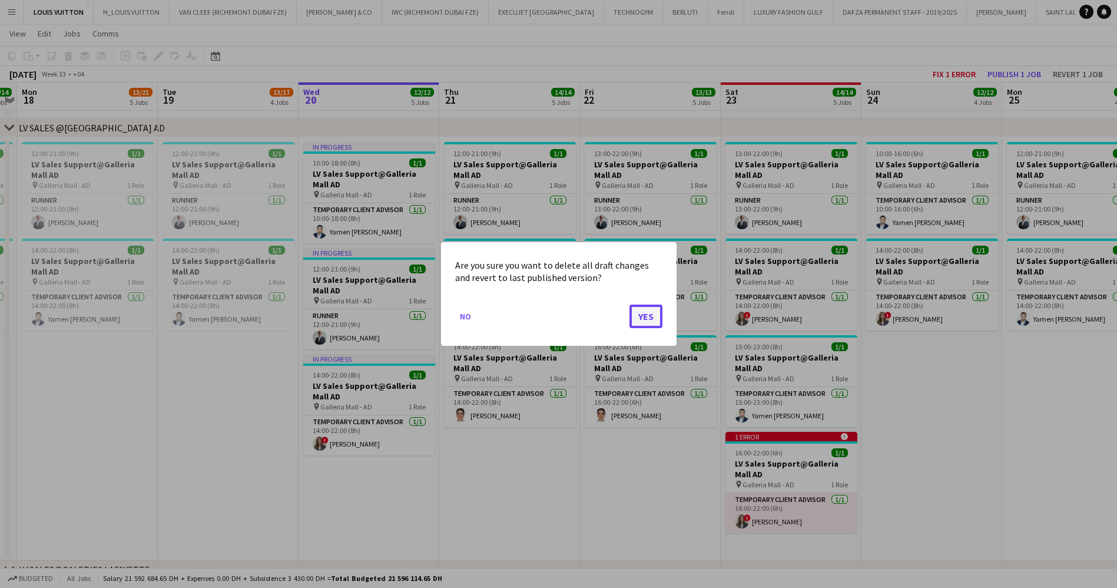
click at [644, 316] on button "Yes" at bounding box center [646, 317] width 33 height 24
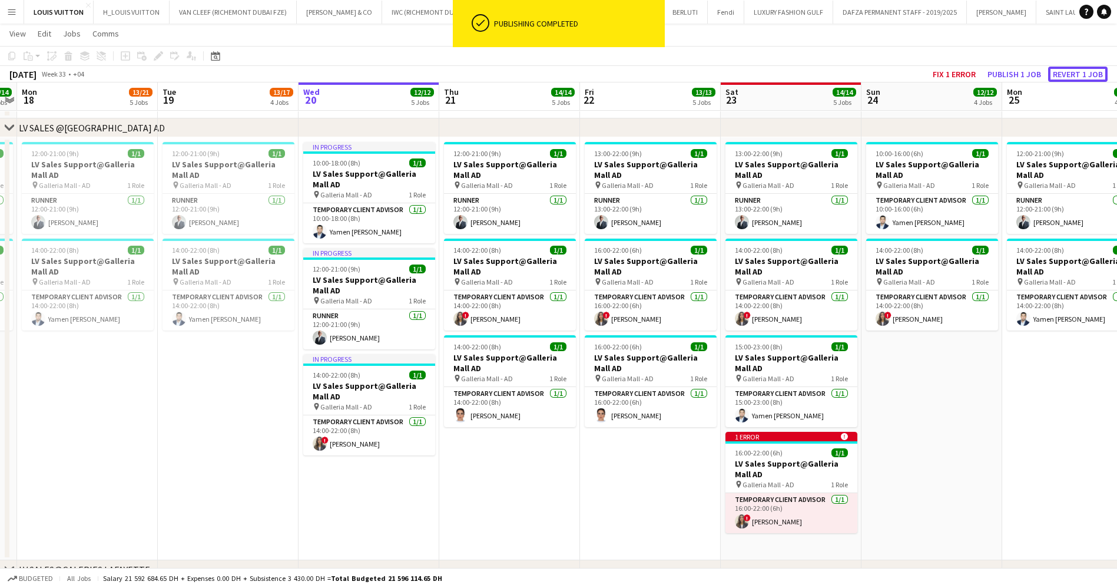
scroll to position [1009, 0]
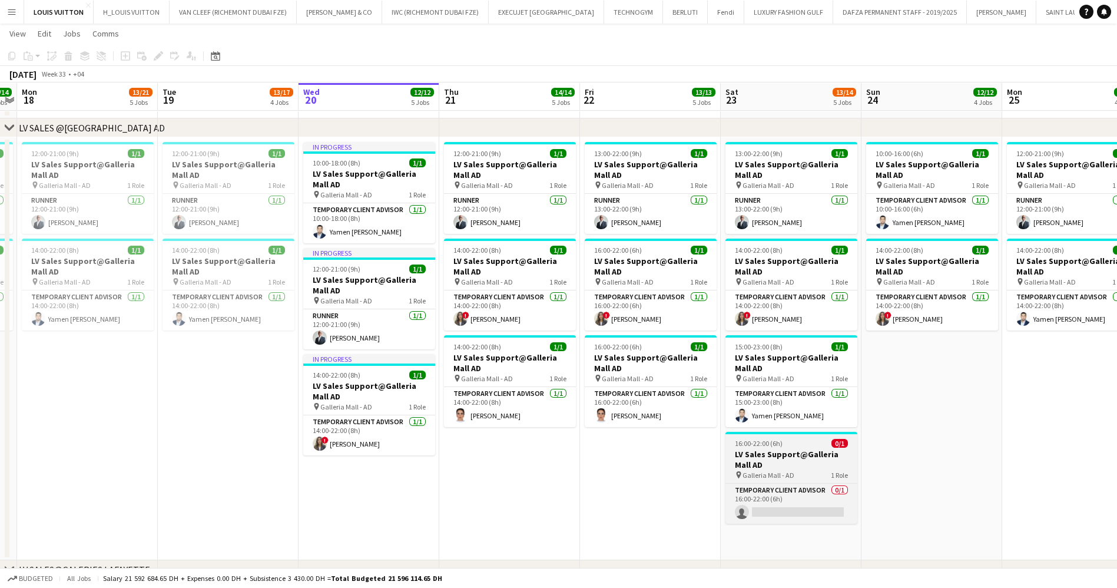
click at [807, 451] on h3 "LV Sales Support@Galleria Mall AD" at bounding box center [792, 459] width 132 height 21
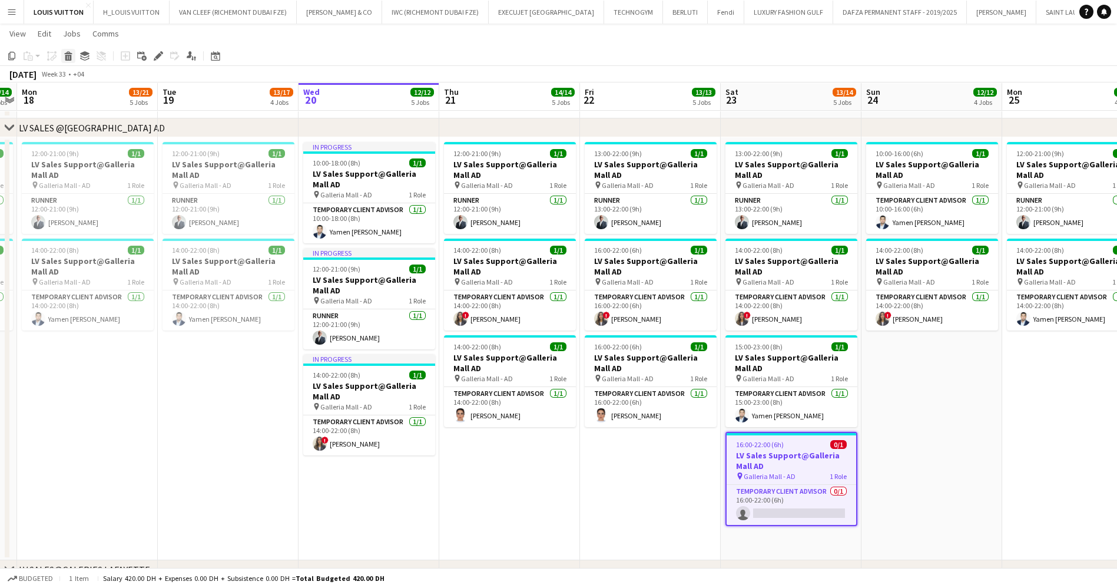
click at [64, 54] on icon "Delete" at bounding box center [68, 55] width 9 height 9
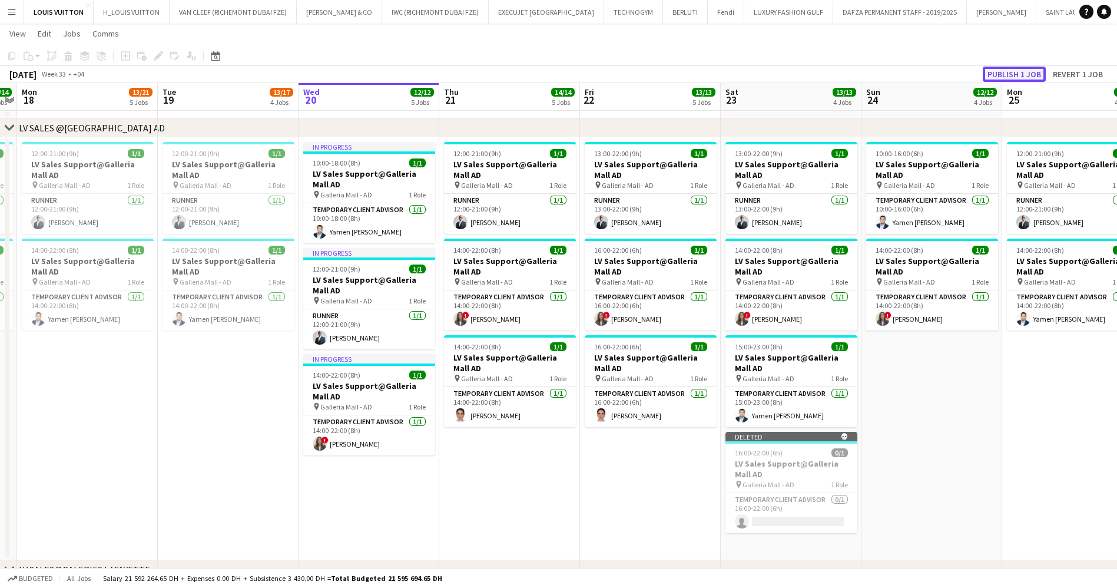
click at [1007, 74] on button "Publish 1 job" at bounding box center [1014, 74] width 63 height 15
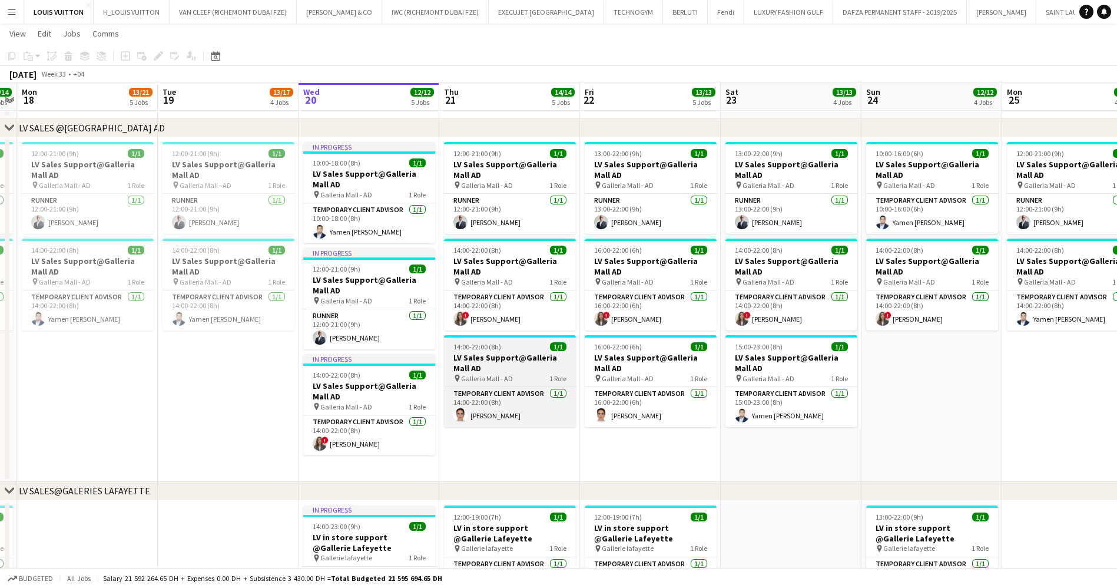
click at [499, 355] on h3 "LV Sales Support@Galleria Mall AD" at bounding box center [510, 362] width 132 height 21
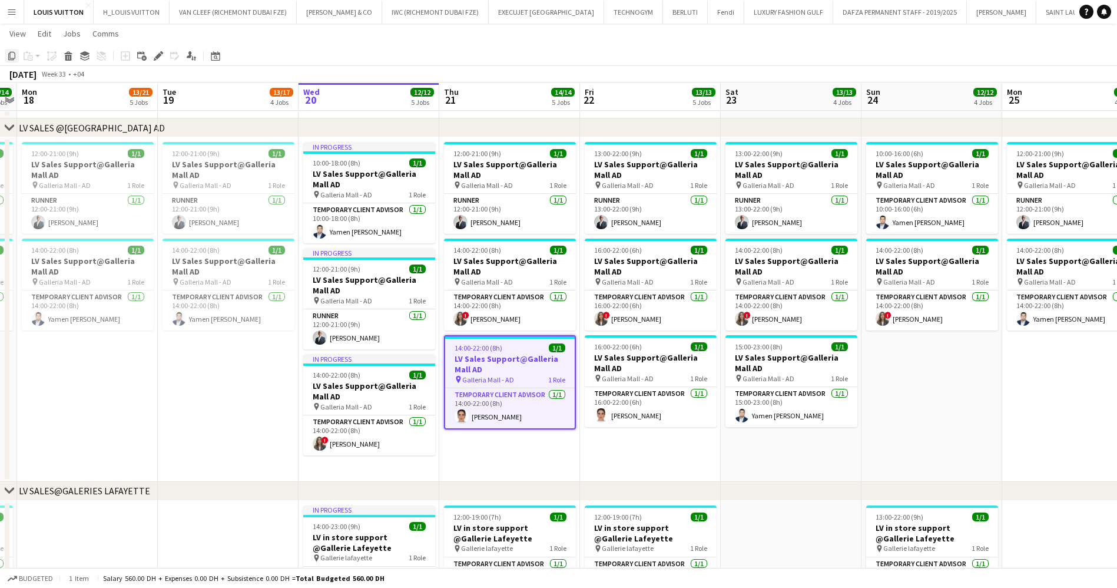
click at [11, 57] on icon "Copy" at bounding box center [11, 55] width 9 height 9
click at [761, 457] on app-date-cell "13:00-22:00 (9h) 1/1 LV Sales Support@Galleria Mall AD pin Galleria Mall - AD 1…" at bounding box center [791, 309] width 141 height 345
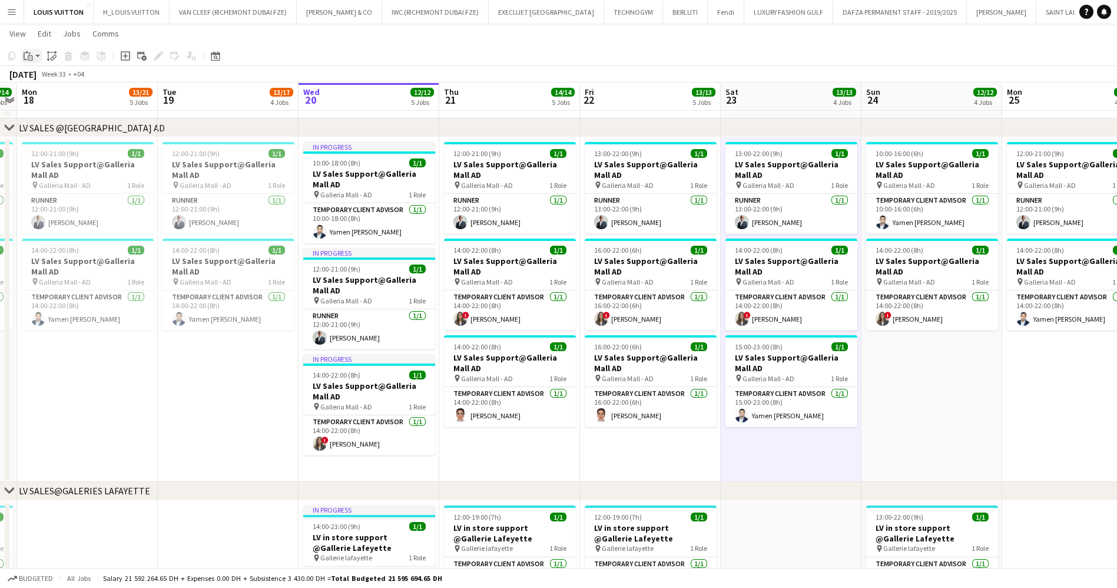
click at [25, 51] on icon "Paste" at bounding box center [28, 55] width 9 height 9
click at [68, 98] on link "Paste with crew Ctrl+Shift+V" at bounding box center [86, 98] width 111 height 11
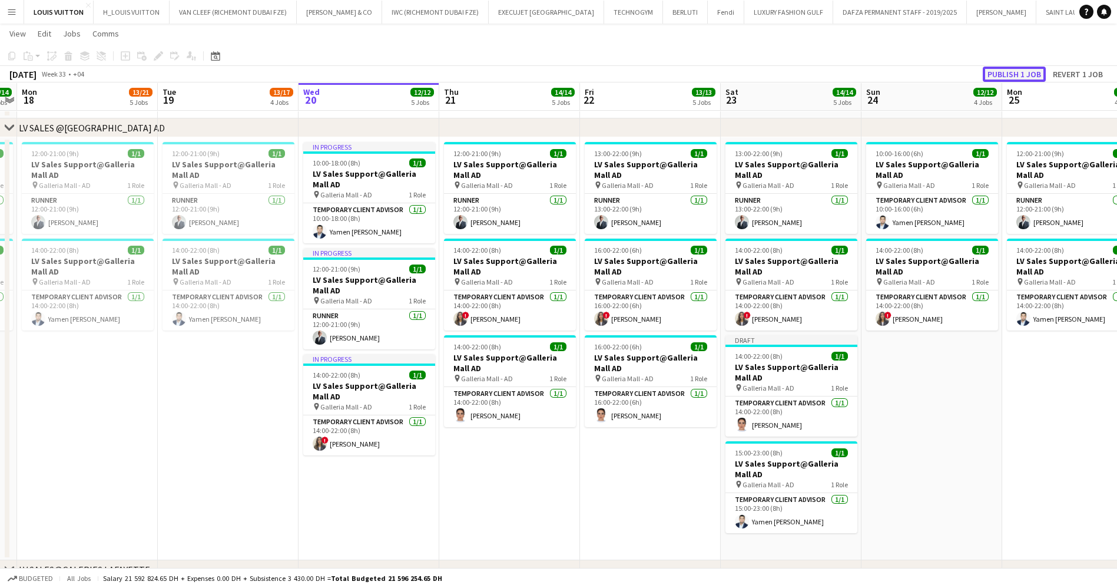
click at [1007, 80] on button "Publish 1 job" at bounding box center [1014, 74] width 63 height 15
